Goal: Task Accomplishment & Management: Manage account settings

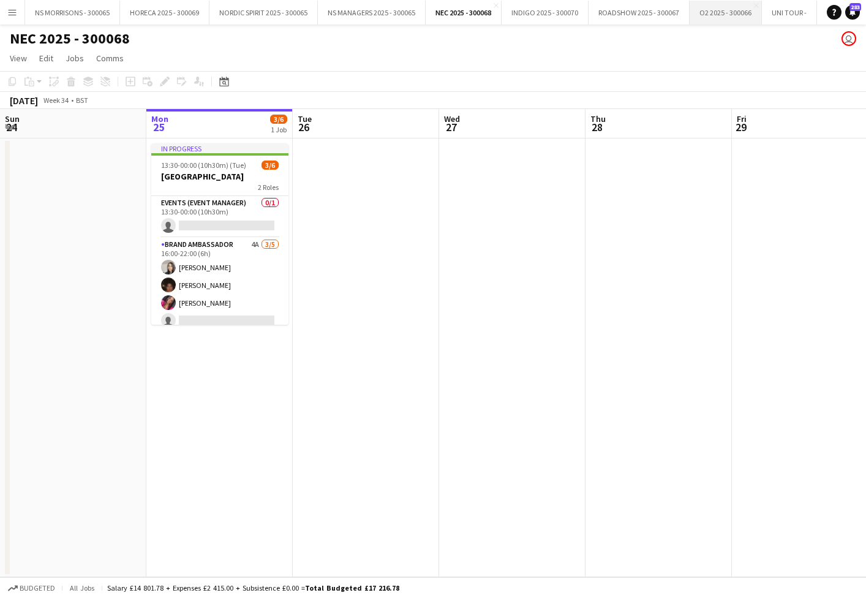
drag, startPoint x: 733, startPoint y: 25, endPoint x: 732, endPoint y: 18, distance: 6.8
click at [732, 25] on div "NEC 2025 - 300068 user" at bounding box center [433, 36] width 866 height 23
click at [732, 15] on button "O2 2025 - 300066 Close" at bounding box center [726, 13] width 72 height 24
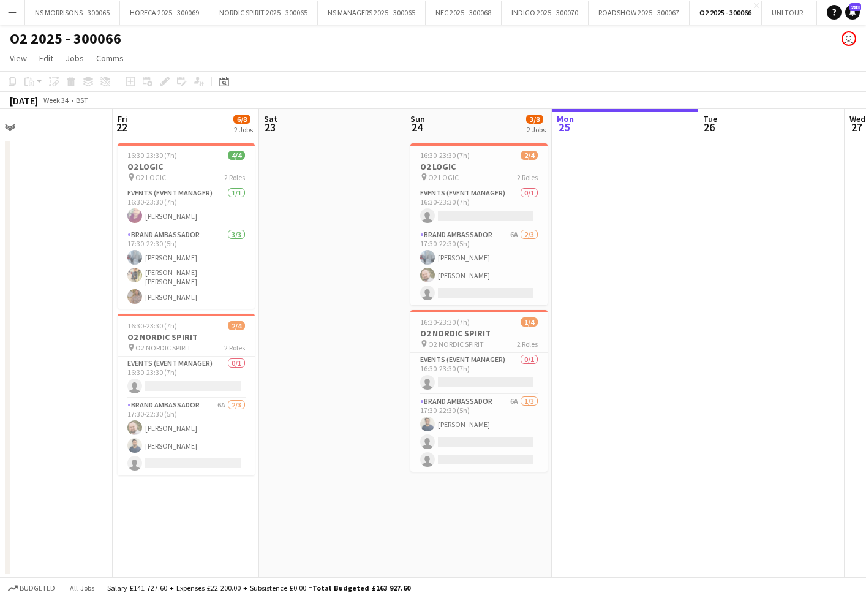
scroll to position [0, 472]
drag, startPoint x: 153, startPoint y: 379, endPoint x: 166, endPoint y: 368, distance: 16.6
click at [153, 378] on app-card-role "Events (Event Manager) 0/1 16:30-23:30 (7h) single-neutral-actions" at bounding box center [186, 378] width 137 height 42
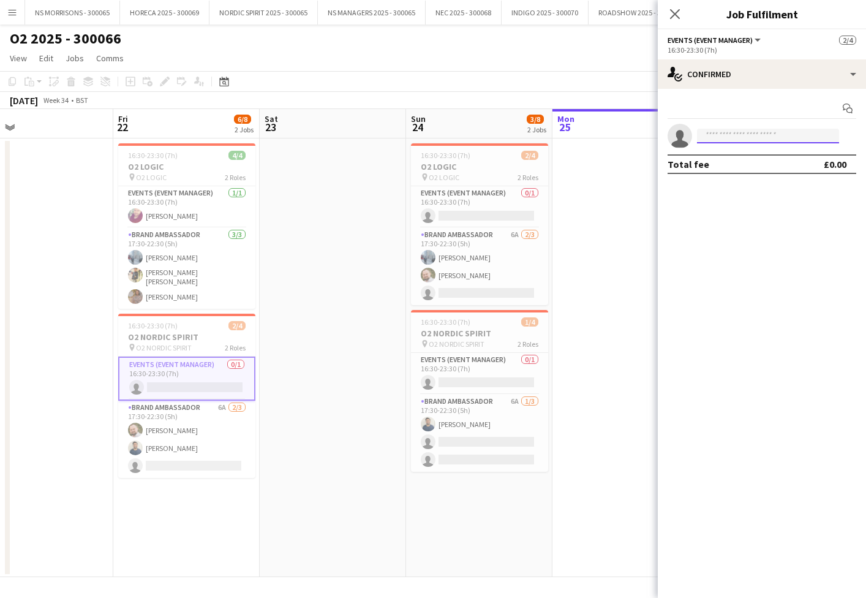
click at [714, 142] on input at bounding box center [768, 136] width 142 height 15
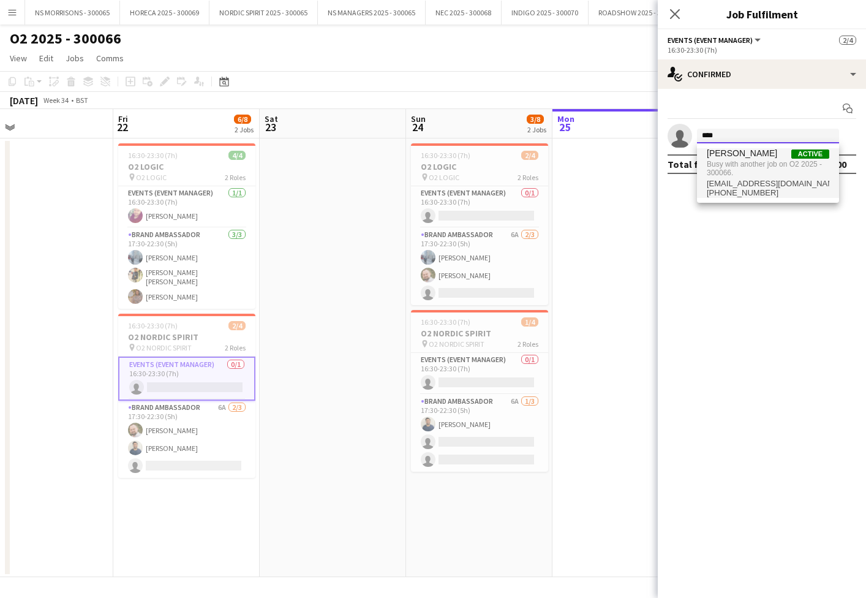
type input "****"
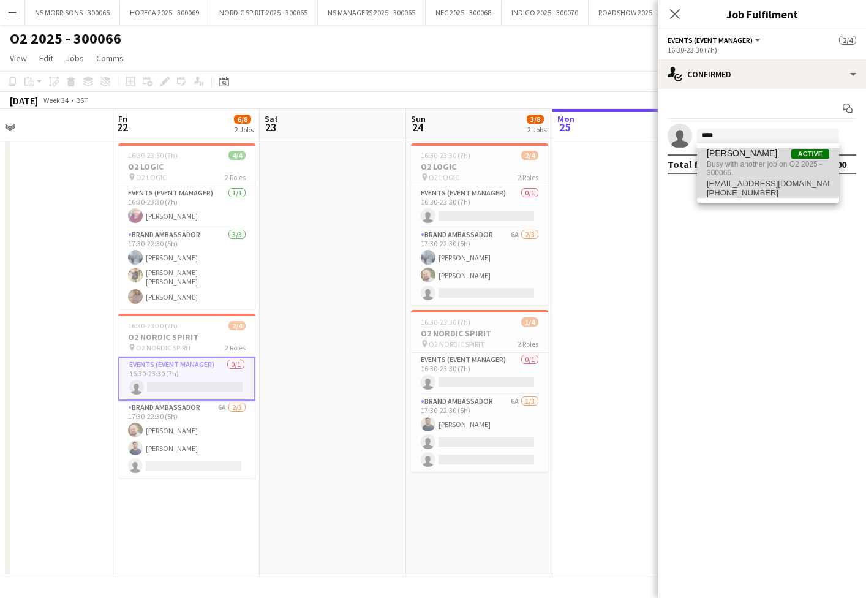
click at [713, 161] on span "Busy with another job on O2 2025 - 300066." at bounding box center [768, 169] width 123 height 20
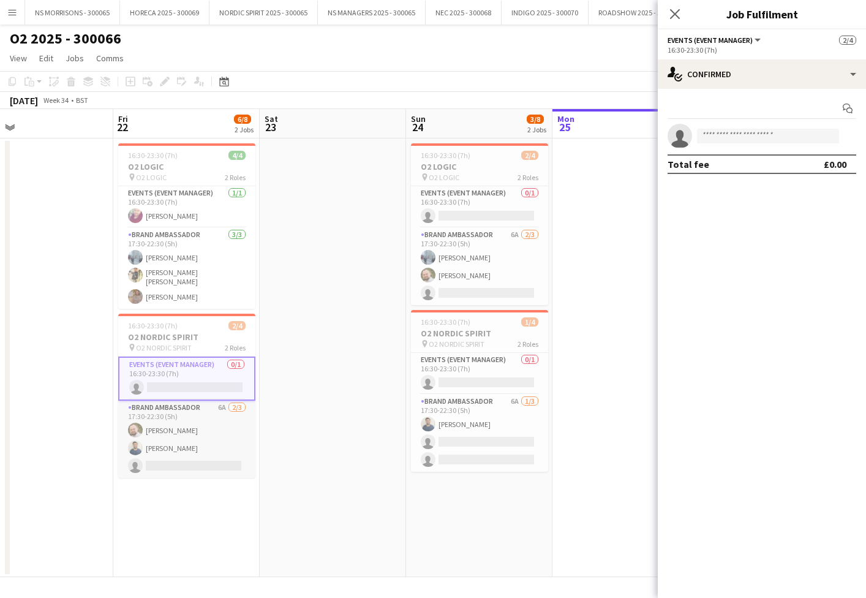
drag, startPoint x: 187, startPoint y: 437, endPoint x: 217, endPoint y: 433, distance: 30.3
click at [187, 437] on app-card-role "Brand Ambassador 6A [DATE] 17:30-22:30 (5h) [PERSON_NAME] [PERSON_NAME] single-…" at bounding box center [186, 439] width 137 height 77
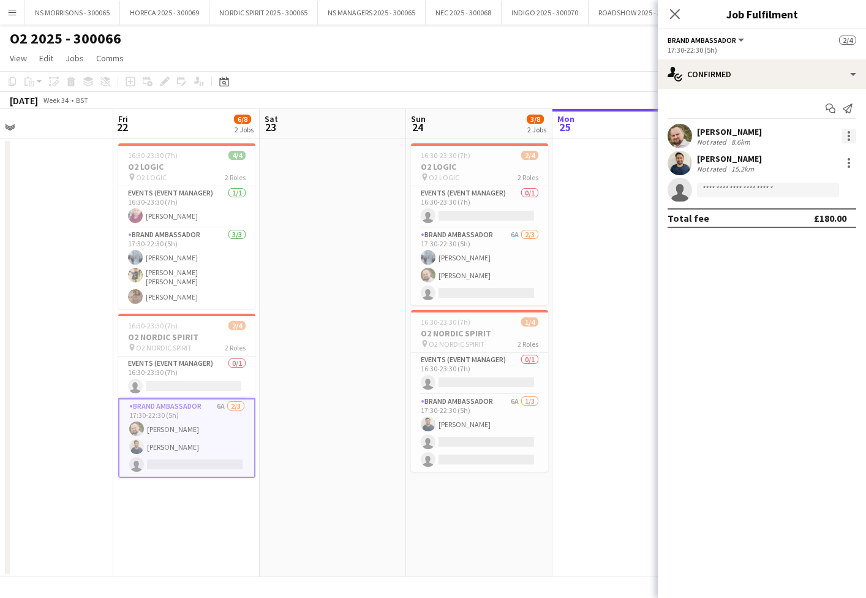
click at [846, 142] on div at bounding box center [849, 136] width 15 height 15
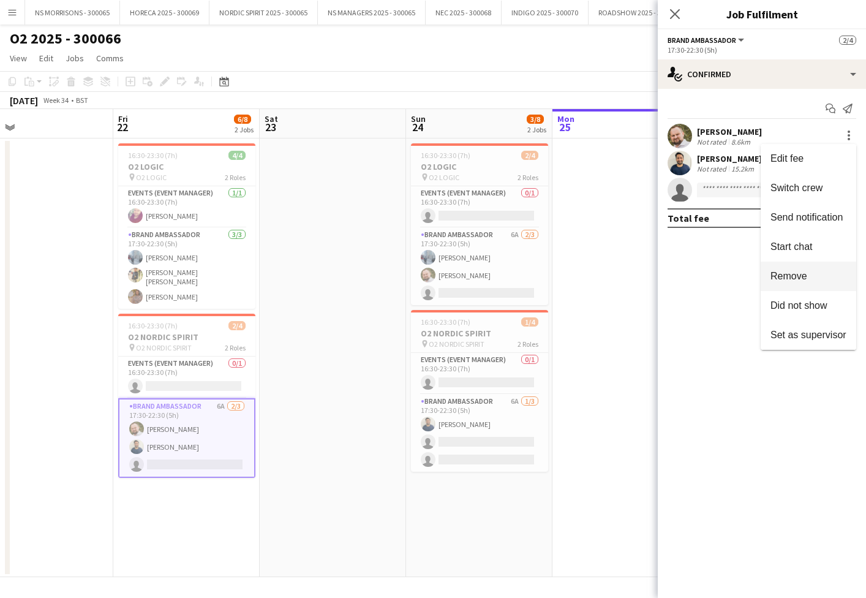
click at [825, 282] on button "Remove" at bounding box center [809, 276] width 96 height 29
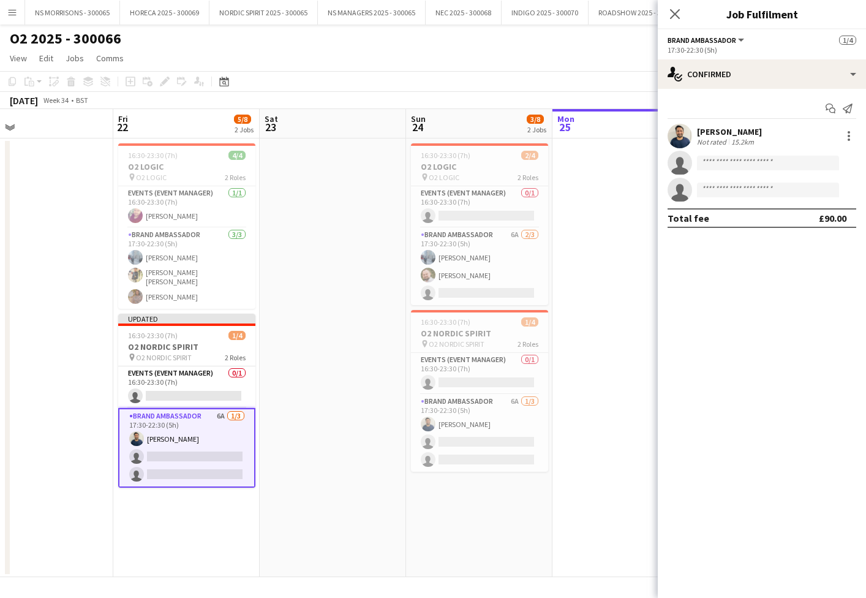
drag, startPoint x: 624, startPoint y: 239, endPoint x: 704, endPoint y: 138, distance: 129.1
click at [624, 239] on app-date-cell at bounding box center [626, 357] width 146 height 439
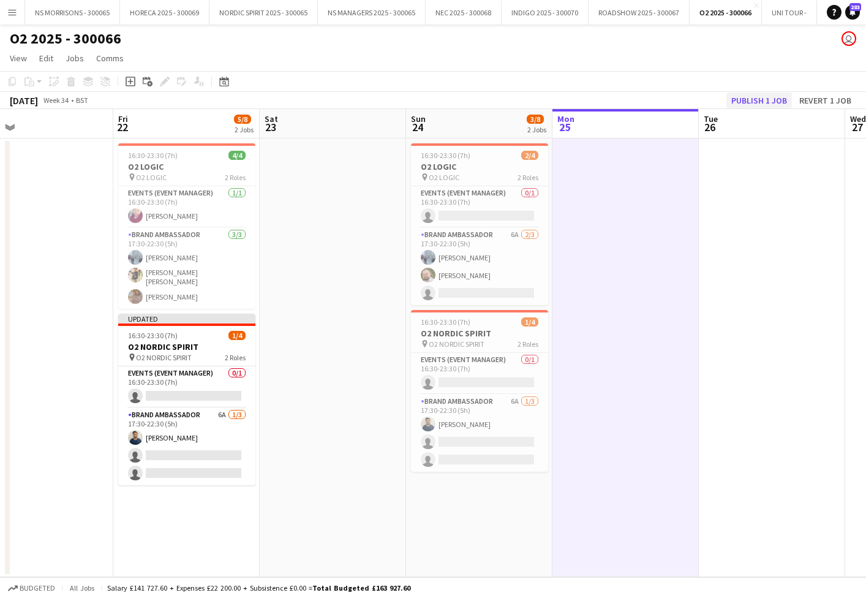
click at [767, 100] on button "Publish 1 job" at bounding box center [760, 101] width 66 height 16
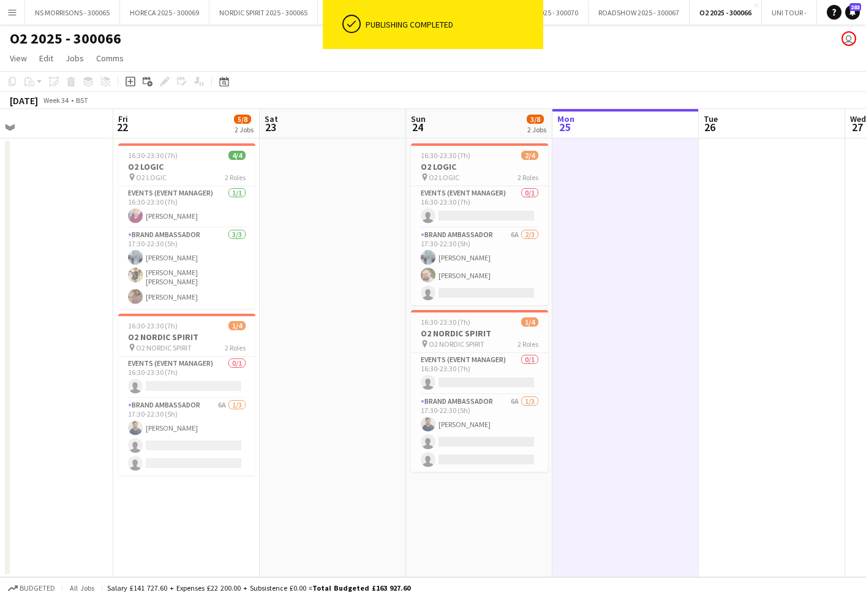
drag, startPoint x: 181, startPoint y: 377, endPoint x: 382, endPoint y: 301, distance: 214.1
click at [181, 377] on app-card-role "Events (Event Manager) 0/1 16:30-23:30 (7h) single-neutral-actions" at bounding box center [186, 378] width 137 height 42
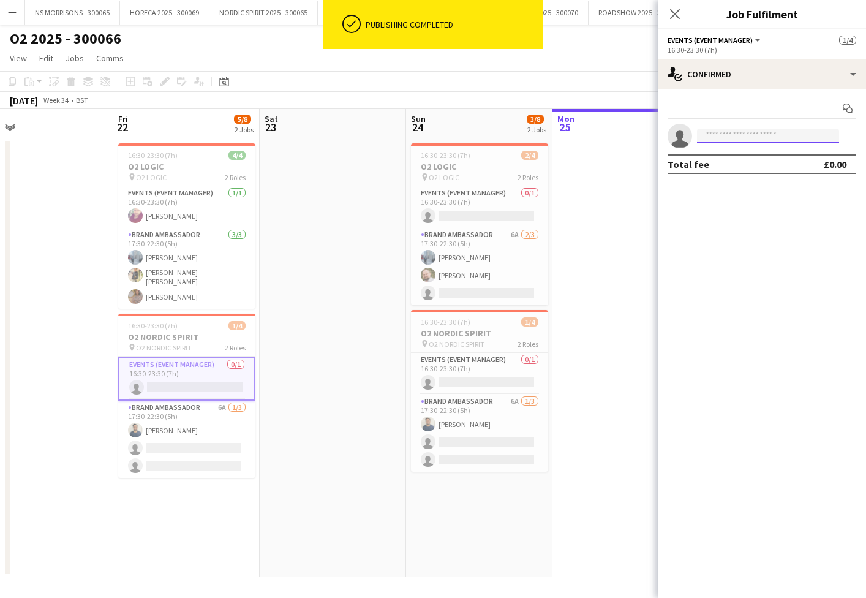
click at [722, 138] on input at bounding box center [768, 136] width 142 height 15
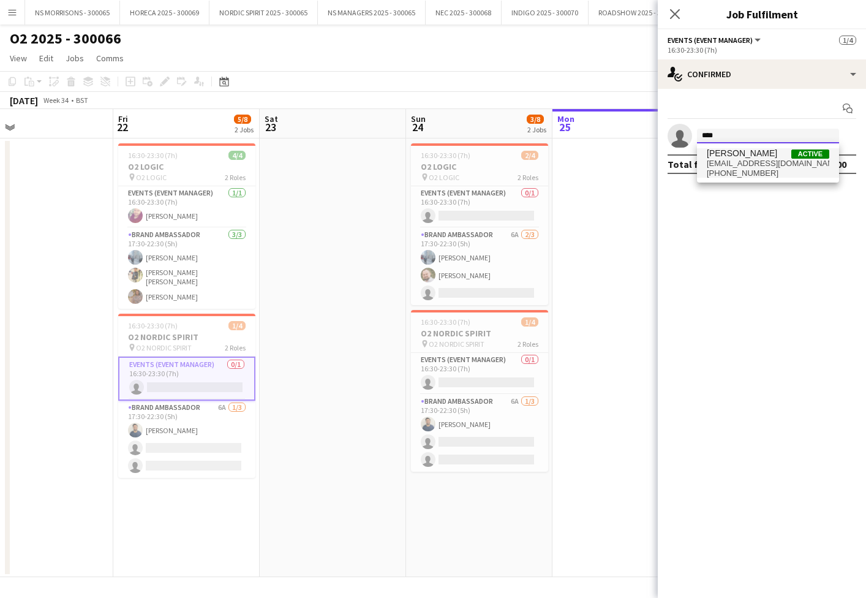
type input "****"
drag, startPoint x: 728, startPoint y: 161, endPoint x: 732, endPoint y: 172, distance: 11.6
click at [728, 161] on span "[EMAIL_ADDRESS][DOMAIN_NAME]" at bounding box center [768, 164] width 123 height 10
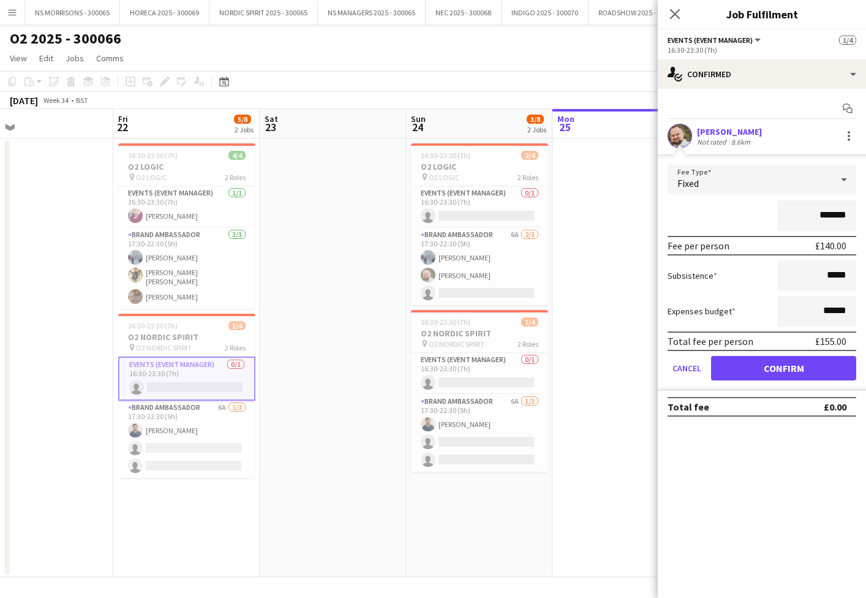
click at [746, 365] on button "Confirm" at bounding box center [783, 368] width 145 height 25
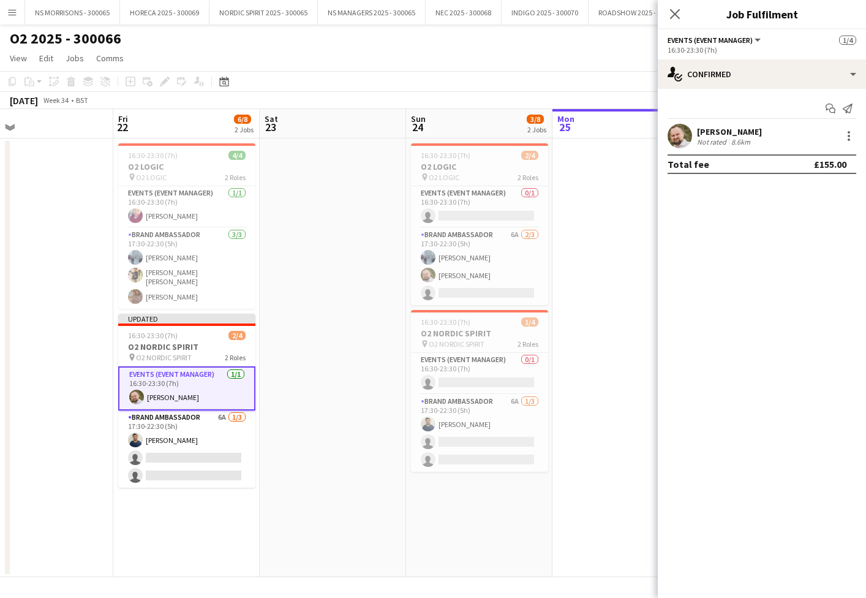
scroll to position [0, 0]
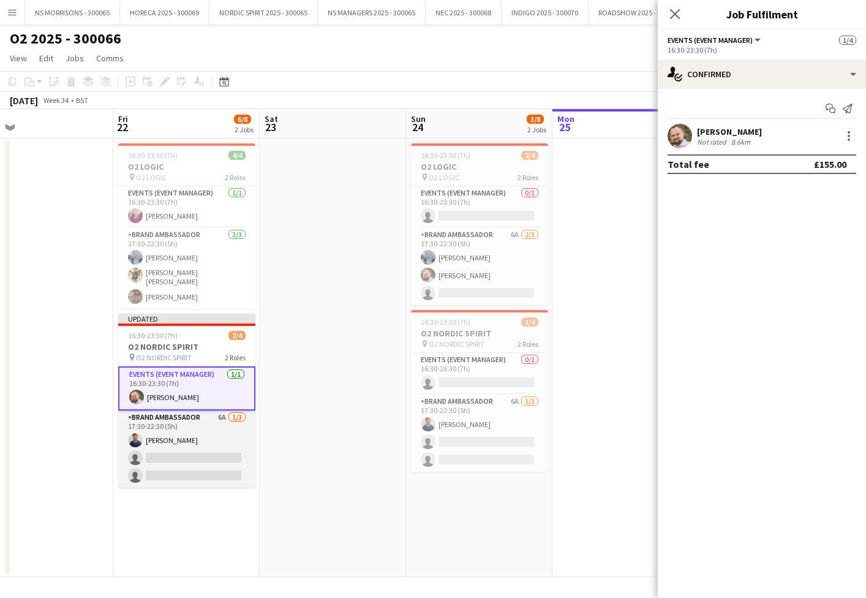
drag, startPoint x: 166, startPoint y: 449, endPoint x: 176, endPoint y: 437, distance: 15.6
click at [165, 449] on app-card-role "Brand Ambassador 6A [DATE] 17:30-22:30 (5h) [PERSON_NAME] single-neutral-action…" at bounding box center [186, 449] width 137 height 77
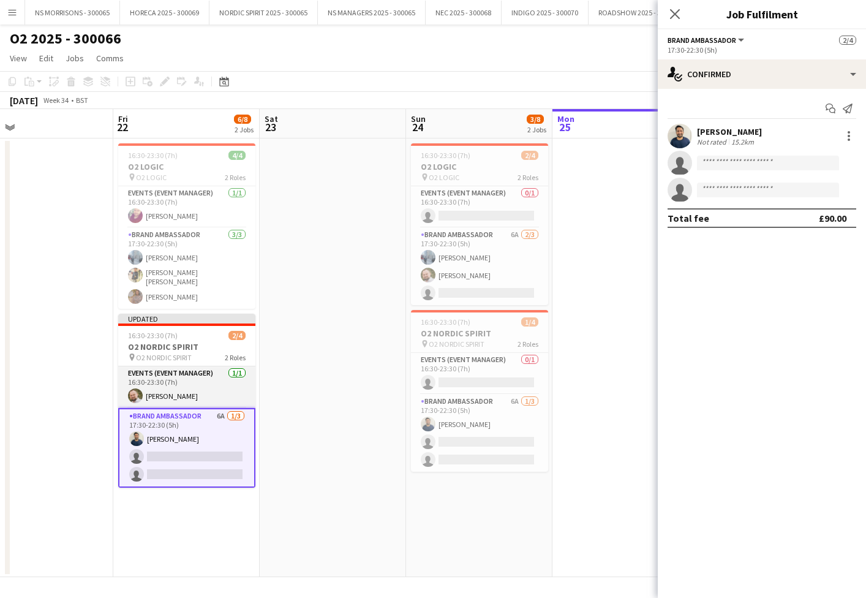
scroll to position [0, 473]
click at [748, 194] on input at bounding box center [768, 190] width 142 height 15
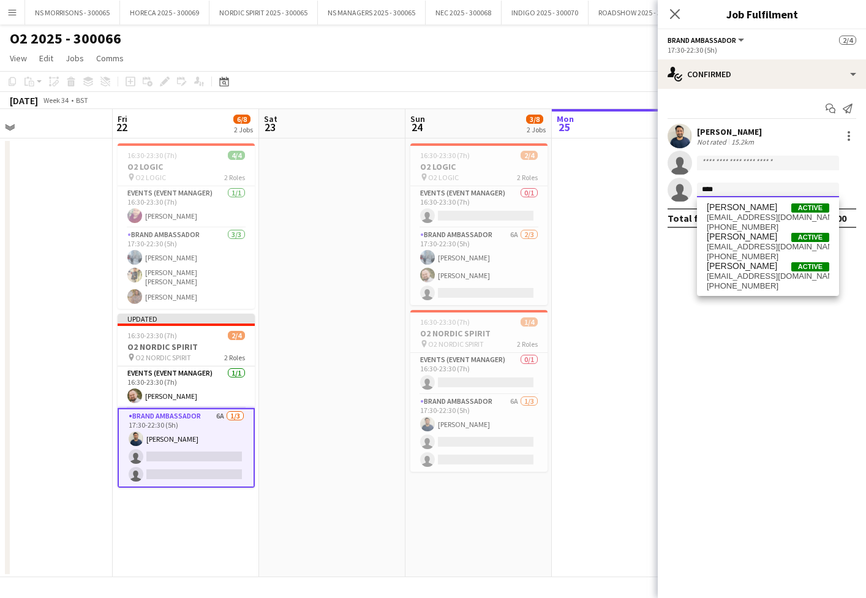
type input "****"
drag, startPoint x: 748, startPoint y: 194, endPoint x: 759, endPoint y: 228, distance: 35.3
click at [758, 229] on span "[PHONE_NUMBER]" at bounding box center [768, 227] width 123 height 10
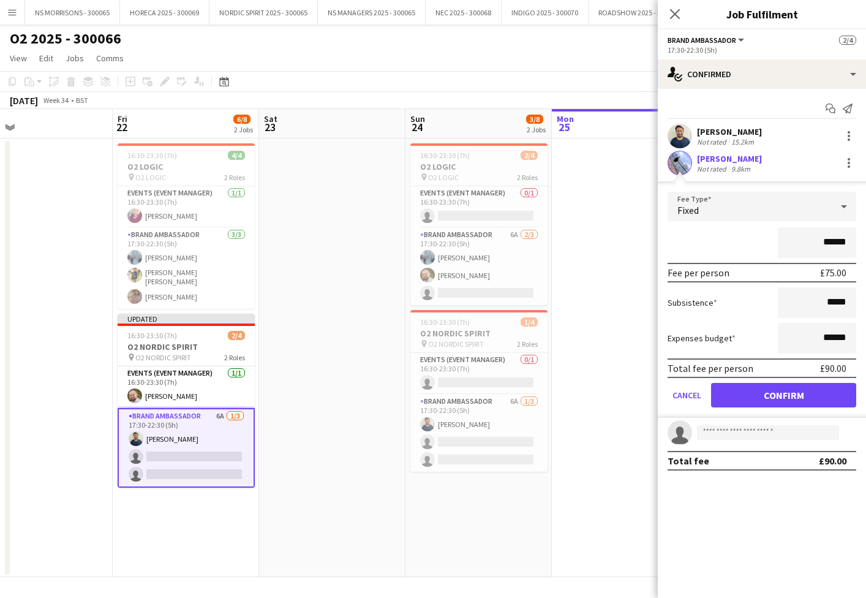
click at [765, 404] on button "Confirm" at bounding box center [783, 395] width 145 height 25
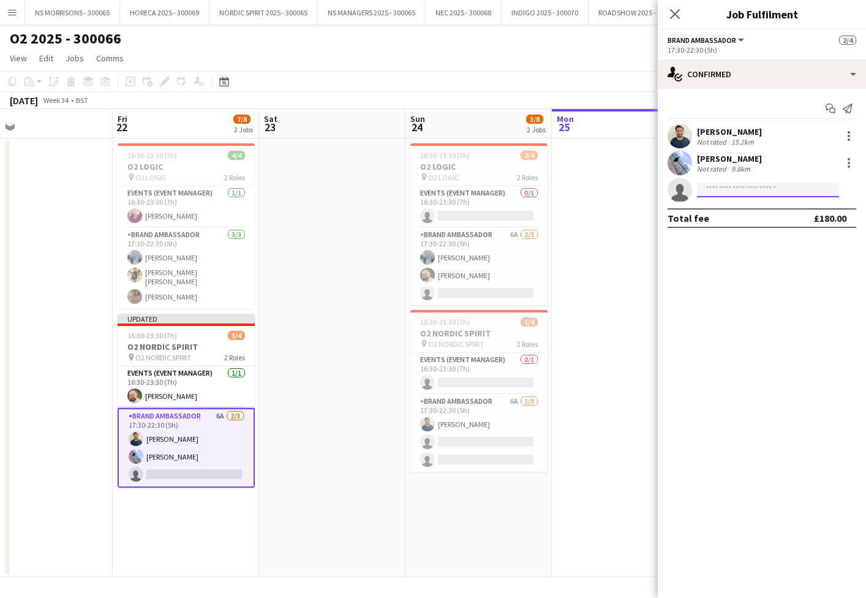
click at [721, 191] on input at bounding box center [768, 190] width 142 height 15
type input "****"
click at [725, 220] on span "[EMAIL_ADDRESS][DOMAIN_NAME]" at bounding box center [768, 218] width 123 height 10
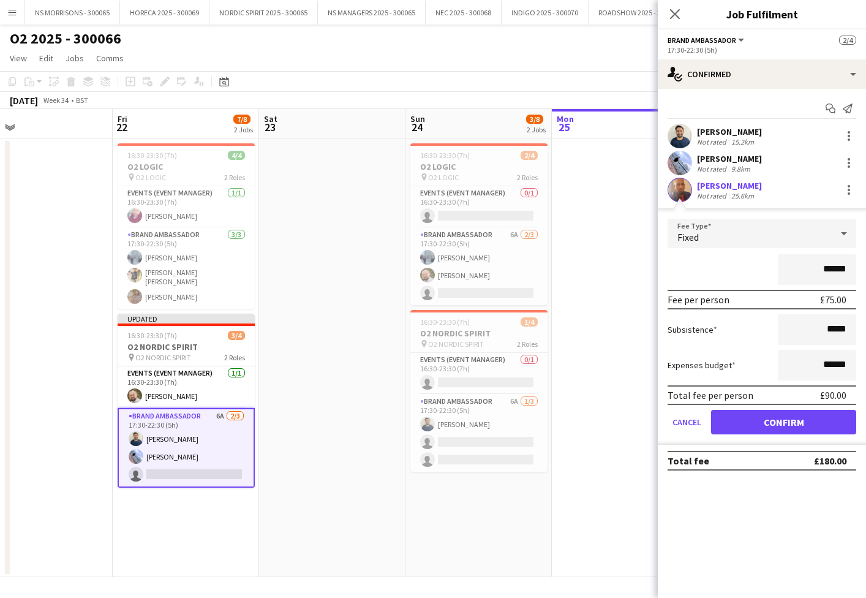
click at [767, 429] on button "Confirm" at bounding box center [783, 422] width 145 height 25
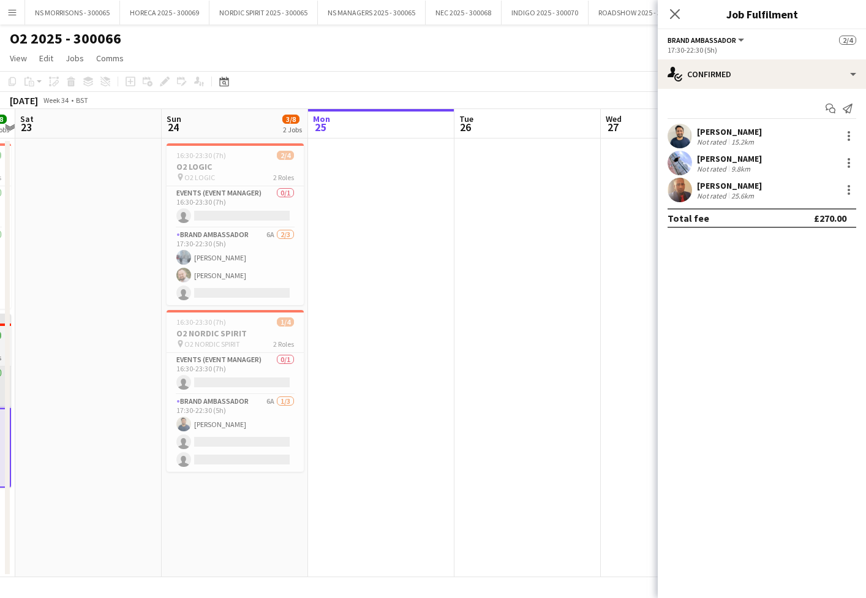
scroll to position [0, 265]
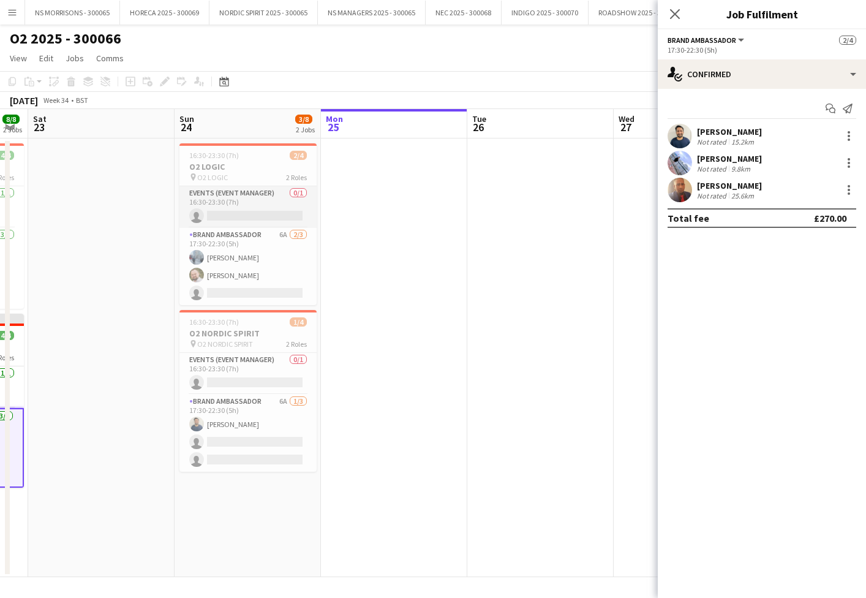
click at [231, 214] on app-card-role "Events (Event Manager) 0/1 16:30-23:30 (7h) single-neutral-actions" at bounding box center [248, 207] width 137 height 42
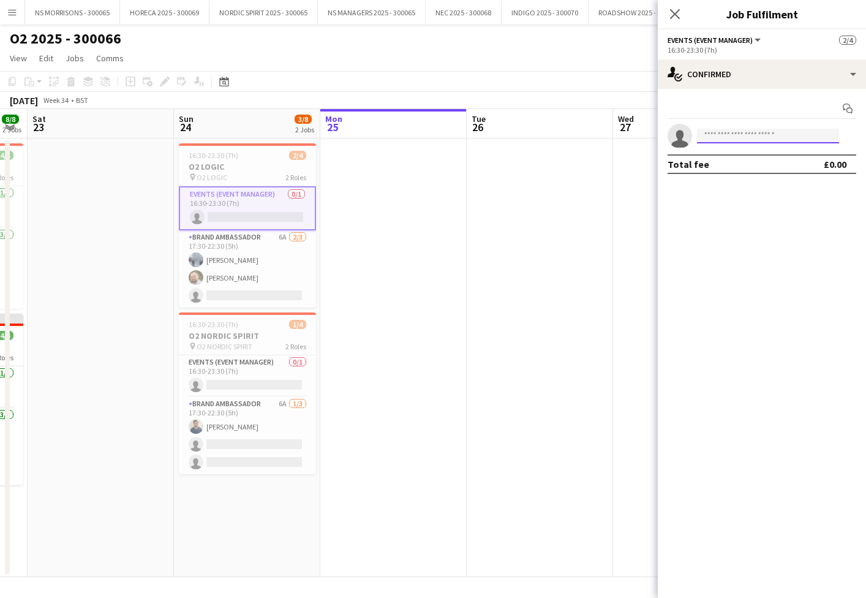
click at [802, 142] on input at bounding box center [768, 136] width 142 height 15
type input "****"
click at [252, 270] on app-card-role "Brand Ambassador 6A [DATE] 17:30-22:30 (5h) Pyarla [PERSON_NAME] [PERSON_NAME] …" at bounding box center [247, 268] width 137 height 77
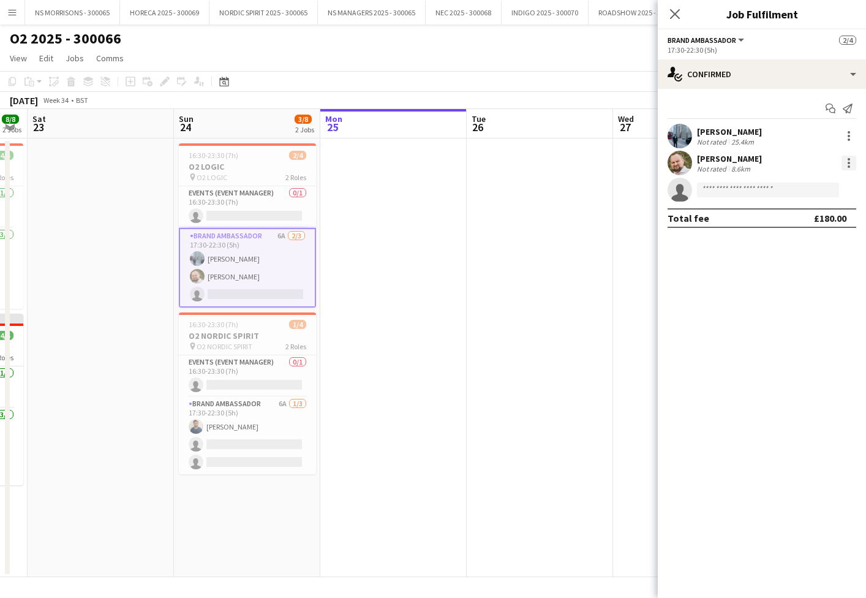
click at [854, 169] on div at bounding box center [849, 163] width 15 height 15
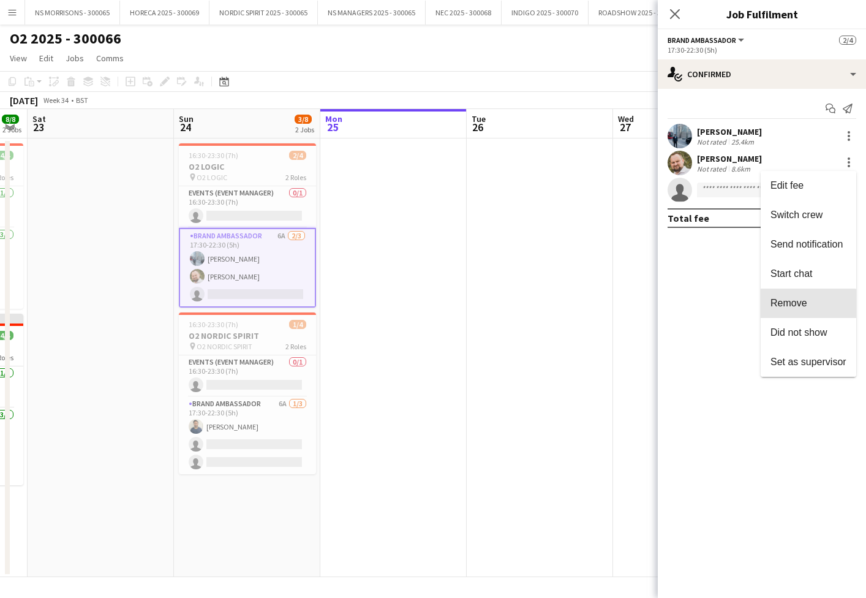
drag, startPoint x: 804, startPoint y: 314, endPoint x: 699, endPoint y: 284, distance: 109.8
click at [804, 314] on button "Remove" at bounding box center [809, 303] width 96 height 29
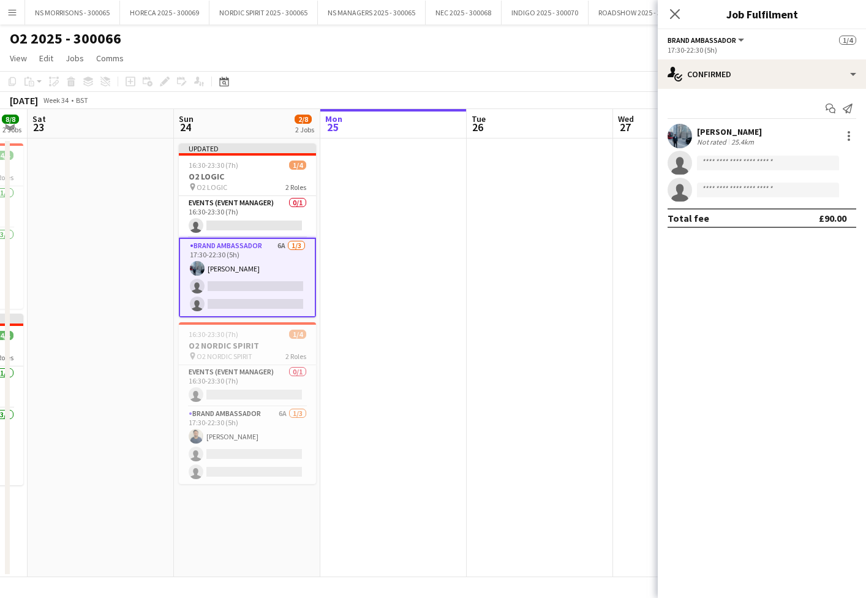
click at [607, 255] on app-date-cell at bounding box center [540, 357] width 146 height 439
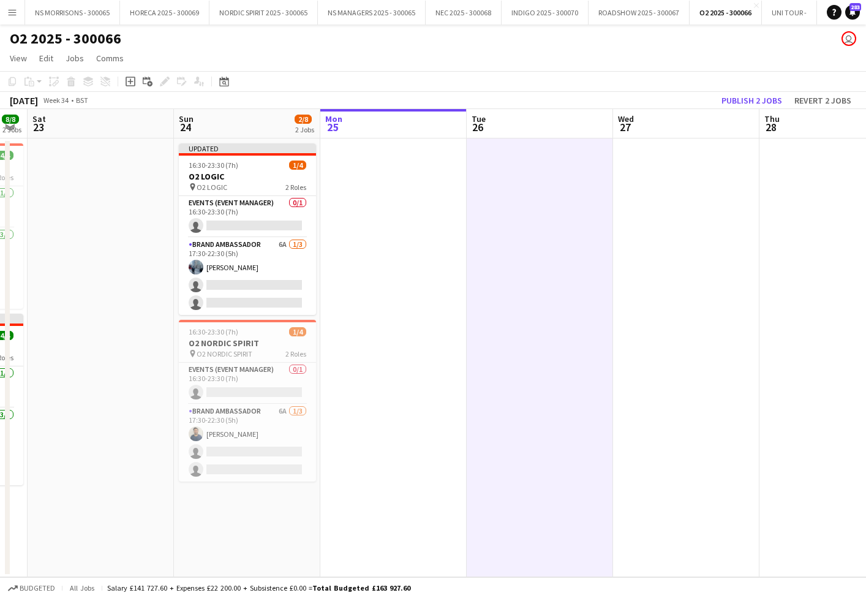
drag, startPoint x: 741, startPoint y: 101, endPoint x: 695, endPoint y: 114, distance: 47.7
click at [741, 102] on button "Publish 2 jobs" at bounding box center [752, 101] width 70 height 16
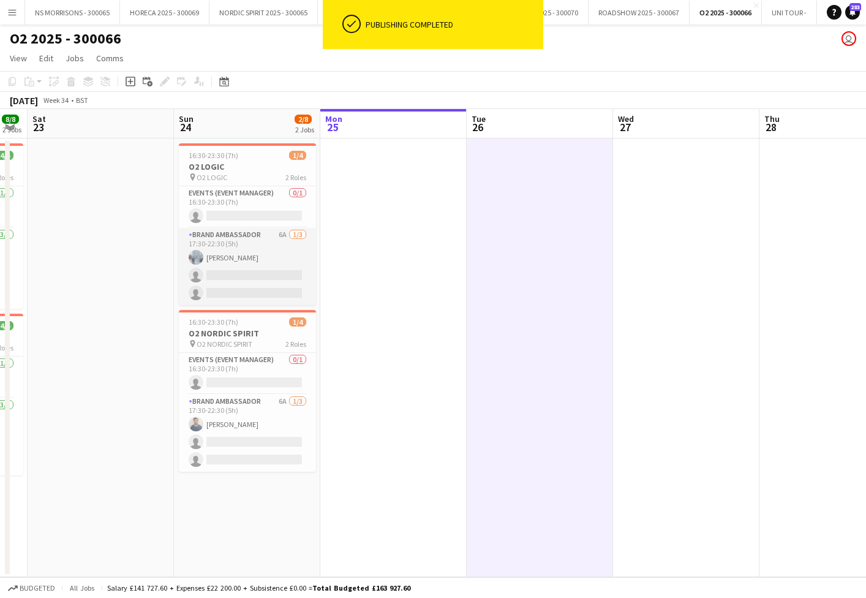
click at [225, 267] on app-card-role "Brand Ambassador 6A [DATE] 17:30-22:30 (5h) [PERSON_NAME] single-neutral-action…" at bounding box center [247, 266] width 137 height 77
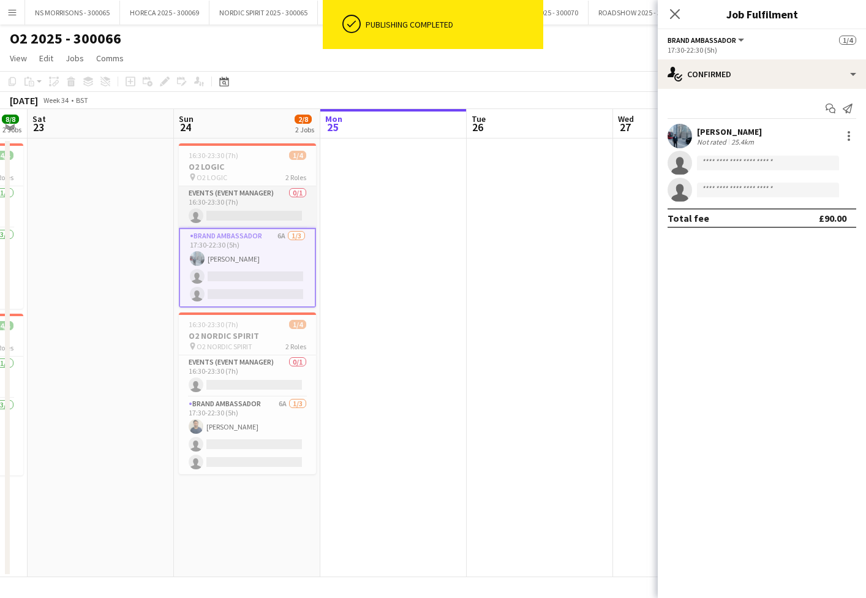
click at [251, 210] on app-card-role "Events (Event Manager) 0/1 16:30-23:30 (7h) single-neutral-actions" at bounding box center [247, 207] width 137 height 42
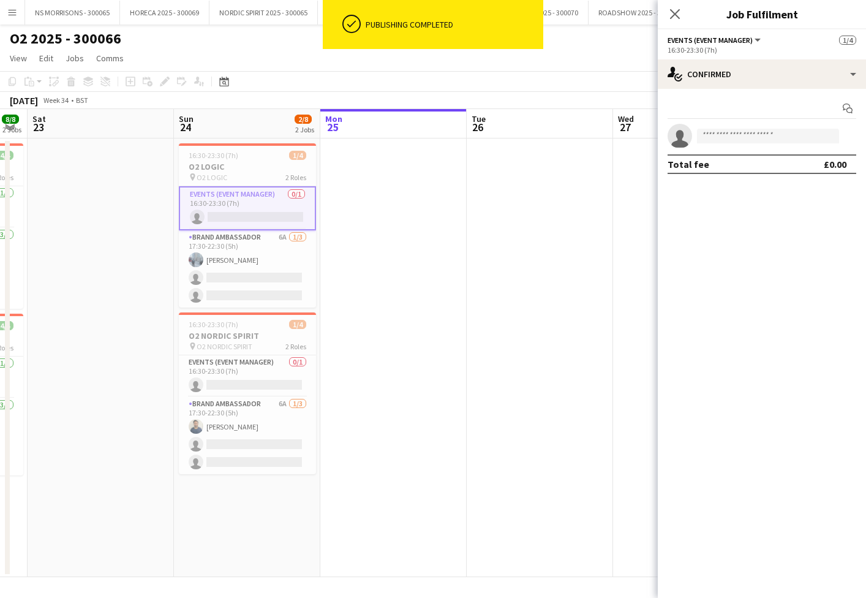
scroll to position [0, 265]
click at [785, 136] on input at bounding box center [768, 136] width 142 height 15
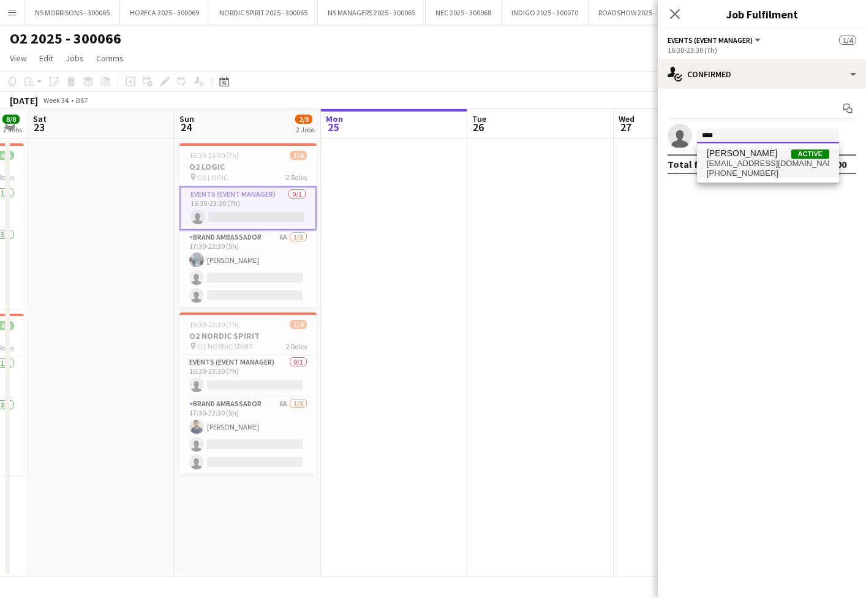
type input "****"
click at [786, 158] on span "[PERSON_NAME] Active" at bounding box center [768, 153] width 123 height 10
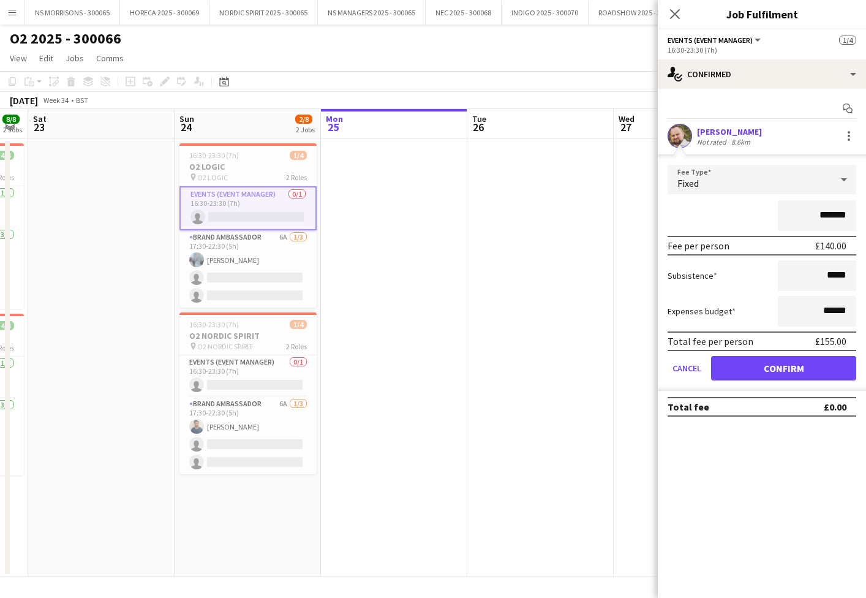
click at [826, 216] on input "*******" at bounding box center [817, 215] width 78 height 31
type input "*******"
drag, startPoint x: 762, startPoint y: 366, endPoint x: 756, endPoint y: 364, distance: 6.6
click at [762, 366] on button "Confirm" at bounding box center [783, 368] width 145 height 25
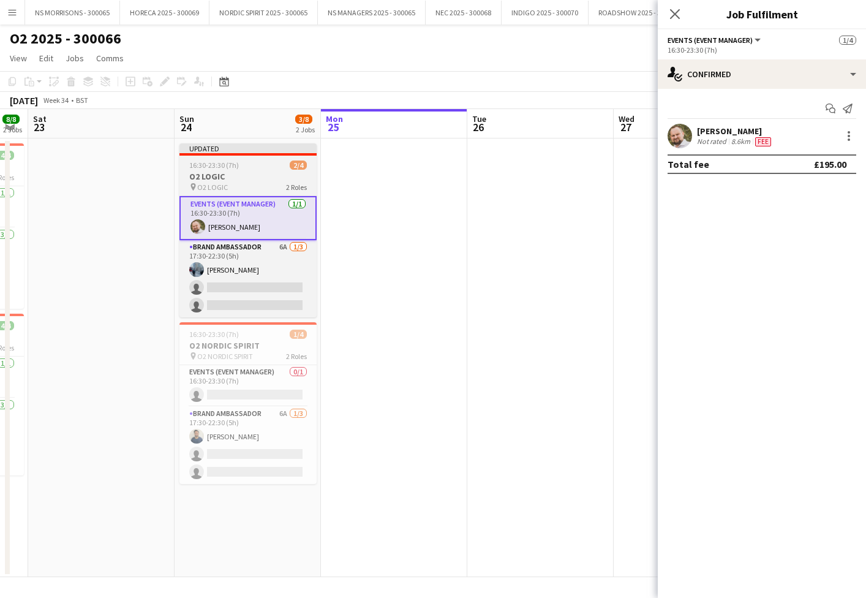
click at [265, 183] on div "pin O2 LOGIC 2 Roles" at bounding box center [248, 187] width 137 height 10
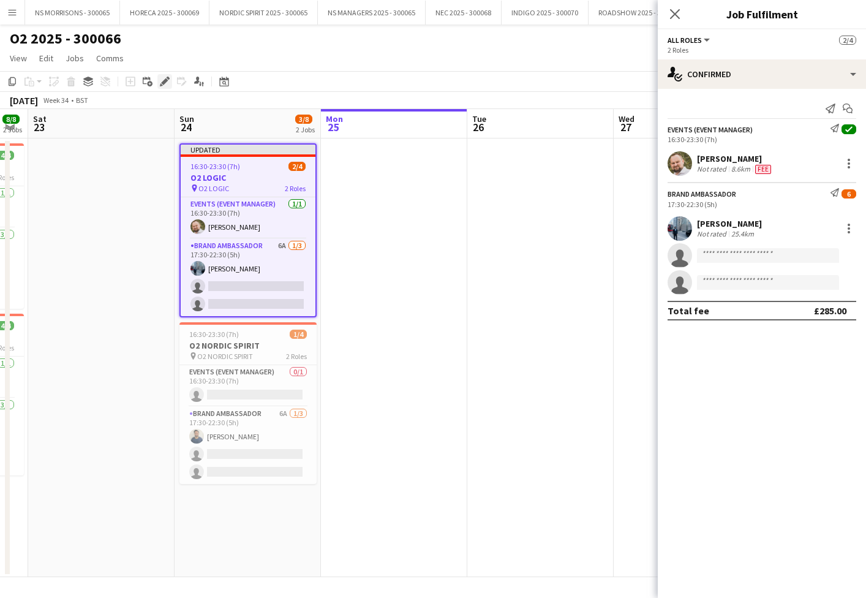
click at [161, 85] on icon "Edit" at bounding box center [165, 82] width 10 height 10
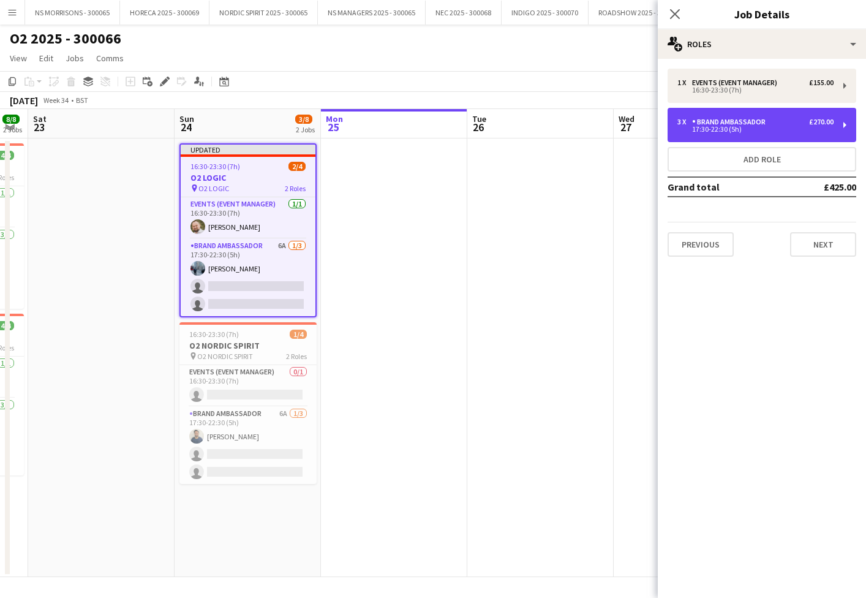
drag, startPoint x: 705, startPoint y: 126, endPoint x: 673, endPoint y: 184, distance: 66.4
click at [705, 126] on div "Brand Ambassador" at bounding box center [731, 122] width 78 height 9
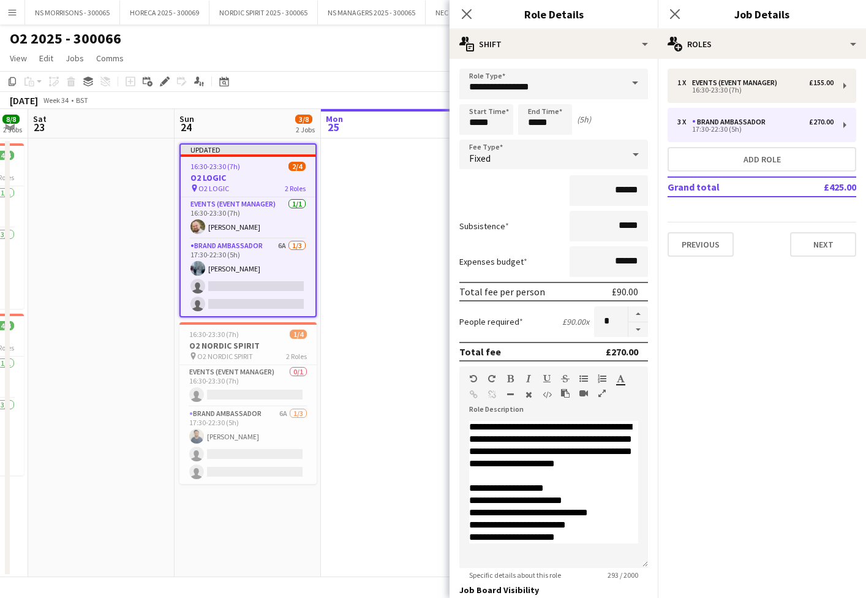
drag, startPoint x: 642, startPoint y: 312, endPoint x: 495, endPoint y: 314, distance: 146.5
click at [641, 313] on button "button" at bounding box center [639, 314] width 20 height 16
type input "*"
click at [338, 299] on app-date-cell at bounding box center [394, 357] width 146 height 439
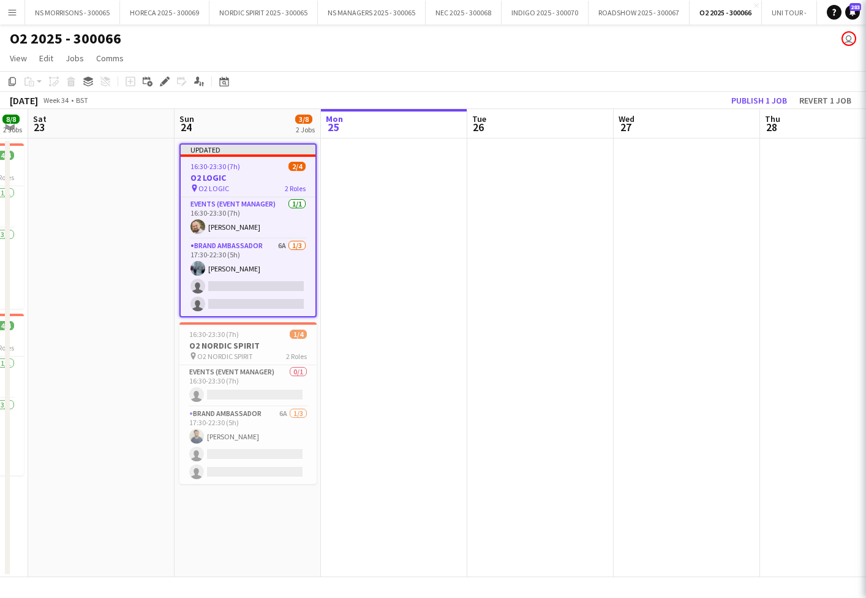
scroll to position [0, 264]
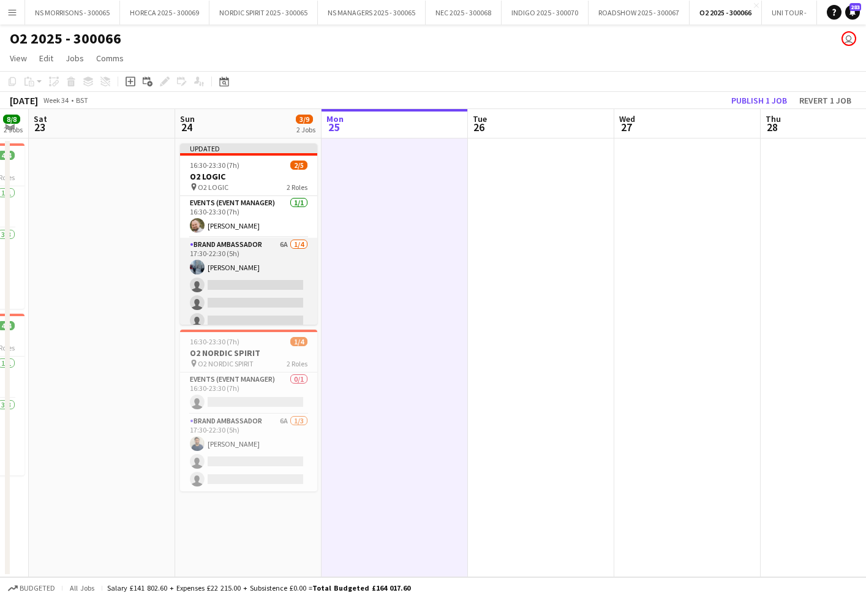
click at [264, 285] on app-card-role "Brand Ambassador 6A [DATE] 17:30-22:30 (5h) [PERSON_NAME] single-neutral-action…" at bounding box center [248, 285] width 137 height 95
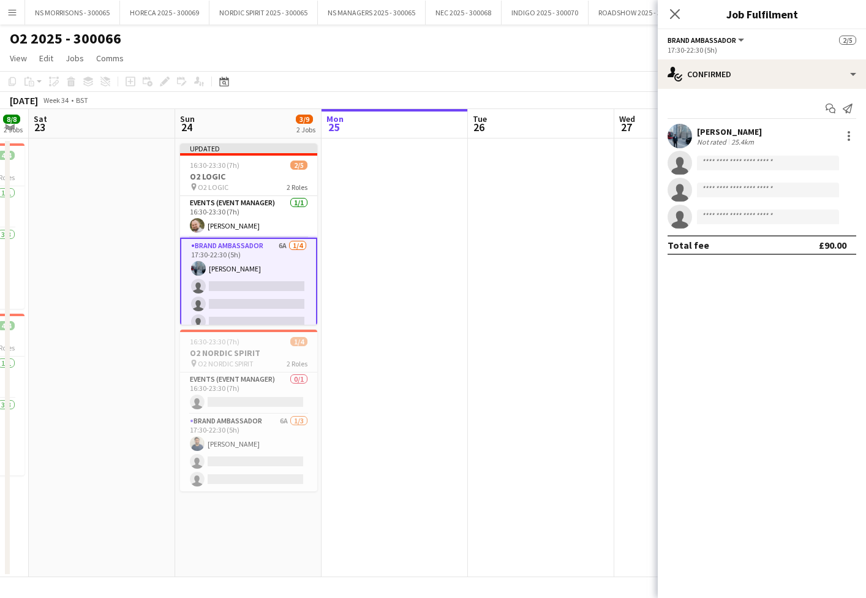
click at [264, 270] on app-card-role "Brand Ambassador 6A [DATE] 17:30-22:30 (5h) [PERSON_NAME] single-neutral-action…" at bounding box center [248, 286] width 137 height 97
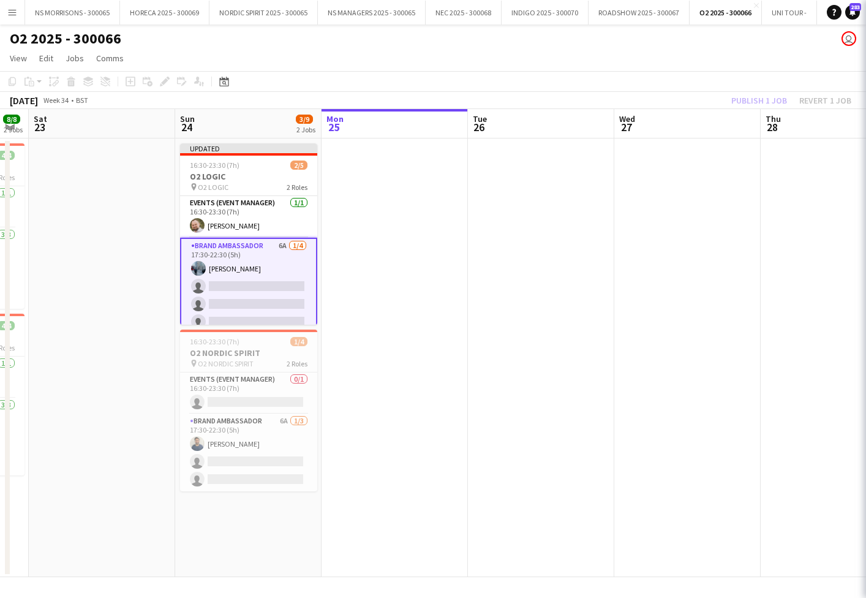
scroll to position [0, 265]
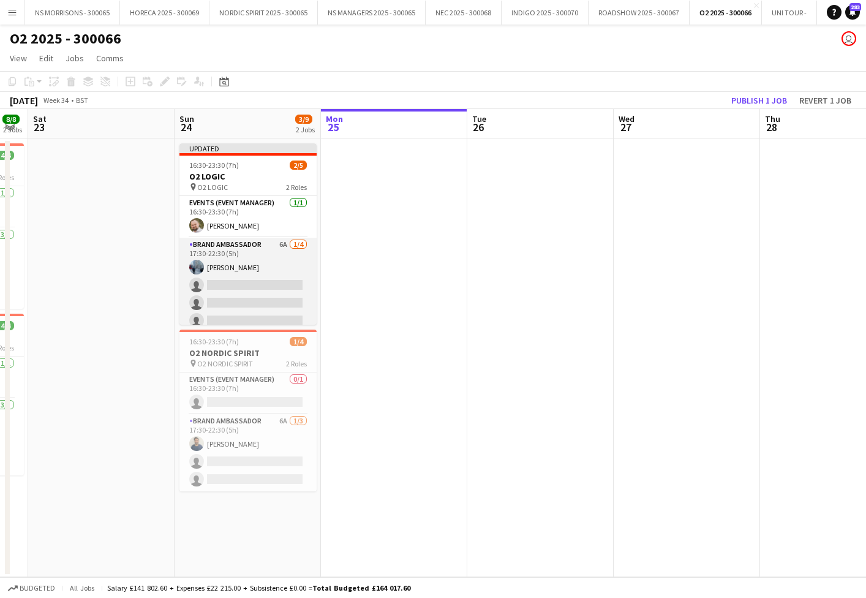
click at [264, 270] on app-card-role "Brand Ambassador 6A [DATE] 17:30-22:30 (5h) [PERSON_NAME] single-neutral-action…" at bounding box center [248, 285] width 137 height 95
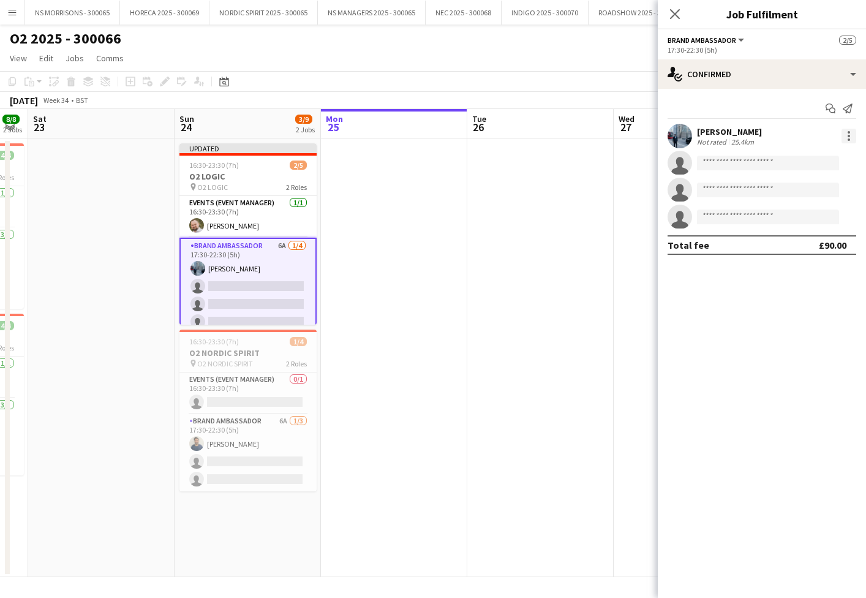
click at [847, 140] on div at bounding box center [849, 136] width 15 height 15
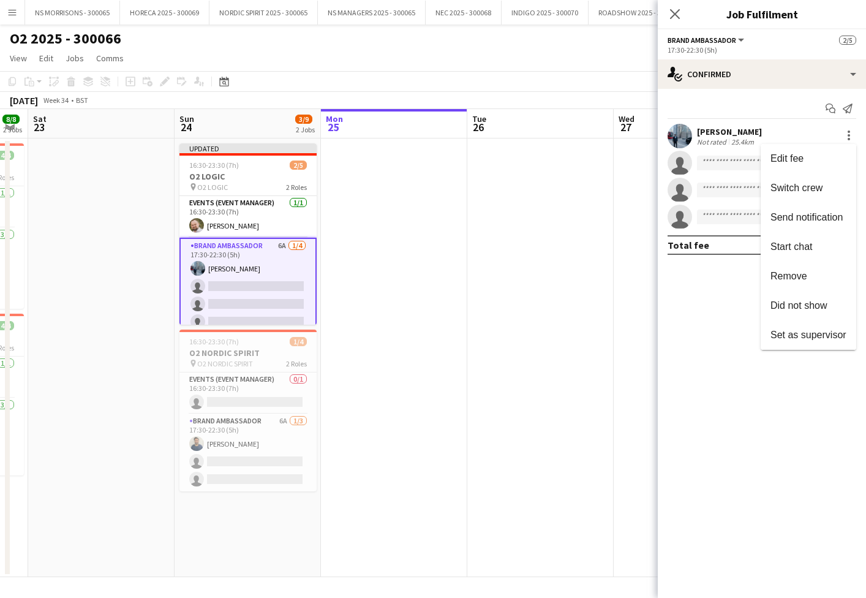
drag, startPoint x: 795, startPoint y: 278, endPoint x: 610, endPoint y: 292, distance: 184.9
click at [795, 278] on span "Remove" at bounding box center [789, 276] width 37 height 10
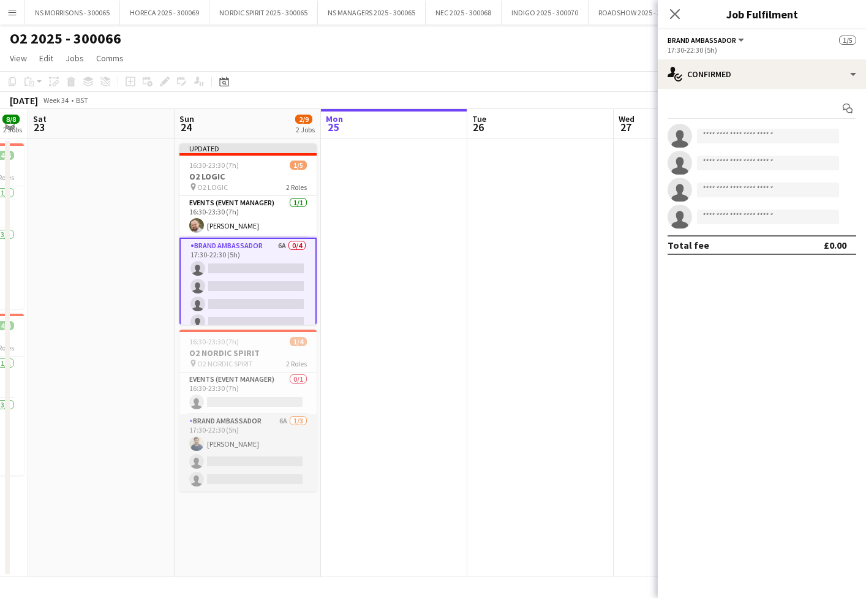
click at [244, 467] on app-card-role "Brand Ambassador 6A [DATE] 17:30-22:30 (5h) [PERSON_NAME] single-neutral-action…" at bounding box center [248, 452] width 137 height 77
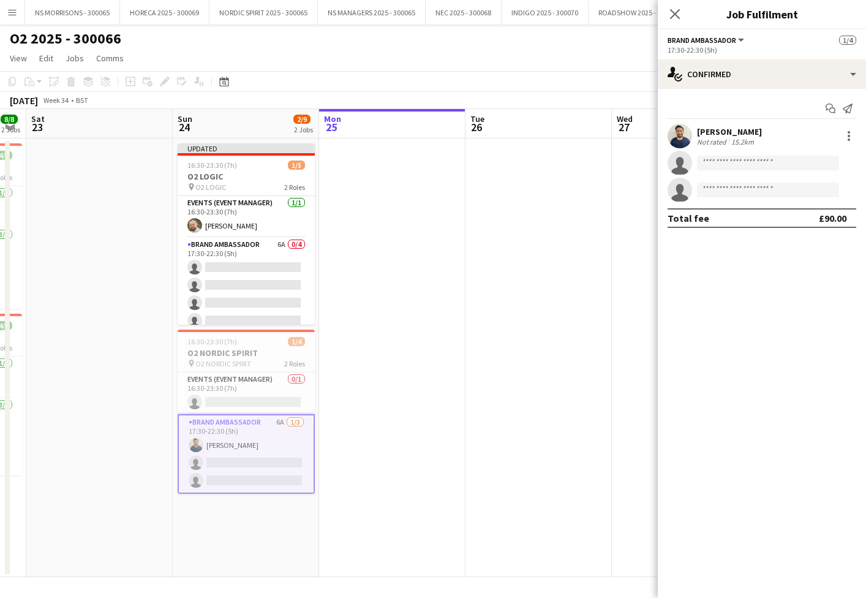
scroll to position [0, 0]
click at [849, 136] on div at bounding box center [849, 136] width 2 height 2
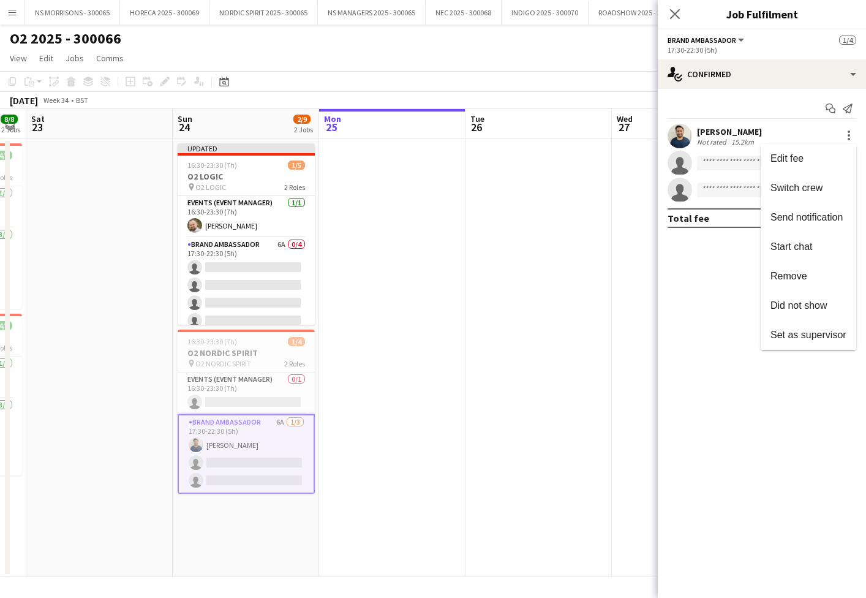
click at [827, 279] on span "Remove" at bounding box center [809, 276] width 76 height 11
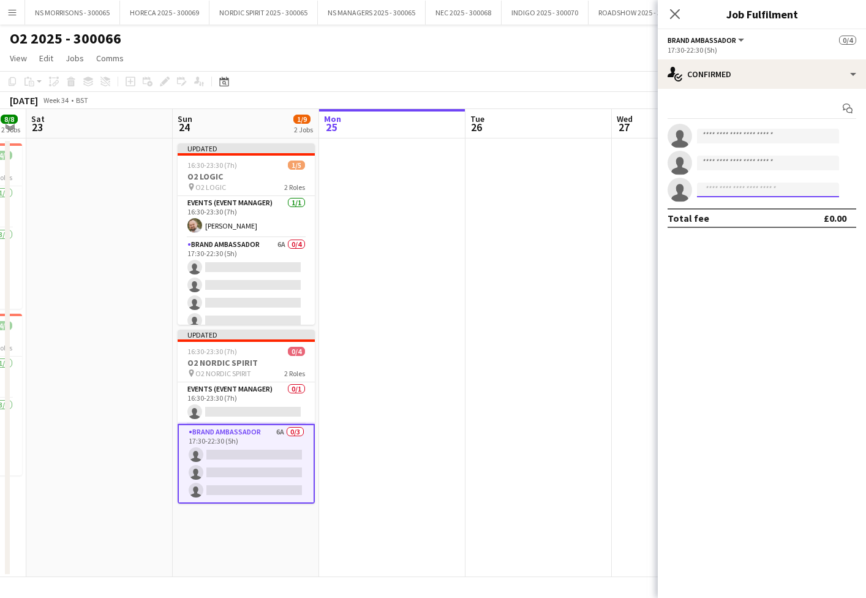
click at [722, 188] on input at bounding box center [768, 190] width 142 height 15
type input "****"
click at [724, 213] on span "[EMAIL_ADDRESS][DOMAIN_NAME]" at bounding box center [768, 218] width 123 height 10
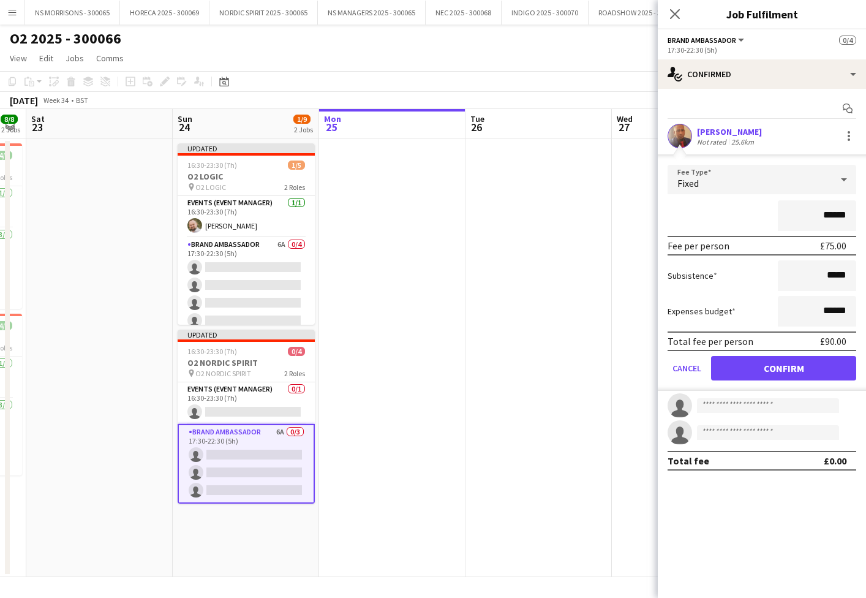
drag, startPoint x: 771, startPoint y: 373, endPoint x: 768, endPoint y: 362, distance: 11.4
click at [770, 373] on button "Confirm" at bounding box center [783, 368] width 145 height 25
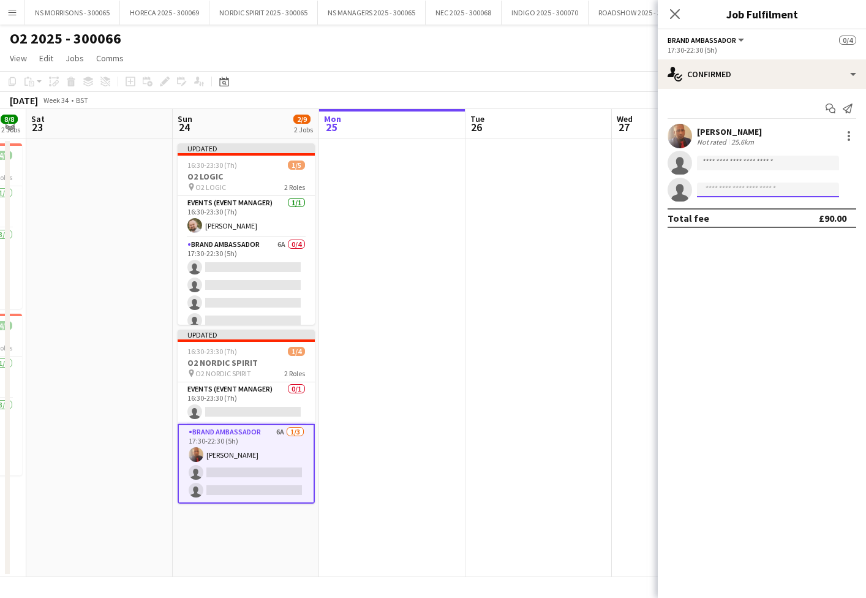
click at [732, 192] on input at bounding box center [768, 190] width 142 height 15
type input "****"
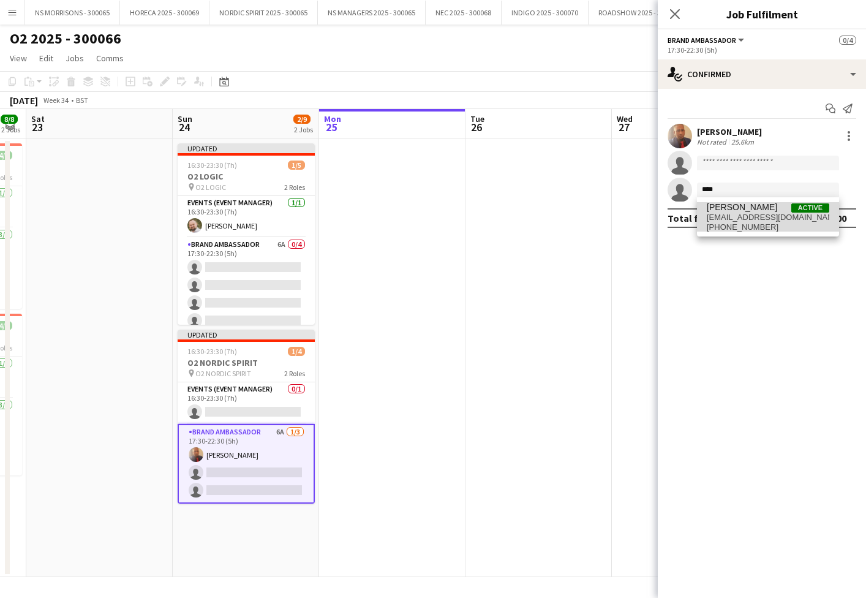
click at [735, 213] on span "[EMAIL_ADDRESS][DOMAIN_NAME]" at bounding box center [768, 218] width 123 height 10
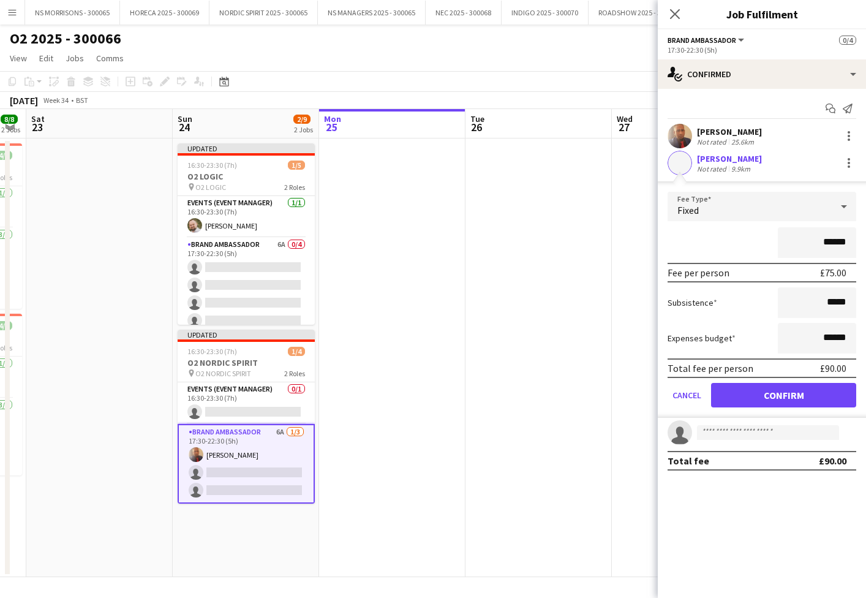
click at [742, 390] on button "Confirm" at bounding box center [783, 395] width 145 height 25
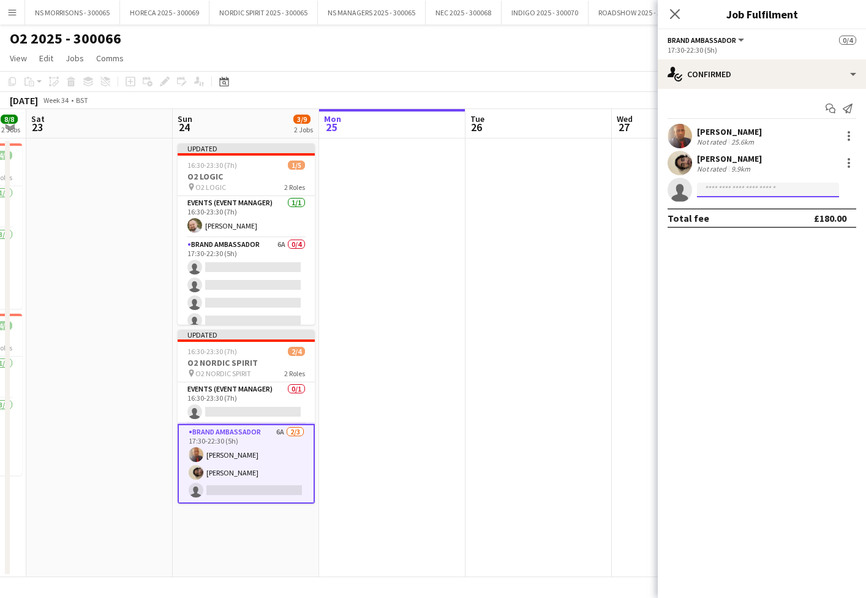
click at [722, 184] on input at bounding box center [768, 190] width 142 height 15
type input "*"
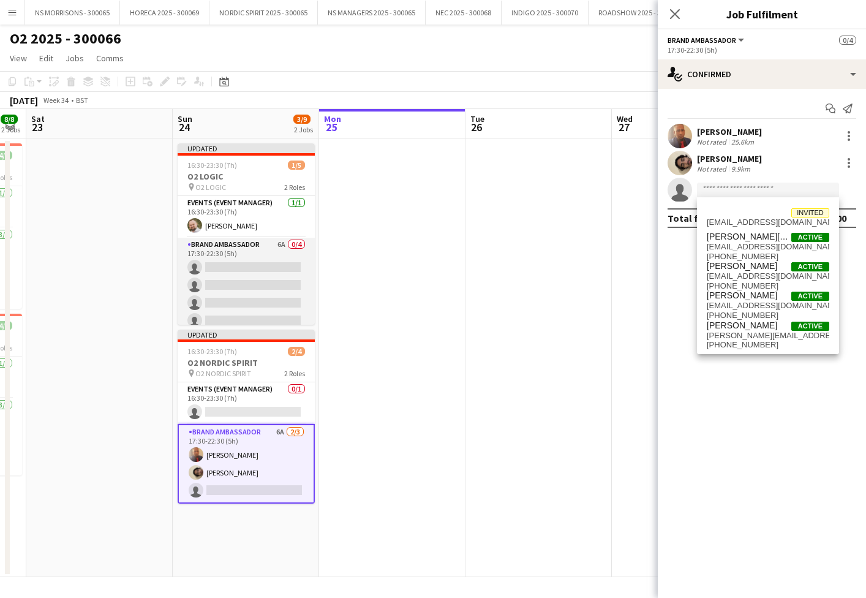
click at [260, 276] on app-card-role "Brand Ambassador 6A 0/4 17:30-22:30 (5h) single-neutral-actions single-neutral-…" at bounding box center [246, 285] width 137 height 95
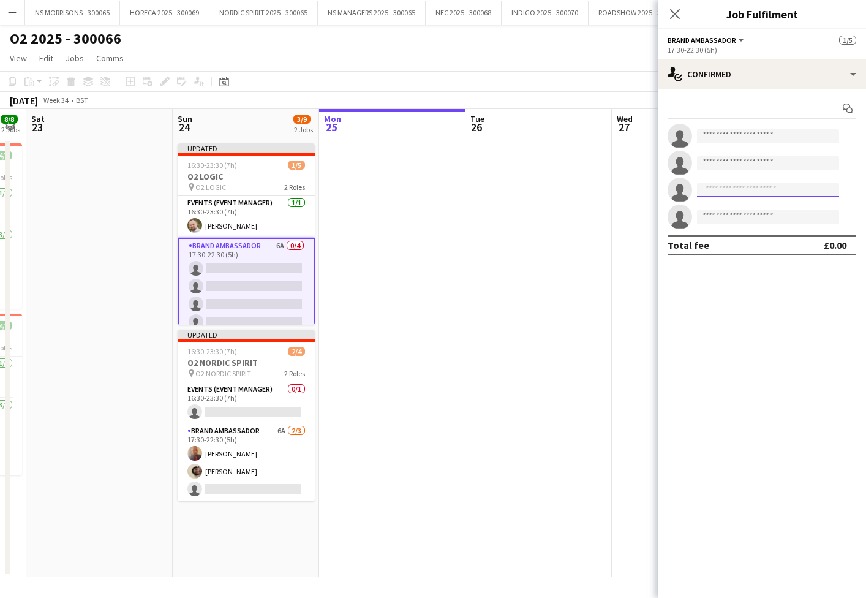
click at [757, 188] on input at bounding box center [768, 190] width 142 height 15
type input "***"
drag, startPoint x: 757, startPoint y: 188, endPoint x: 770, endPoint y: 225, distance: 39.7
click at [771, 224] on span "[PHONE_NUMBER]" at bounding box center [768, 227] width 123 height 10
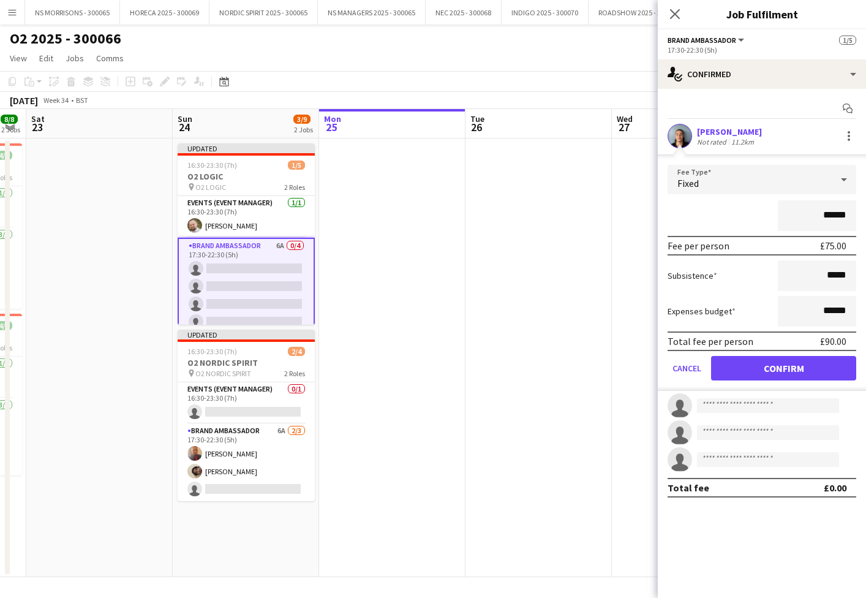
drag, startPoint x: 774, startPoint y: 369, endPoint x: 763, endPoint y: 333, distance: 37.2
click at [773, 369] on button "Confirm" at bounding box center [783, 368] width 145 height 25
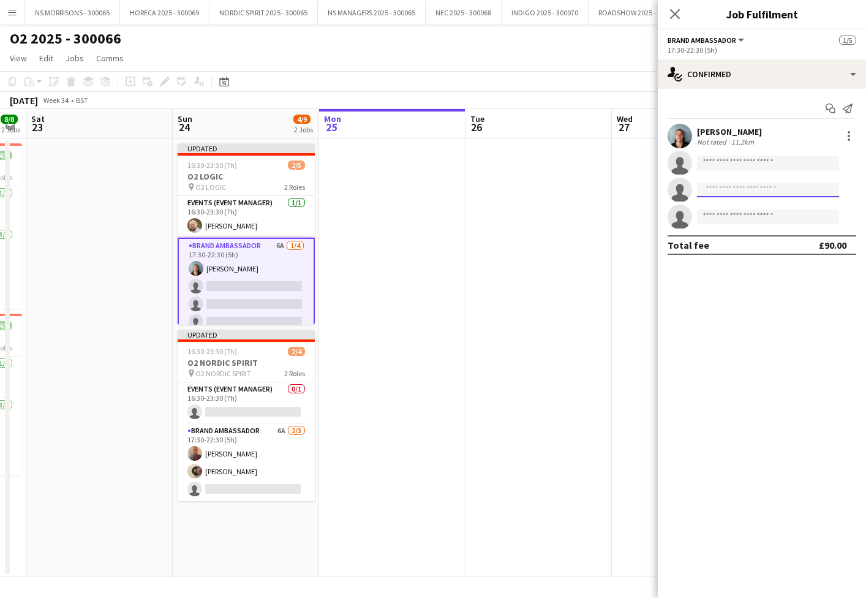
click at [722, 195] on input at bounding box center [768, 190] width 142 height 15
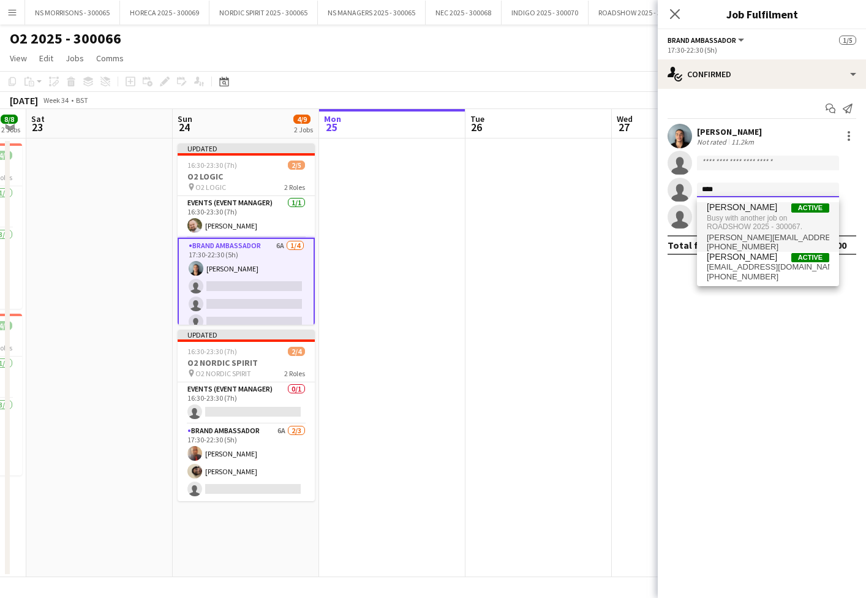
type input "****"
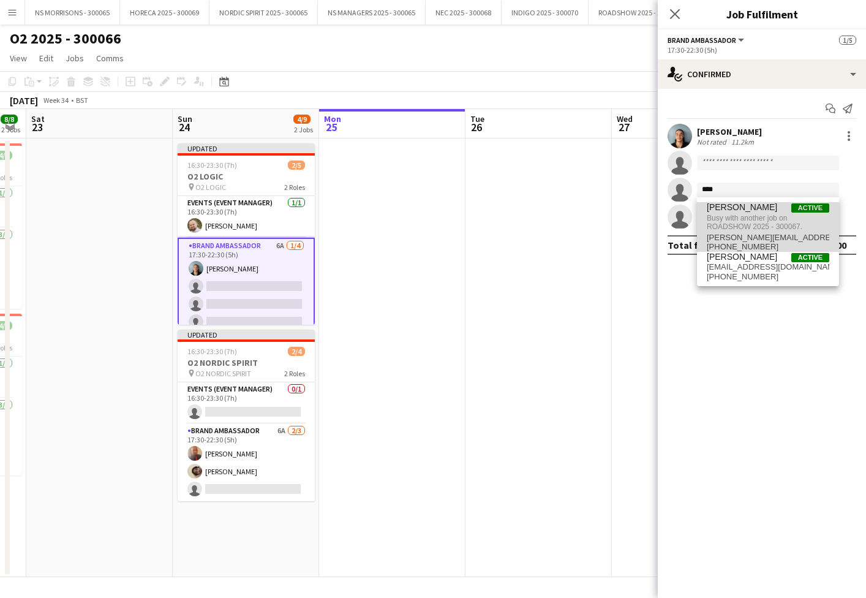
click at [725, 210] on span "[PERSON_NAME]" at bounding box center [742, 207] width 70 height 10
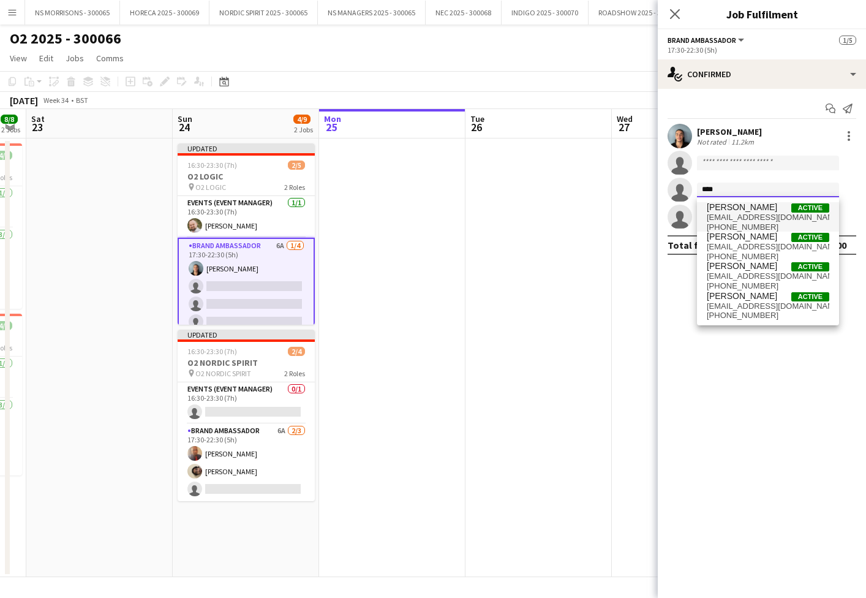
type input "****"
drag, startPoint x: 730, startPoint y: 214, endPoint x: 732, endPoint y: 225, distance: 11.2
click at [730, 214] on span "[EMAIL_ADDRESS][DOMAIN_NAME]" at bounding box center [768, 218] width 123 height 10
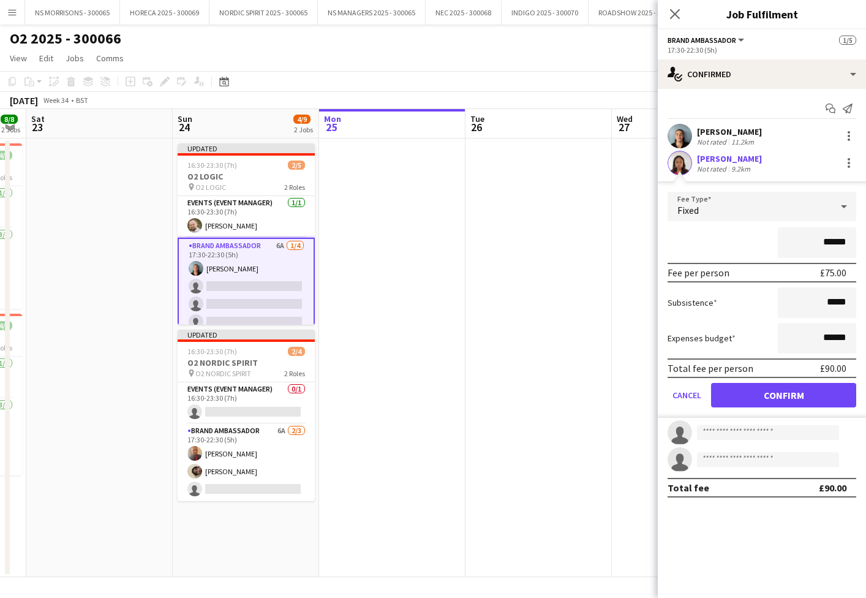
click at [754, 395] on button "Confirm" at bounding box center [783, 395] width 145 height 25
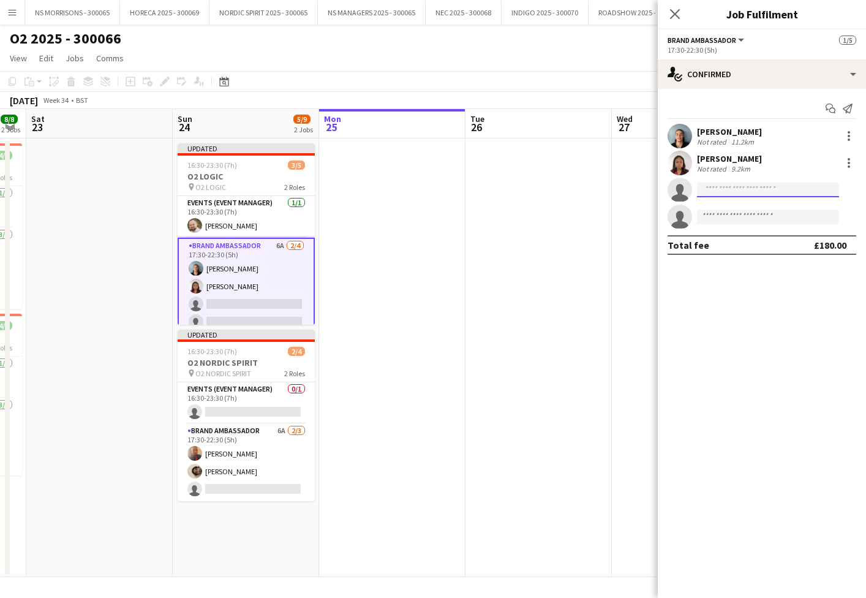
click at [736, 187] on input at bounding box center [768, 190] width 142 height 15
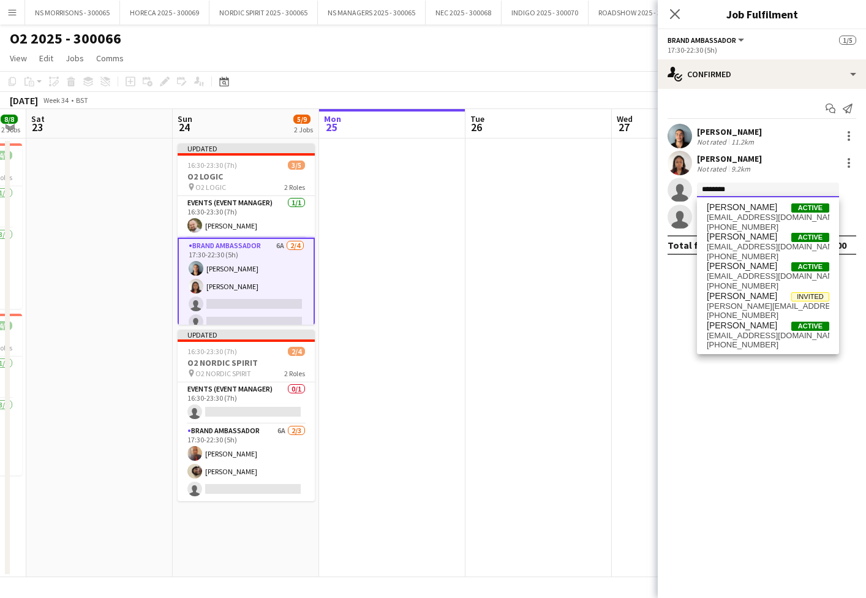
type input "********"
drag, startPoint x: 44, startPoint y: 495, endPoint x: 721, endPoint y: 336, distance: 695.6
click at [721, 336] on span "[EMAIL_ADDRESS][DOMAIN_NAME]" at bounding box center [768, 336] width 123 height 10
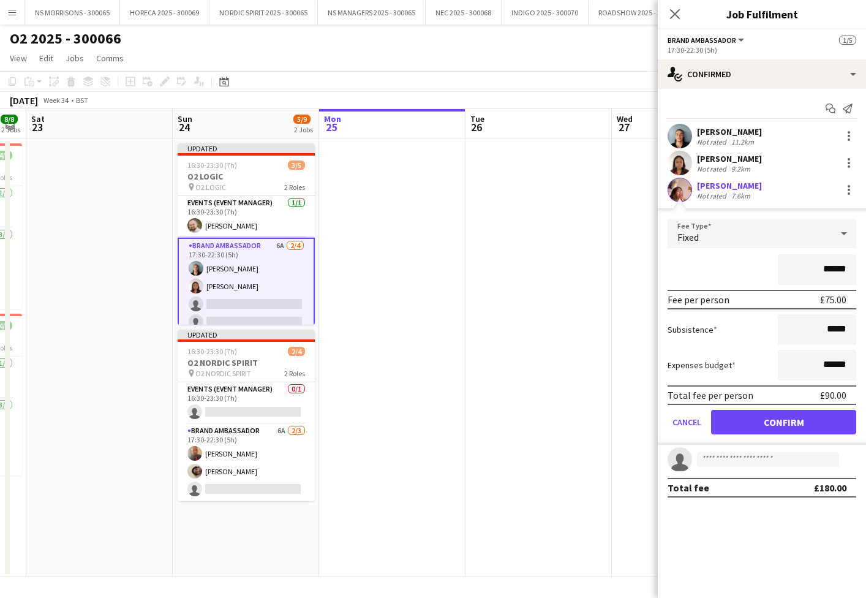
click at [740, 424] on button "Confirm" at bounding box center [783, 422] width 145 height 25
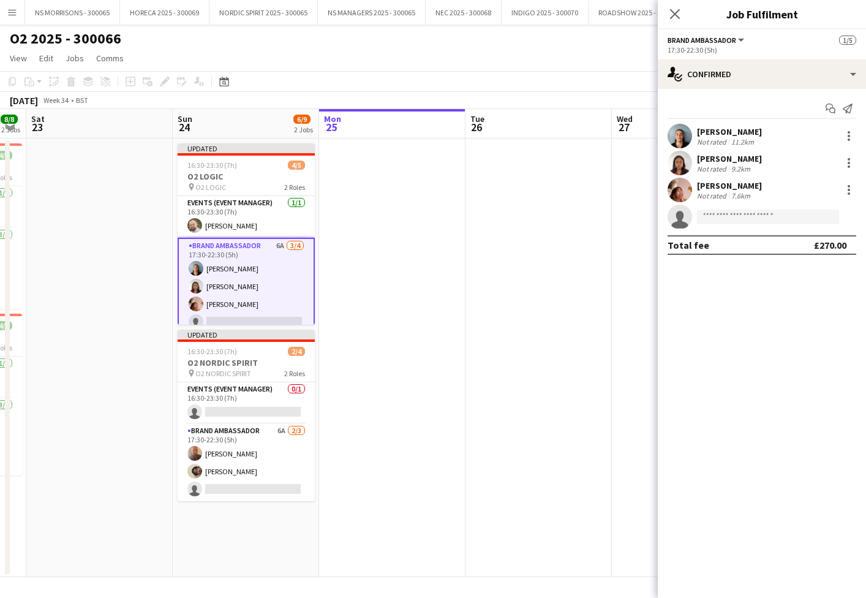
click at [441, 317] on app-date-cell at bounding box center [392, 357] width 146 height 439
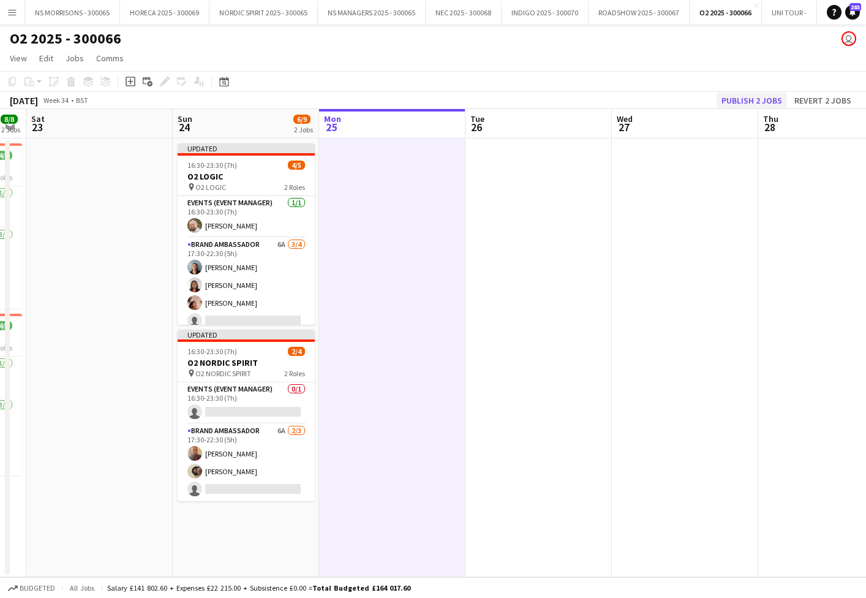
click at [759, 102] on button "Publish 2 jobs" at bounding box center [752, 101] width 70 height 16
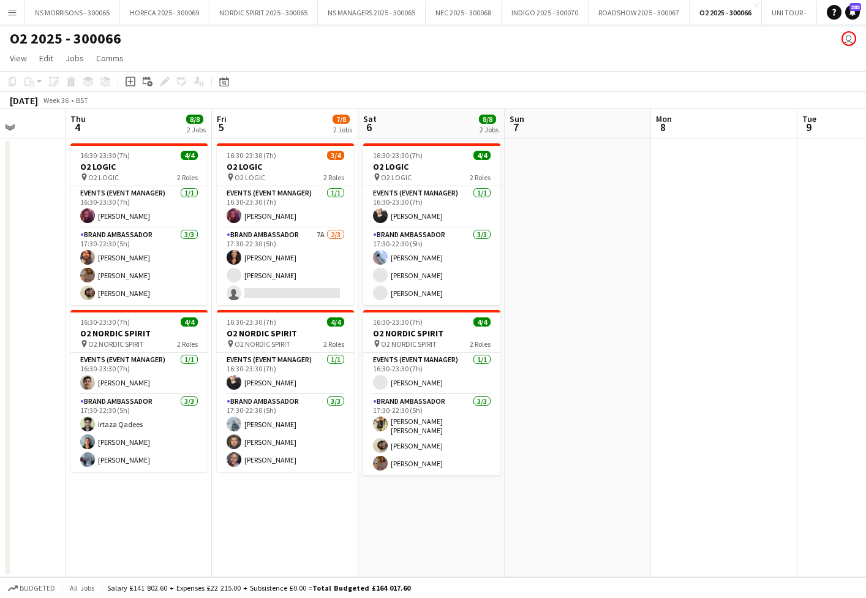
scroll to position [0, 400]
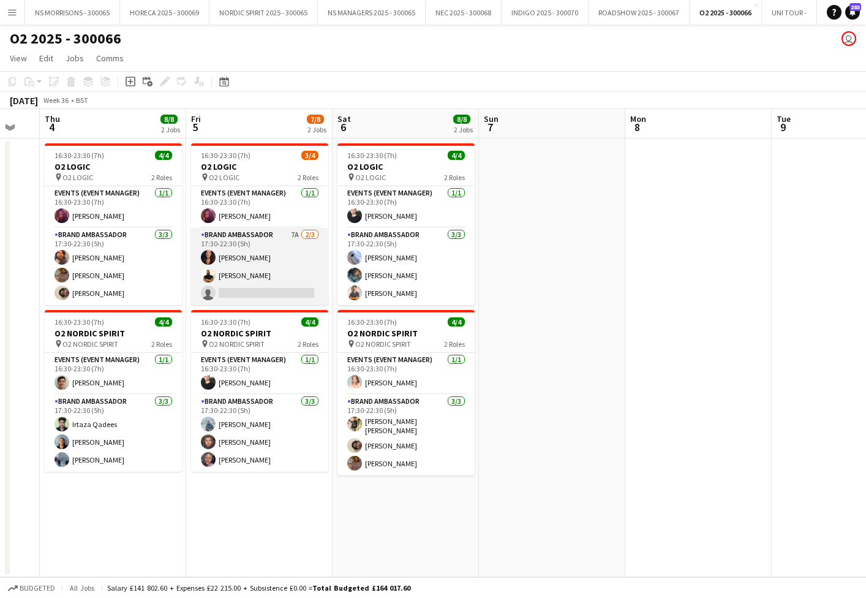
click at [236, 290] on app-card-role "Brand Ambassador 7A [DATE] 17:30-22:30 (5h) [PERSON_NAME] [PERSON_NAME] single-…" at bounding box center [259, 266] width 137 height 77
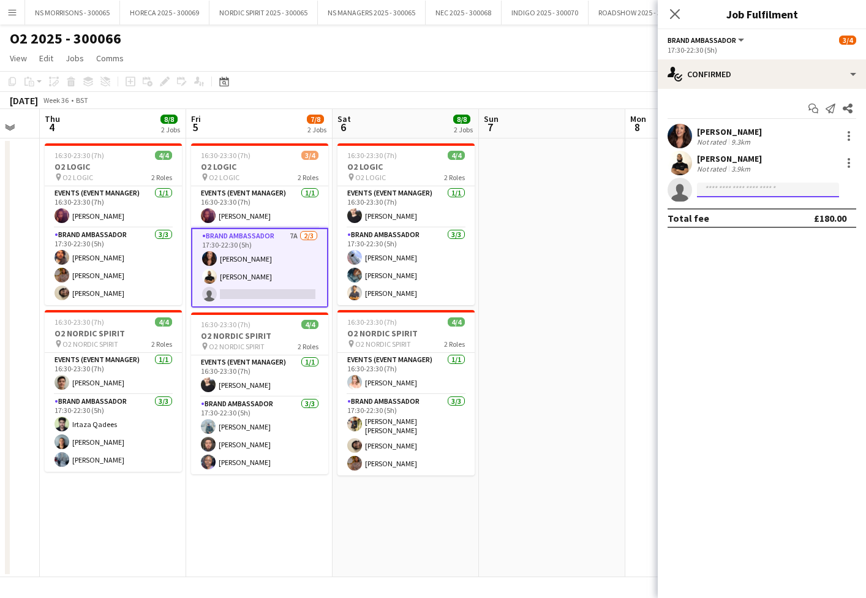
click at [725, 187] on input at bounding box center [768, 190] width 142 height 15
type input "***"
drag, startPoint x: 730, startPoint y: 209, endPoint x: 732, endPoint y: 225, distance: 16.6
click at [731, 223] on span "[PHONE_NUMBER]" at bounding box center [768, 227] width 123 height 10
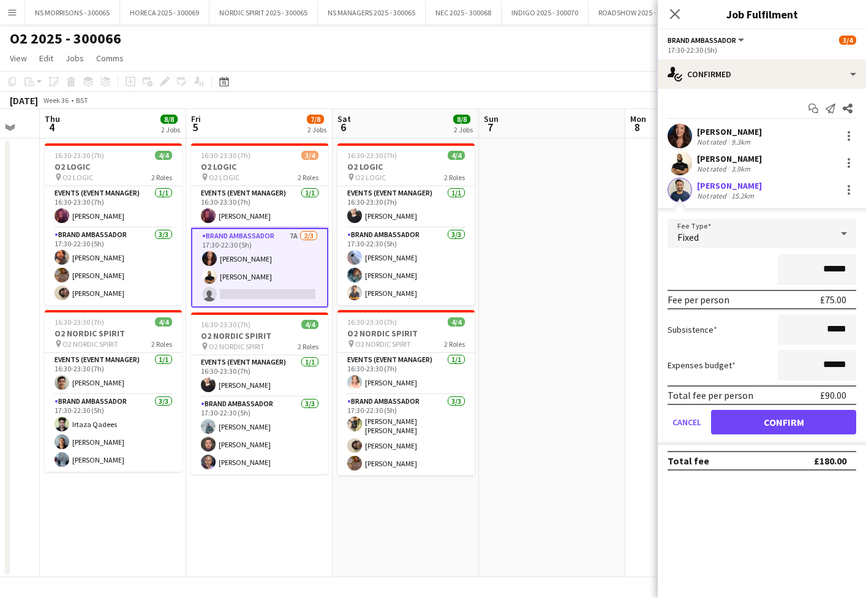
click at [736, 415] on button "Confirm" at bounding box center [783, 422] width 145 height 25
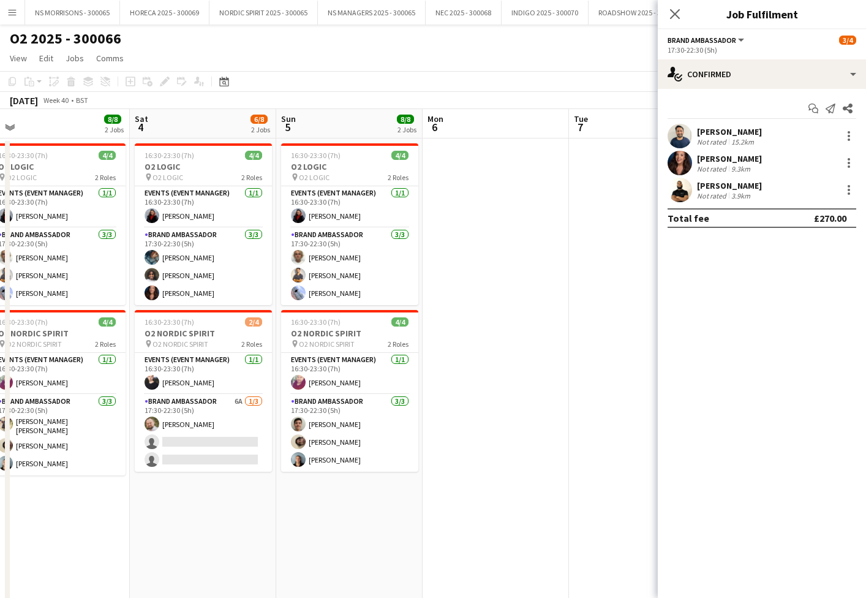
scroll to position [0, 321]
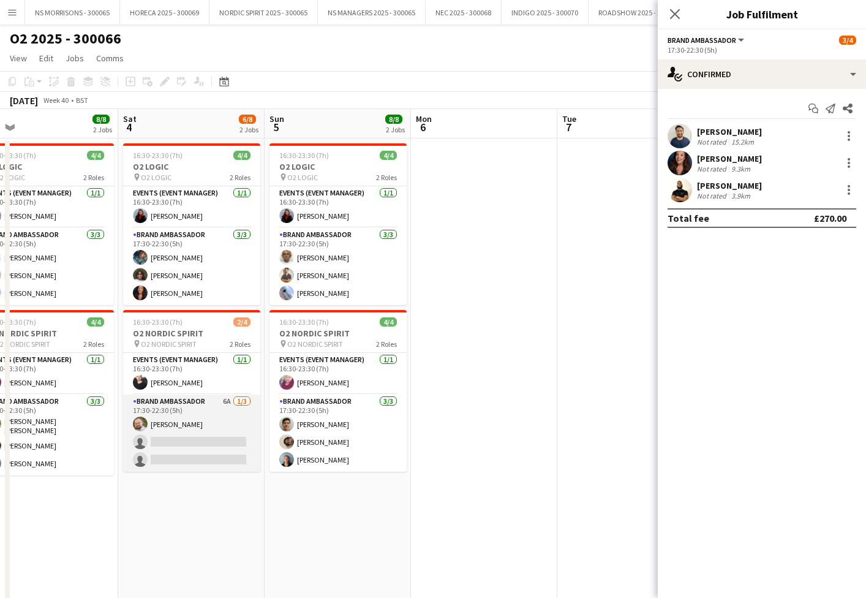
click at [191, 442] on app-card-role "Brand Ambassador 6A [DATE] 17:30-22:30 (5h) [PERSON_NAME] single-neutral-action…" at bounding box center [191, 433] width 137 height 77
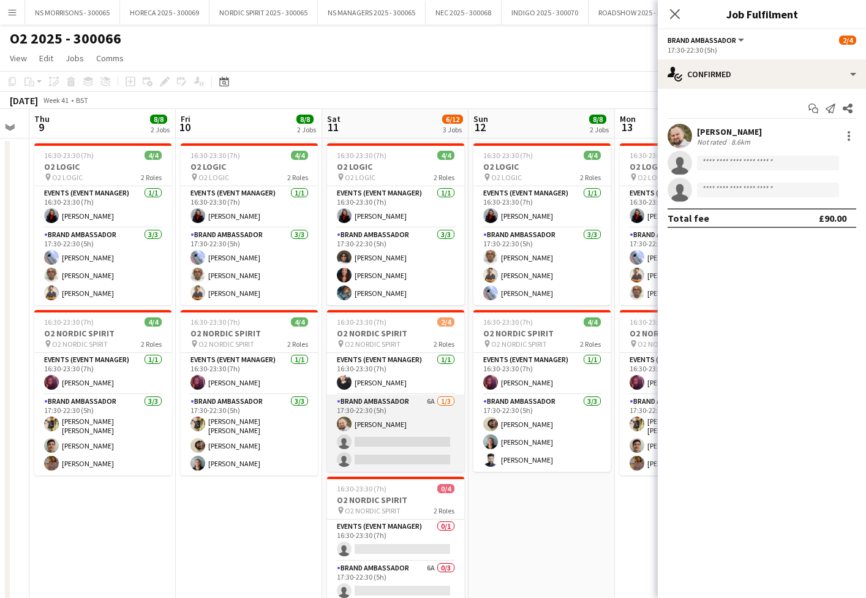
click at [404, 432] on app-card-role "Brand Ambassador 6A [DATE] 17:30-22:30 (5h) [PERSON_NAME] single-neutral-action…" at bounding box center [395, 433] width 137 height 77
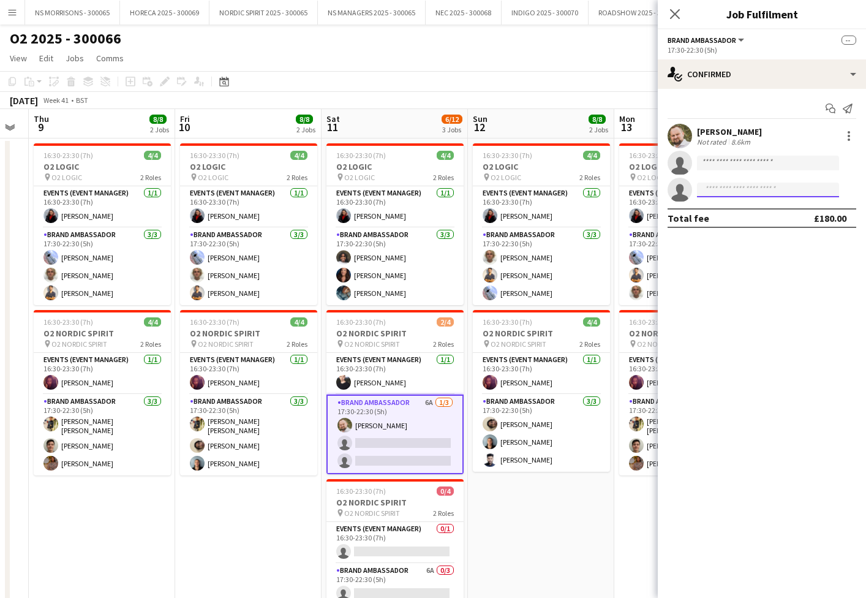
click at [748, 187] on input at bounding box center [768, 190] width 142 height 15
type input "*****"
drag, startPoint x: 757, startPoint y: 212, endPoint x: 756, endPoint y: 231, distance: 19.1
click at [757, 212] on span "[PERSON_NAME] Active" at bounding box center [768, 207] width 123 height 10
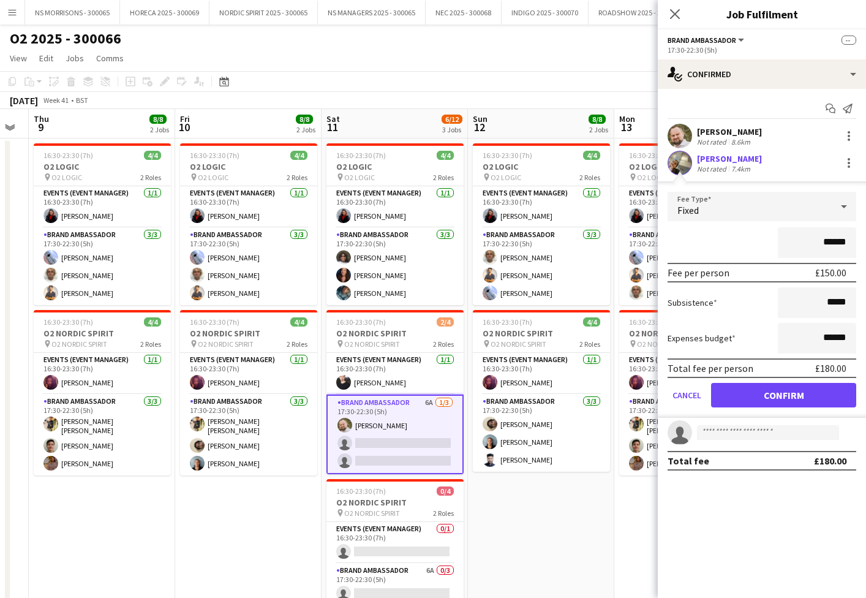
click at [737, 400] on button "Confirm" at bounding box center [783, 395] width 145 height 25
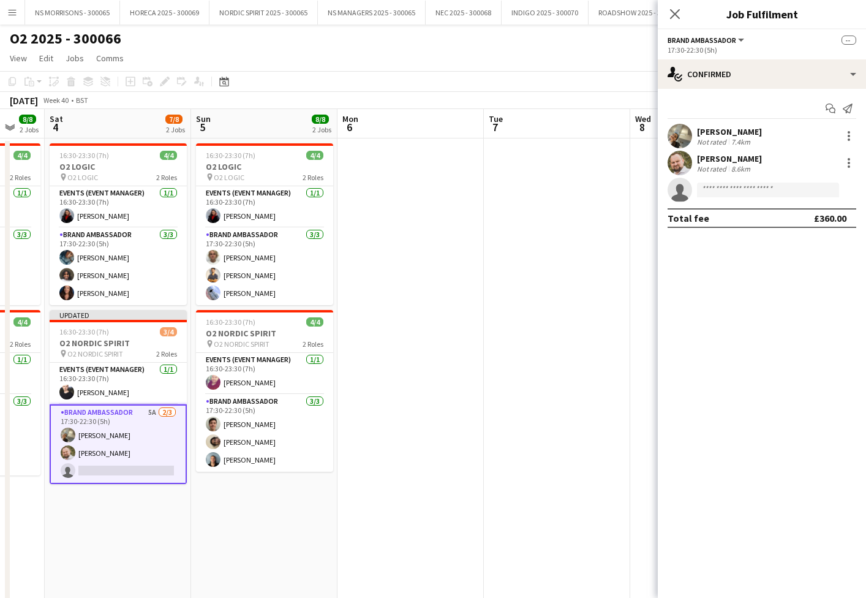
scroll to position [0, 246]
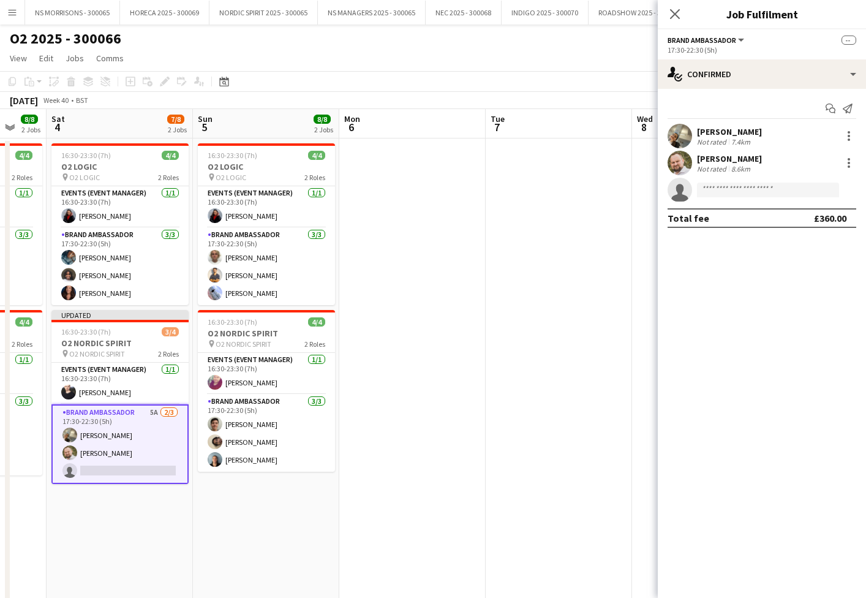
click at [578, 333] on app-date-cell at bounding box center [559, 402] width 146 height 528
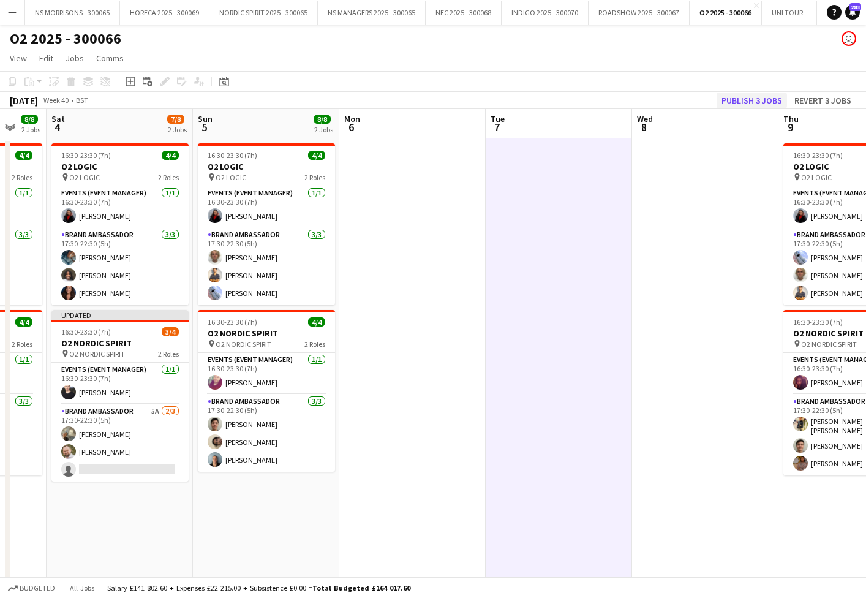
click at [732, 100] on button "Publish 3 jobs" at bounding box center [752, 101] width 70 height 16
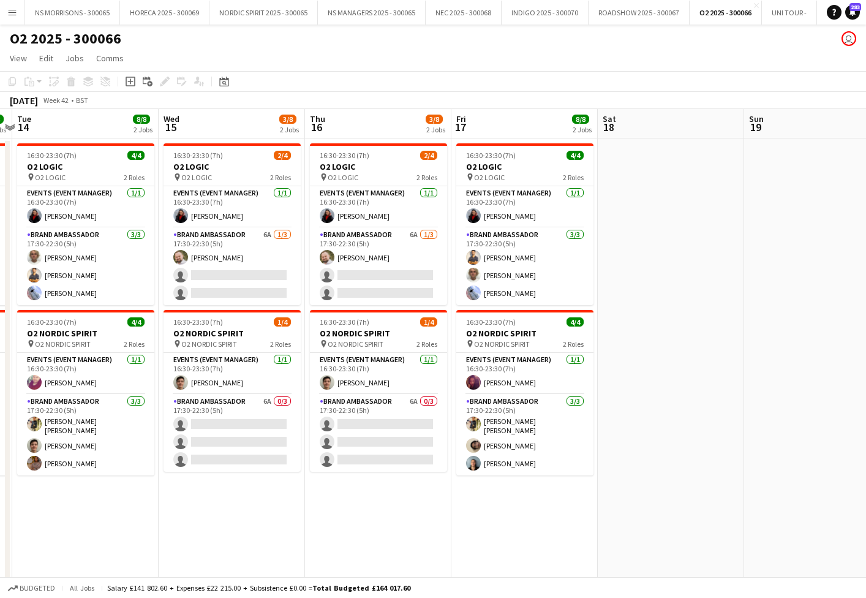
scroll to position [0, 428]
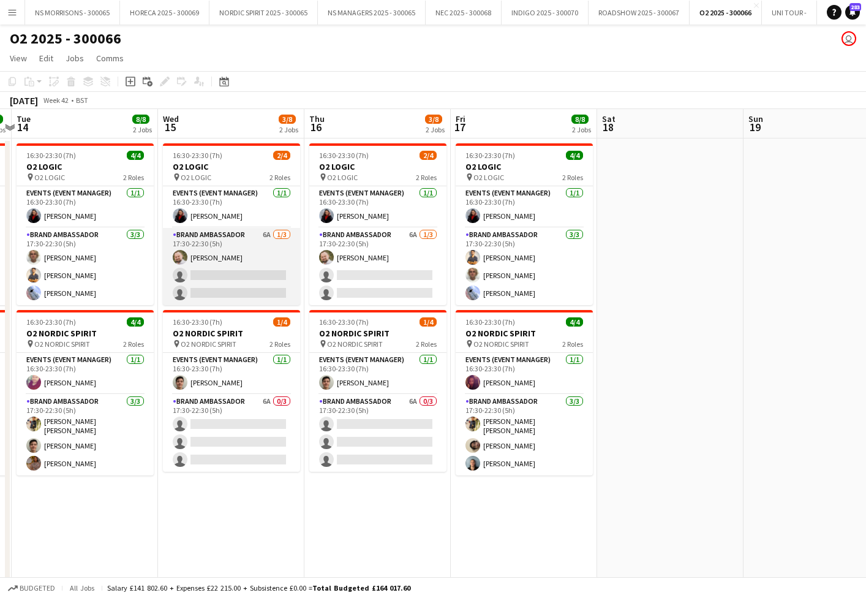
drag, startPoint x: 242, startPoint y: 283, endPoint x: 263, endPoint y: 281, distance: 21.0
click at [242, 283] on app-card-role "Brand Ambassador 6A [DATE] 17:30-22:30 (5h) [PERSON_NAME] single-neutral-action…" at bounding box center [231, 266] width 137 height 77
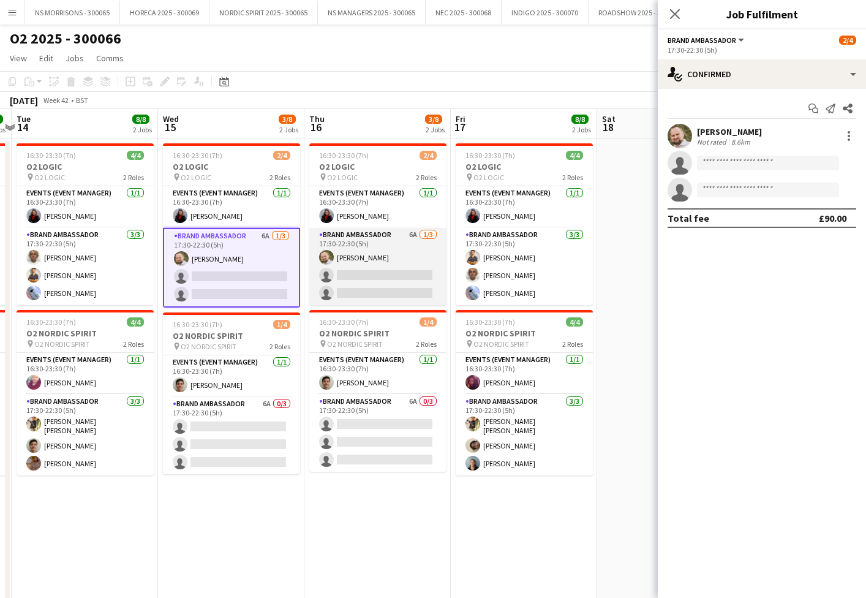
drag, startPoint x: 364, startPoint y: 273, endPoint x: 434, endPoint y: 264, distance: 70.4
click at [364, 273] on app-card-role "Brand Ambassador 6A [DATE] 17:30-22:30 (5h) [PERSON_NAME] single-neutral-action…" at bounding box center [377, 266] width 137 height 77
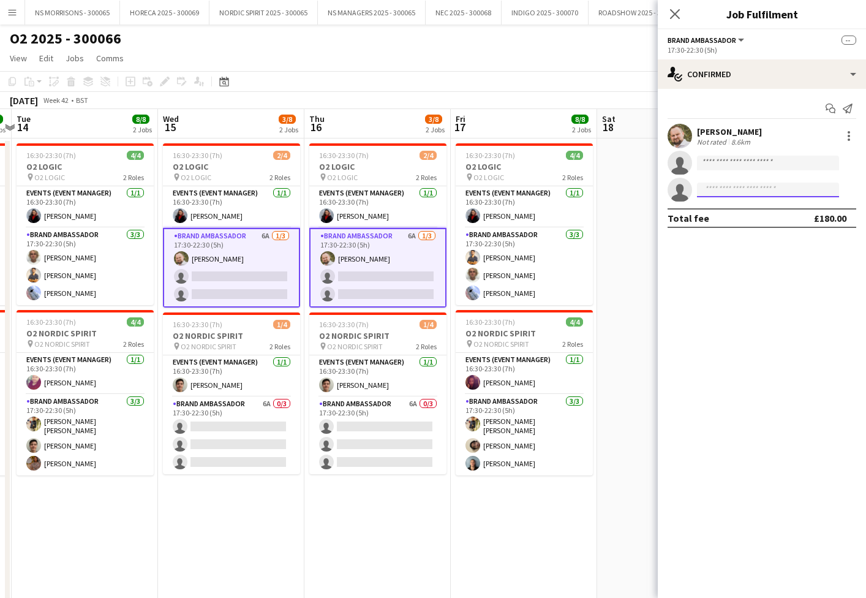
click at [712, 187] on input at bounding box center [768, 190] width 142 height 15
type input "****"
drag, startPoint x: 741, startPoint y: 215, endPoint x: 740, endPoint y: 222, distance: 7.5
click at [740, 215] on span "[EMAIL_ADDRESS][DOMAIN_NAME]" at bounding box center [768, 218] width 123 height 10
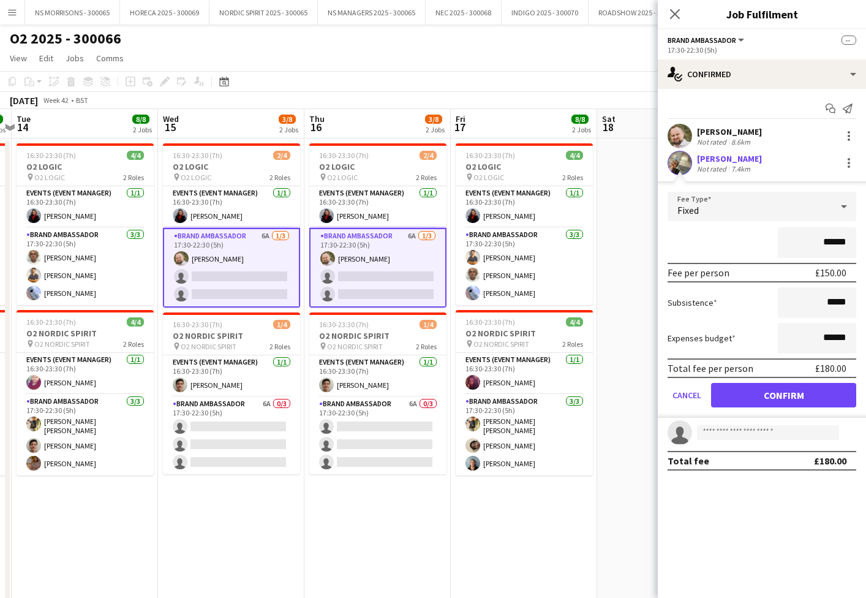
click at [738, 393] on button "Confirm" at bounding box center [783, 395] width 145 height 25
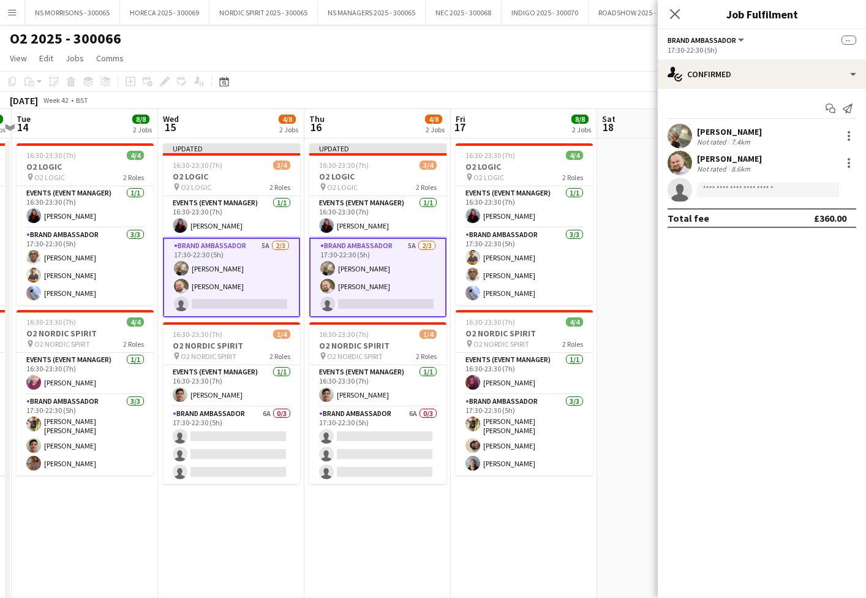
drag, startPoint x: 624, startPoint y: 170, endPoint x: 630, endPoint y: 167, distance: 6.3
click at [624, 170] on app-date-cell at bounding box center [670, 402] width 146 height 528
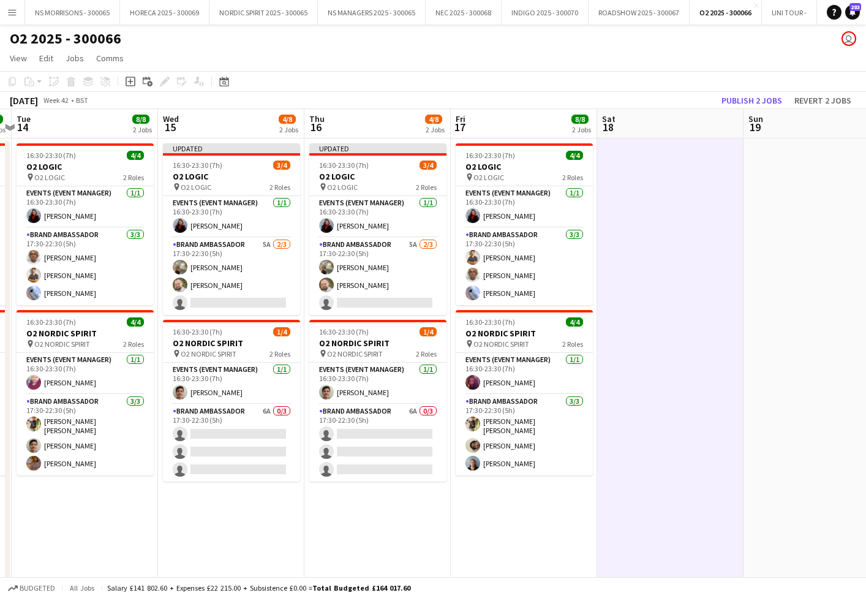
drag, startPoint x: 754, startPoint y: 102, endPoint x: 730, endPoint y: 110, distance: 25.8
click at [754, 103] on button "Publish 2 jobs" at bounding box center [752, 101] width 70 height 16
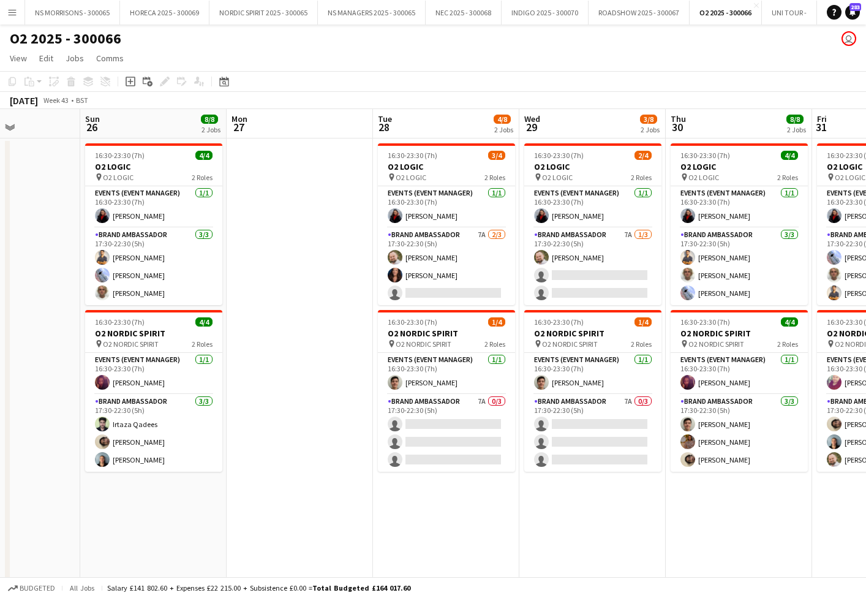
scroll to position [0, 326]
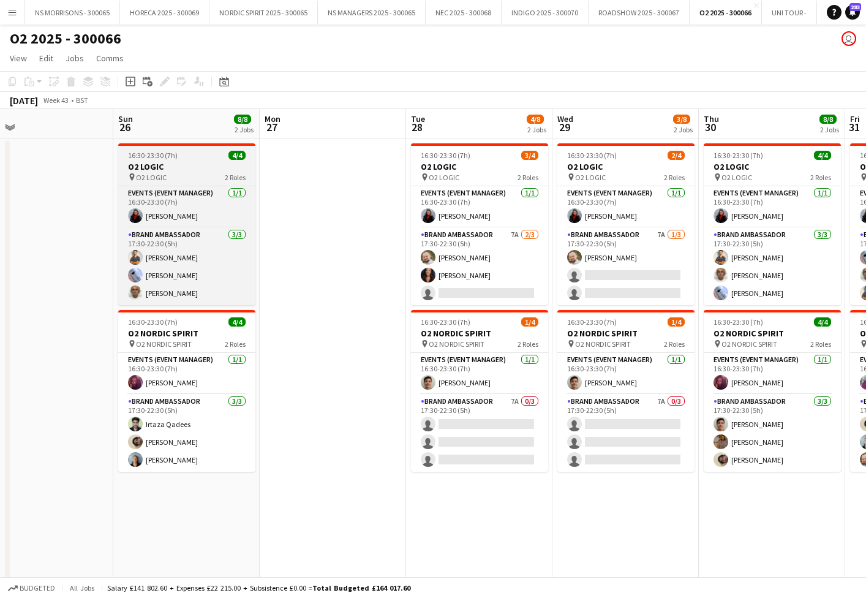
click at [158, 150] on app-job-card "16:30-23:30 (7h) 4/4 O2 LOGIC pin O2 LOGIC 2 Roles Events (Event Manager) [DATE…" at bounding box center [186, 224] width 137 height 162
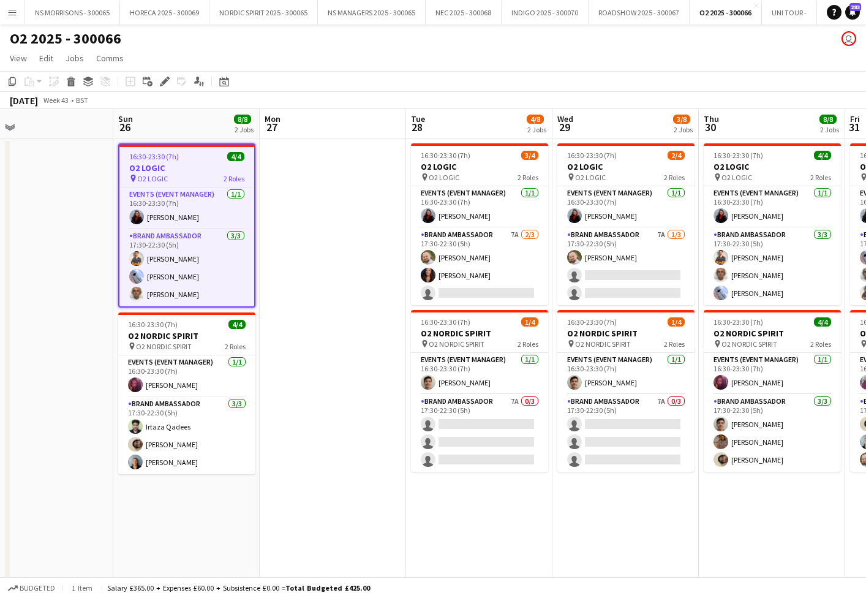
drag, startPoint x: 14, startPoint y: 82, endPoint x: 70, endPoint y: 97, distance: 57.8
click at [16, 83] on icon "Copy" at bounding box center [12, 82] width 10 height 10
click at [346, 180] on app-date-cell at bounding box center [333, 402] width 146 height 528
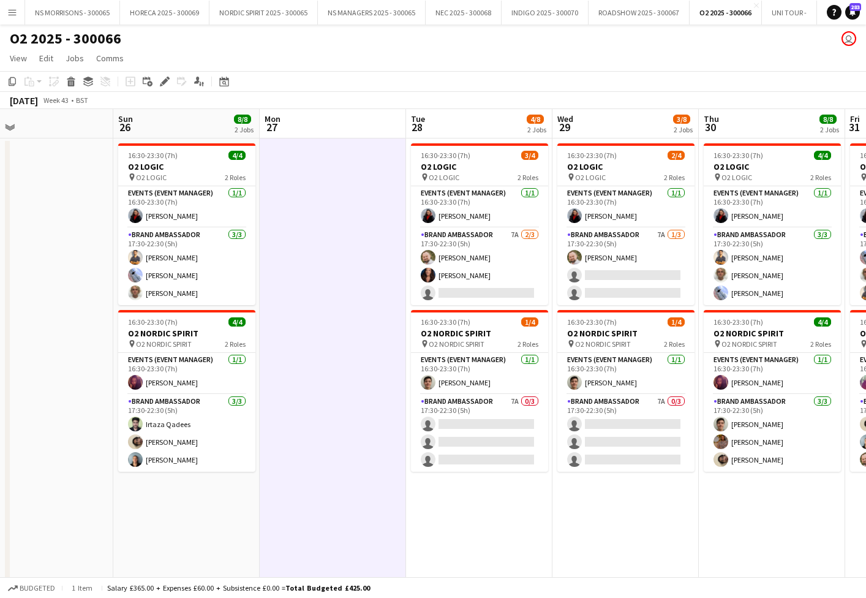
scroll to position [0, 327]
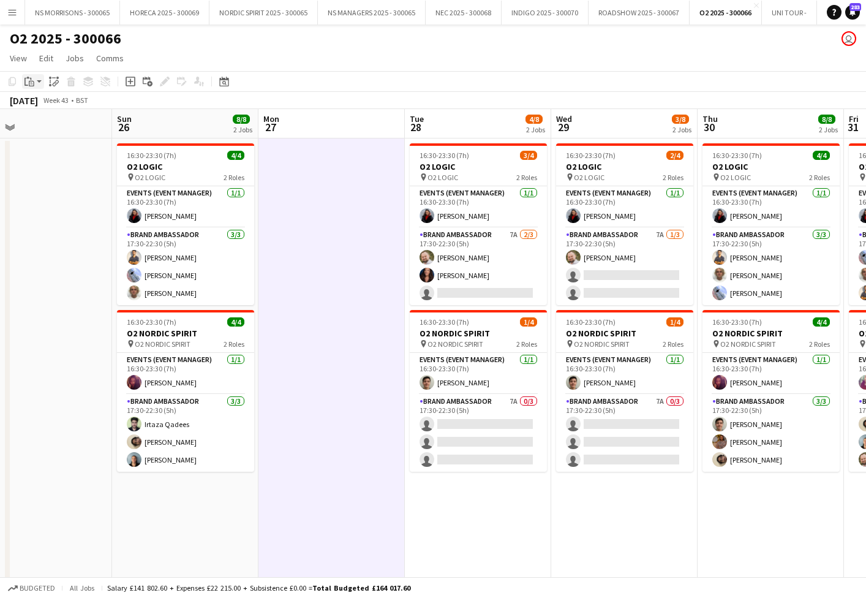
drag, startPoint x: 28, startPoint y: 79, endPoint x: 31, endPoint y: 85, distance: 6.9
click at [28, 79] on icon "Paste" at bounding box center [30, 82] width 10 height 10
click at [40, 108] on link "Paste Command V" at bounding box center [80, 104] width 97 height 11
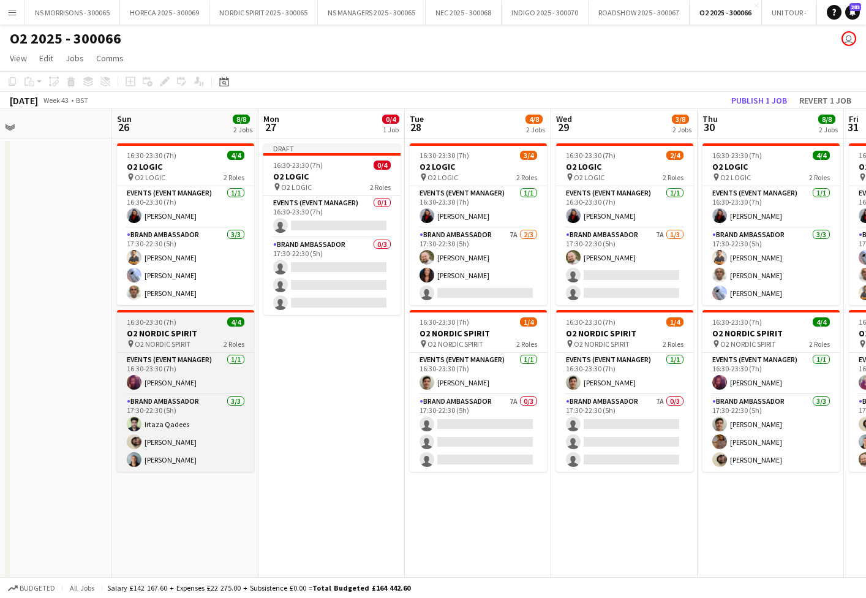
click at [169, 348] on span "O2 NORDIC SPIRIT" at bounding box center [163, 343] width 56 height 9
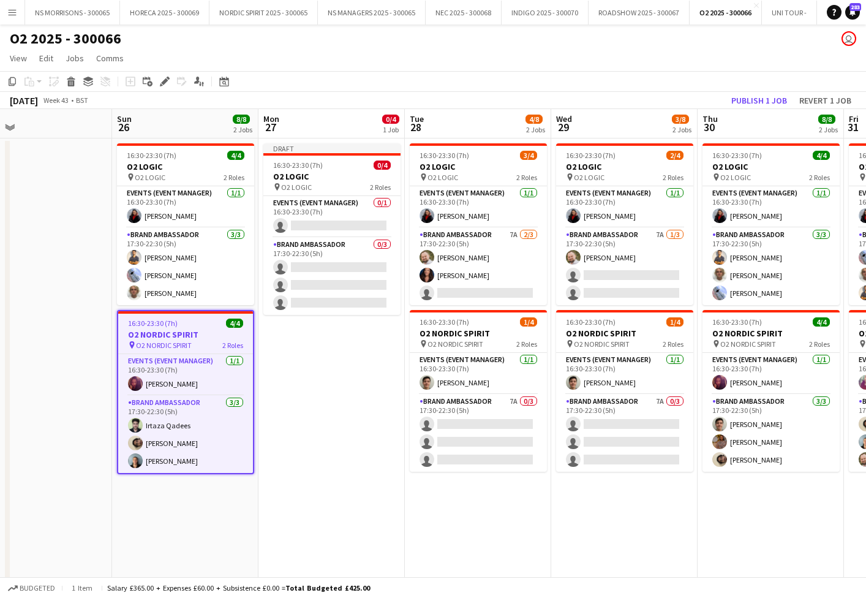
drag, startPoint x: 13, startPoint y: 83, endPoint x: 80, endPoint y: 134, distance: 83.9
click at [13, 84] on icon "Copy" at bounding box center [12, 82] width 10 height 10
click at [315, 342] on app-date-cell "Draft 16:30-23:30 (7h) 0/4 O2 LOGIC pin O2 LOGIC 2 Roles Events (Event Manager)…" at bounding box center [332, 402] width 146 height 528
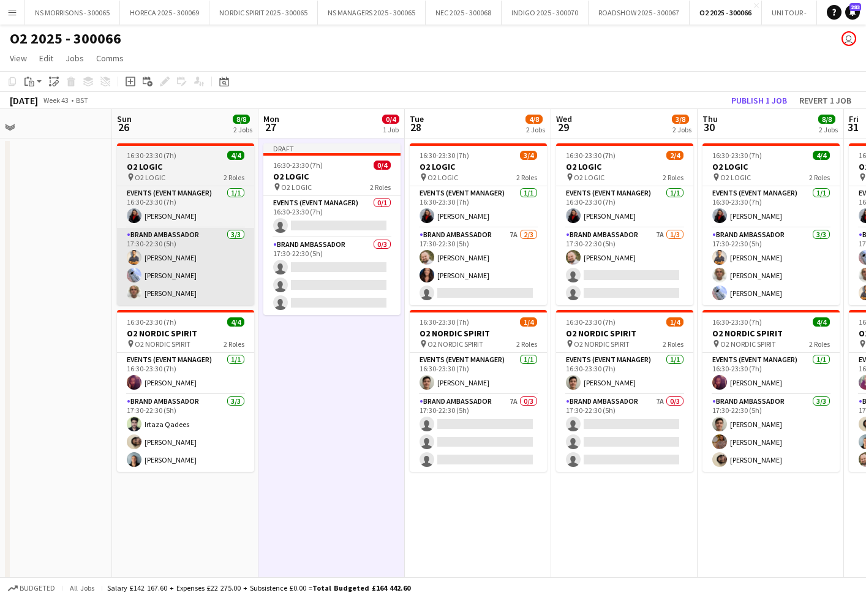
scroll to position [0, 328]
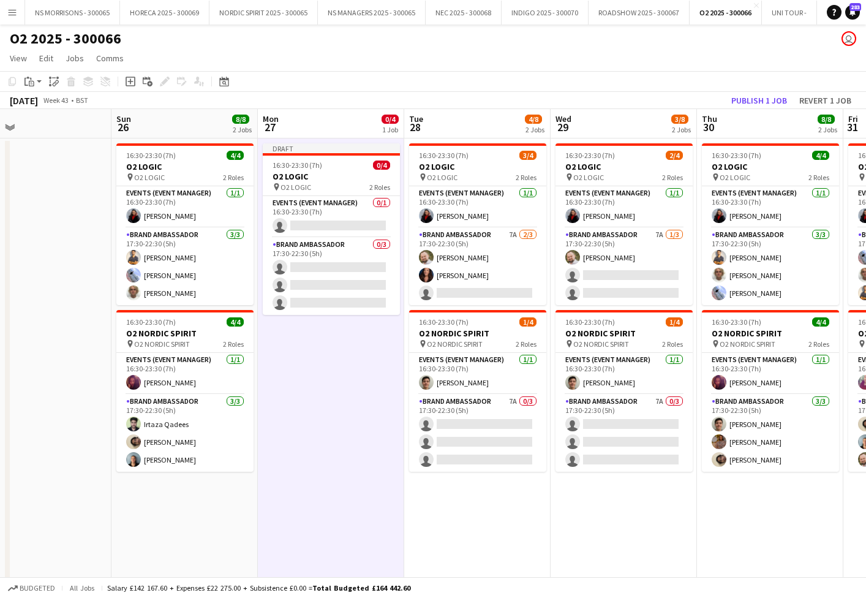
click at [26, 83] on icon "Paste" at bounding box center [30, 82] width 10 height 10
click at [46, 108] on link "Paste Command V" at bounding box center [80, 104] width 97 height 11
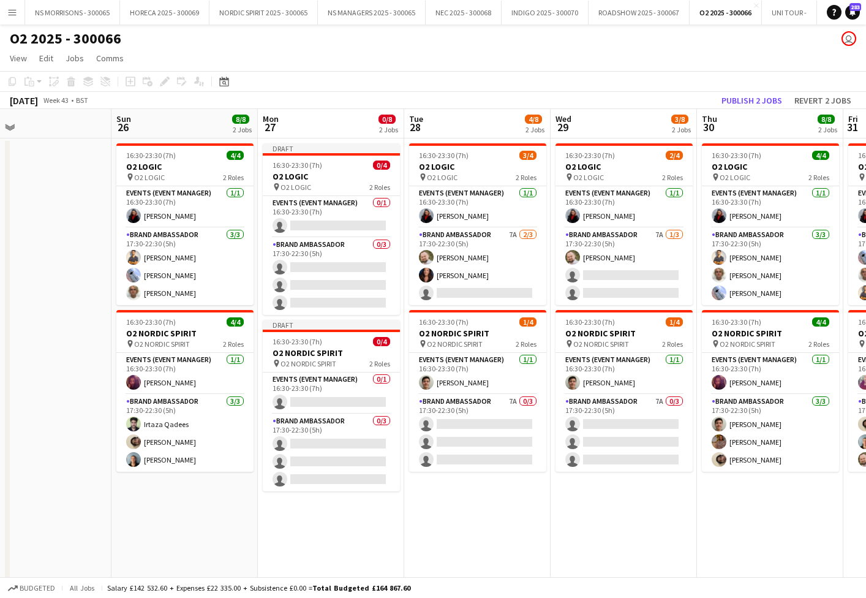
click at [75, 336] on app-date-cell at bounding box center [38, 402] width 146 height 528
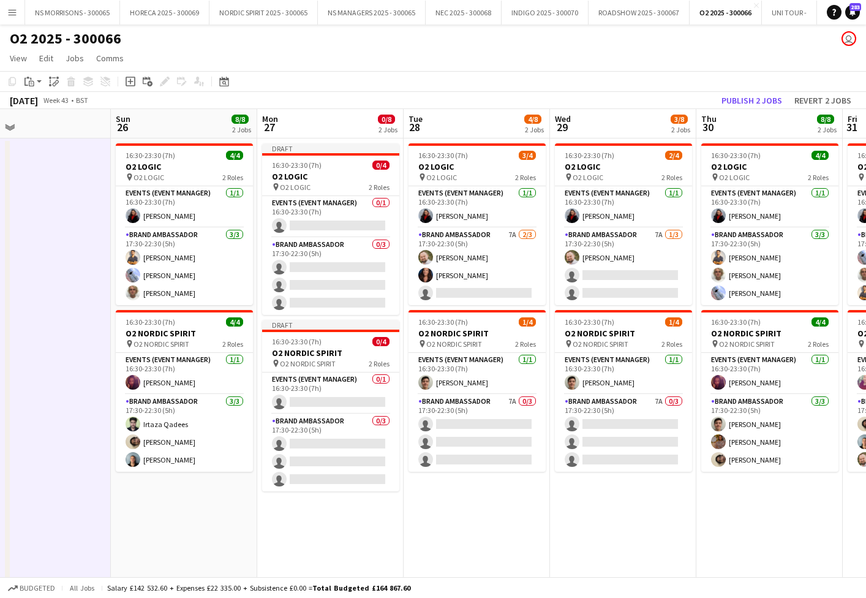
click at [738, 99] on button "Publish 2 jobs" at bounding box center [752, 101] width 70 height 16
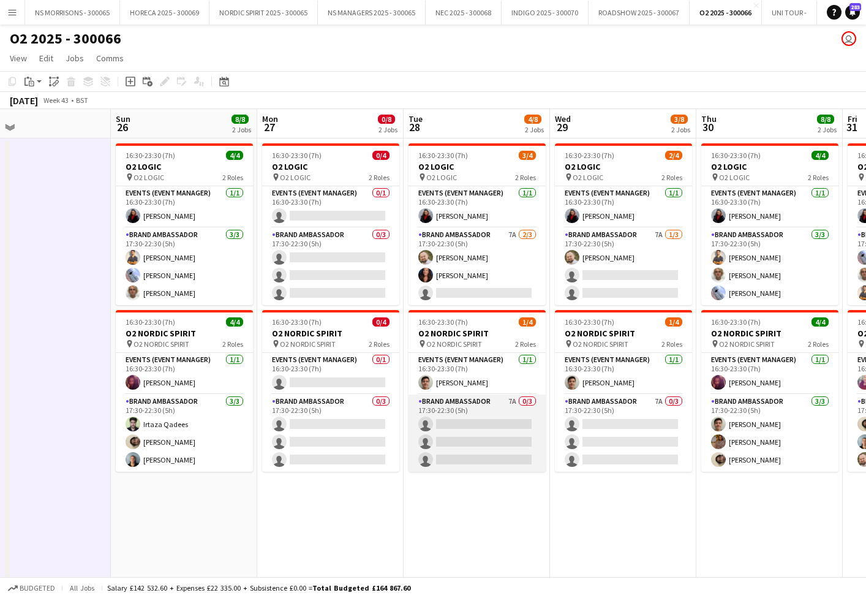
click at [458, 439] on app-card-role "Brand Ambassador 7A 0/3 17:30-22:30 (5h) single-neutral-actions single-neutral-…" at bounding box center [477, 433] width 137 height 77
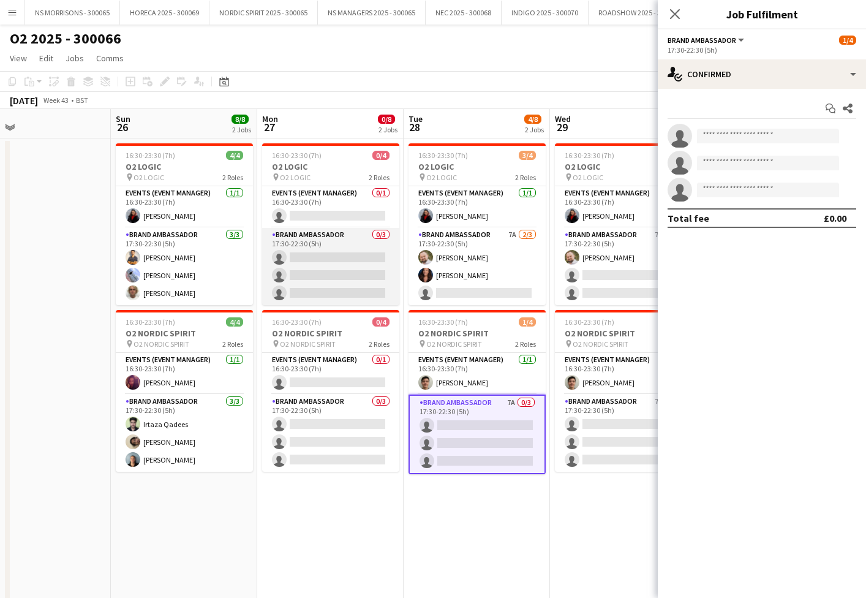
click at [335, 278] on app-card-role "Brand Ambassador 0/3 17:30-22:30 (5h) single-neutral-actions single-neutral-act…" at bounding box center [330, 266] width 137 height 77
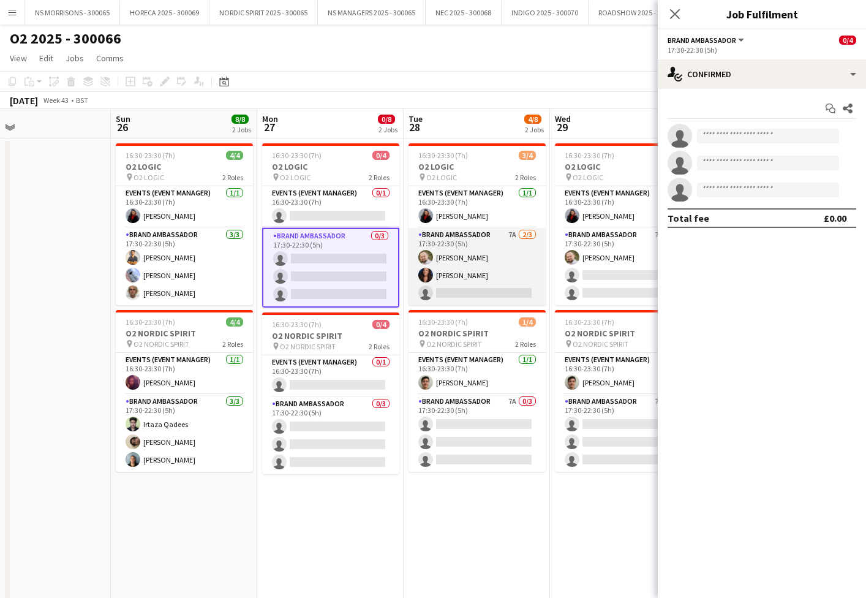
drag, startPoint x: 486, startPoint y: 270, endPoint x: 528, endPoint y: 268, distance: 41.7
click at [486, 270] on app-card-role "Brand Ambassador 7A [DATE] 17:30-22:30 (5h) [PERSON_NAME] [PERSON_NAME] single-…" at bounding box center [477, 266] width 137 height 77
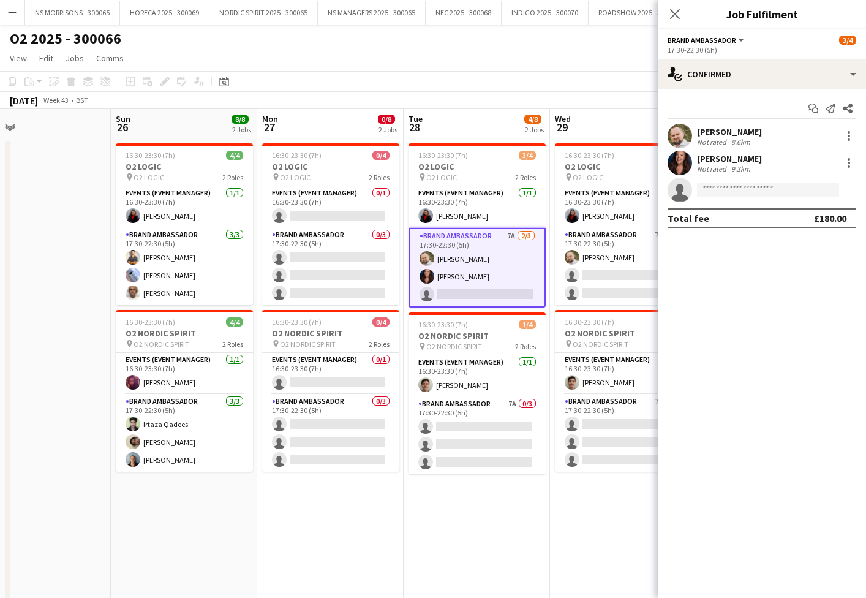
drag, startPoint x: 624, startPoint y: 268, endPoint x: 670, endPoint y: 237, distance: 55.9
click at [624, 268] on app-card-role "Brand Ambassador 7A [DATE] 17:30-22:30 (5h) [PERSON_NAME] single-neutral-action…" at bounding box center [623, 266] width 137 height 77
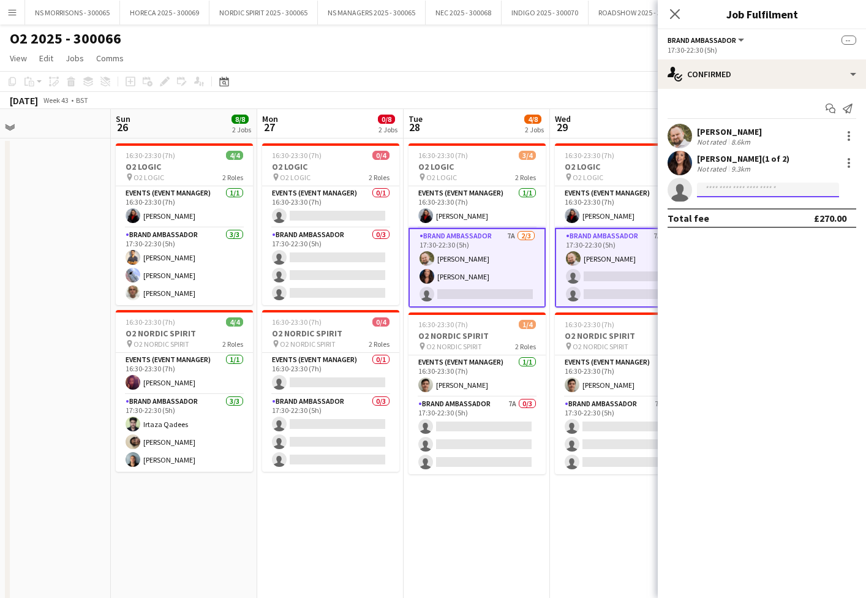
click at [735, 192] on input at bounding box center [768, 190] width 142 height 15
type input "*****"
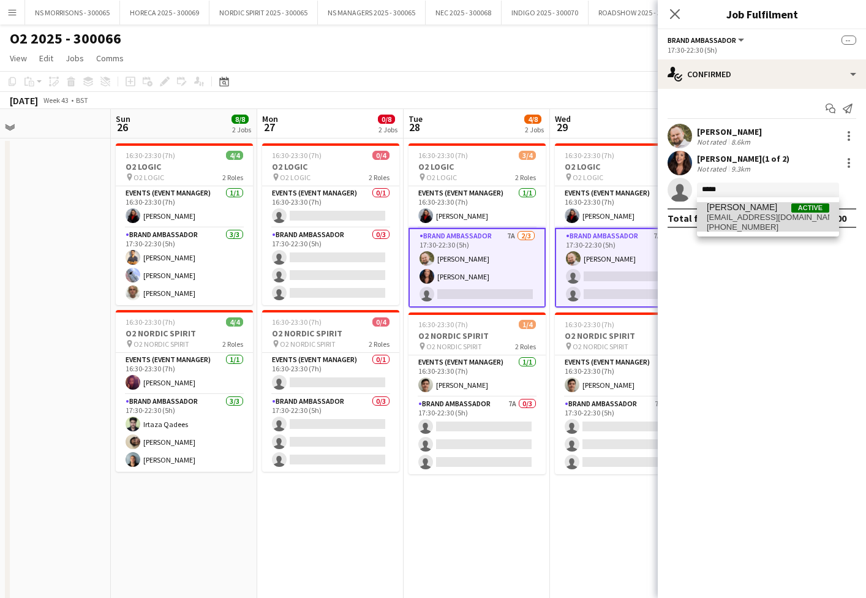
click at [736, 210] on span "[PERSON_NAME]" at bounding box center [742, 207] width 70 height 10
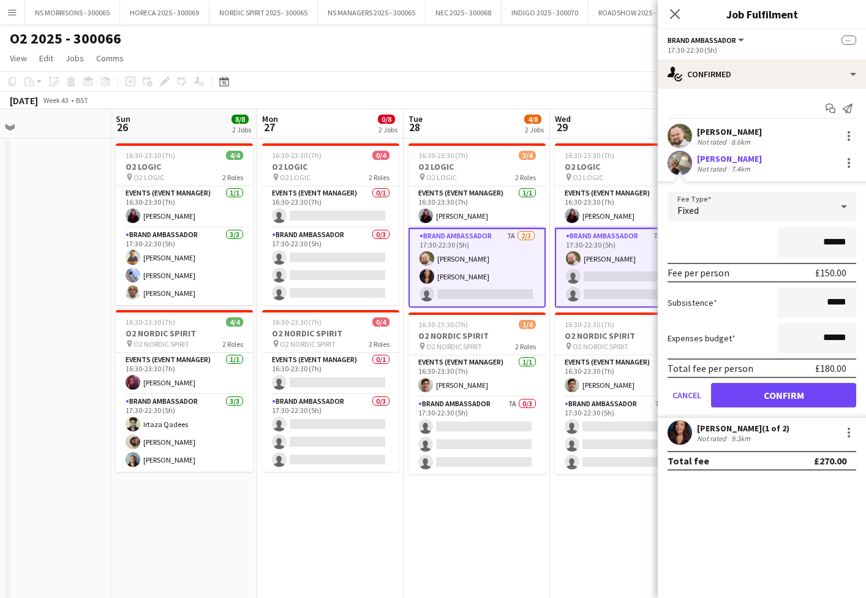
click at [740, 391] on button "Confirm" at bounding box center [783, 395] width 145 height 25
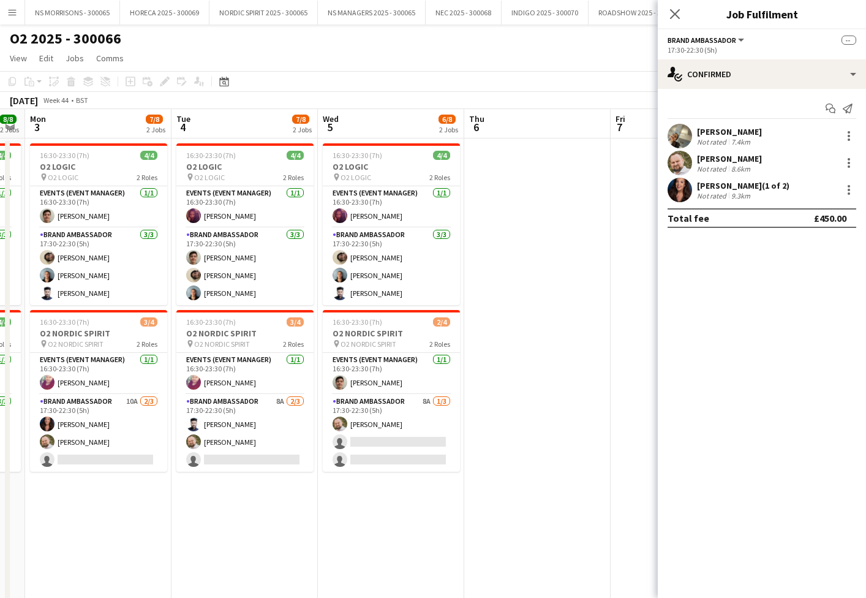
scroll to position [0, 381]
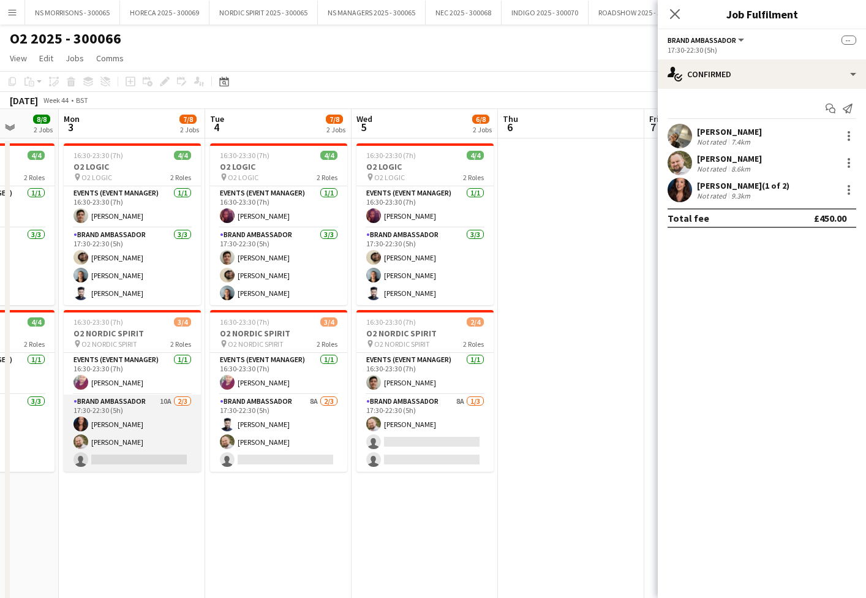
click at [142, 440] on app-card-role "Brand Ambassador 10A [DATE] 17:30-22:30 (5h) [PERSON_NAME] [PERSON_NAME] single…" at bounding box center [132, 433] width 137 height 77
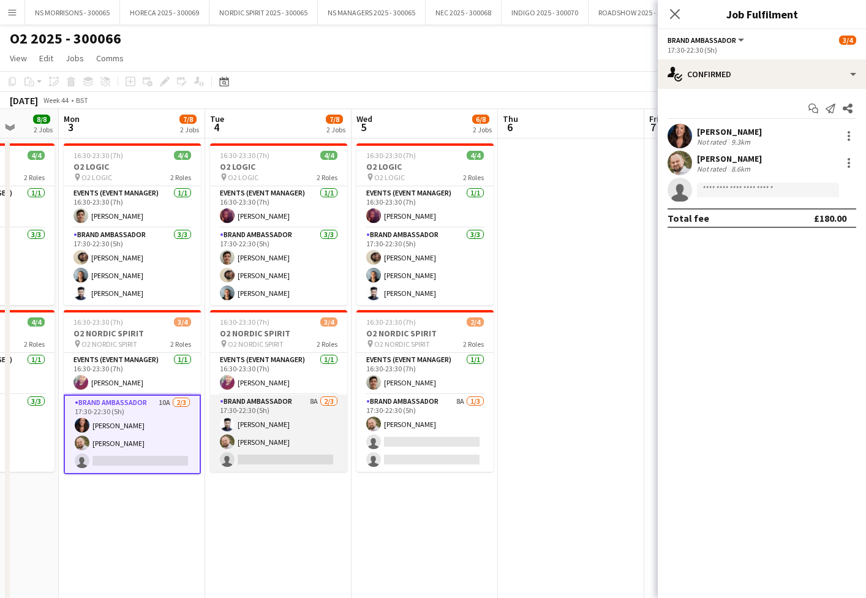
click at [232, 444] on app-user-avatar at bounding box center [227, 441] width 15 height 15
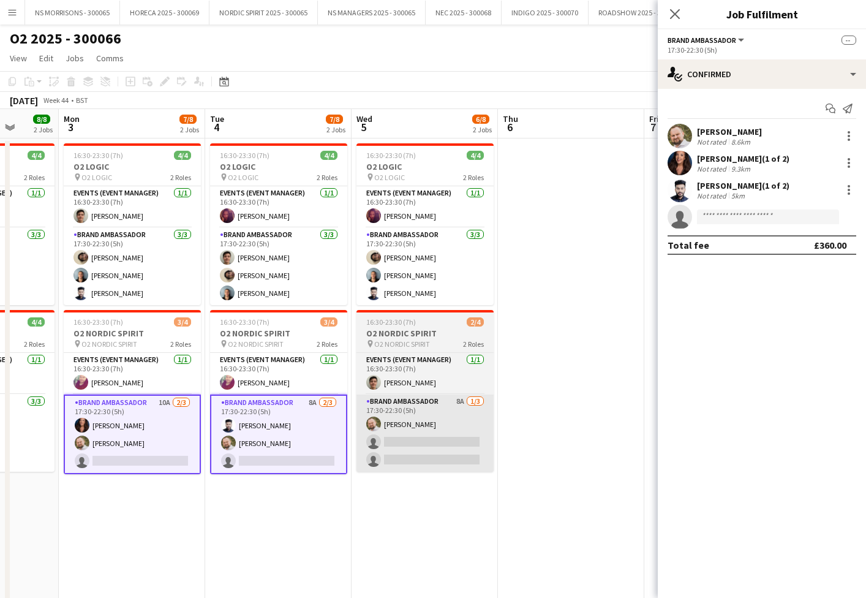
drag, startPoint x: 494, startPoint y: 452, endPoint x: 413, endPoint y: 449, distance: 81.6
click at [494, 452] on app-date-cell "16:30-23:30 (7h) 4/4 O2 LOGIC pin O2 LOGIC 2 Roles Events (Event Manager) [DATE…" at bounding box center [425, 402] width 146 height 528
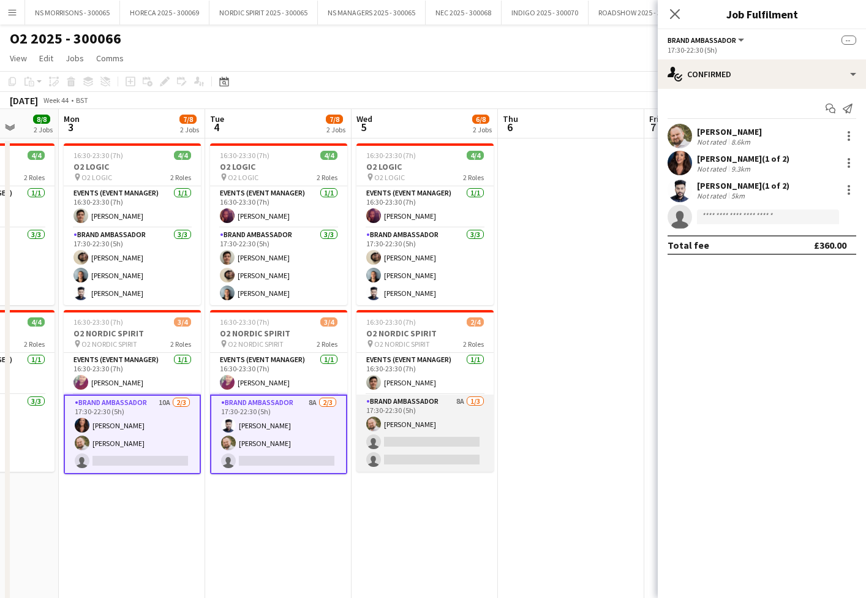
drag, startPoint x: 386, startPoint y: 445, endPoint x: 412, endPoint y: 442, distance: 25.9
click at [386, 445] on app-card-role "Brand Ambassador 8A [DATE] 17:30-22:30 (5h) [PERSON_NAME] single-neutral-action…" at bounding box center [425, 433] width 137 height 77
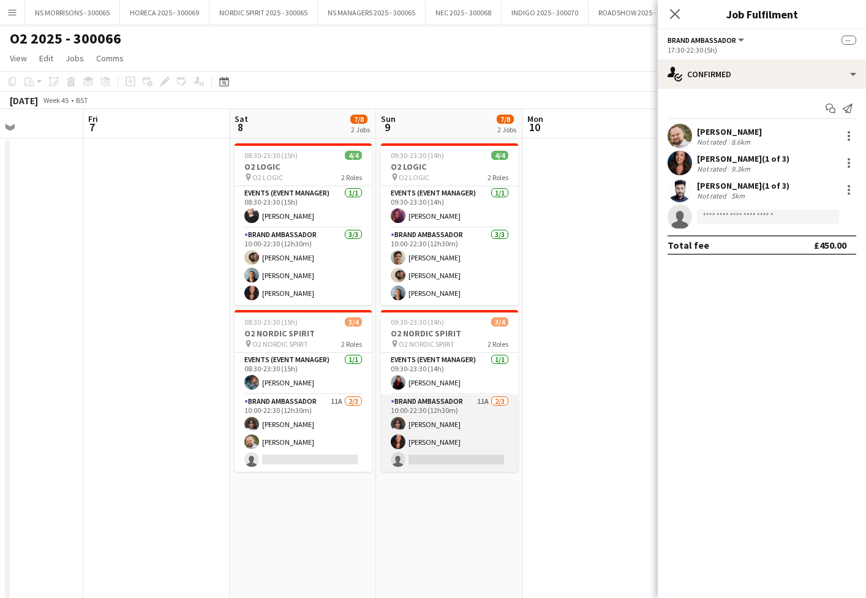
drag, startPoint x: 450, startPoint y: 433, endPoint x: 479, endPoint y: 434, distance: 28.2
click at [450, 433] on app-card-role "Brand Ambassador 11A [DATE] 10:00-22:30 (12h30m) [PERSON_NAME] [PERSON_NAME] si…" at bounding box center [449, 433] width 137 height 77
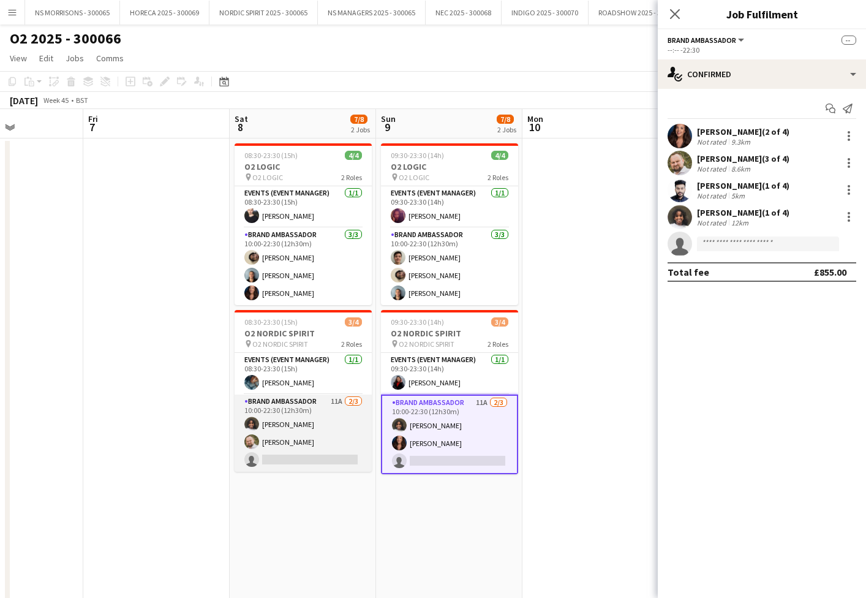
click at [304, 441] on app-card-role "Brand Ambassador 11A [DATE] 10:00-22:30 (12h30m) [PERSON_NAME] [PERSON_NAME] si…" at bounding box center [303, 433] width 137 height 77
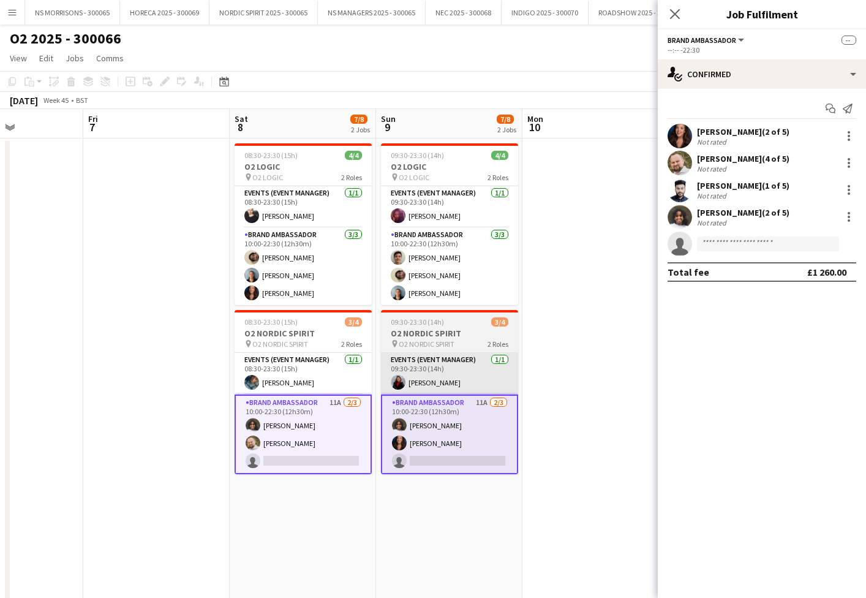
scroll to position [0, 355]
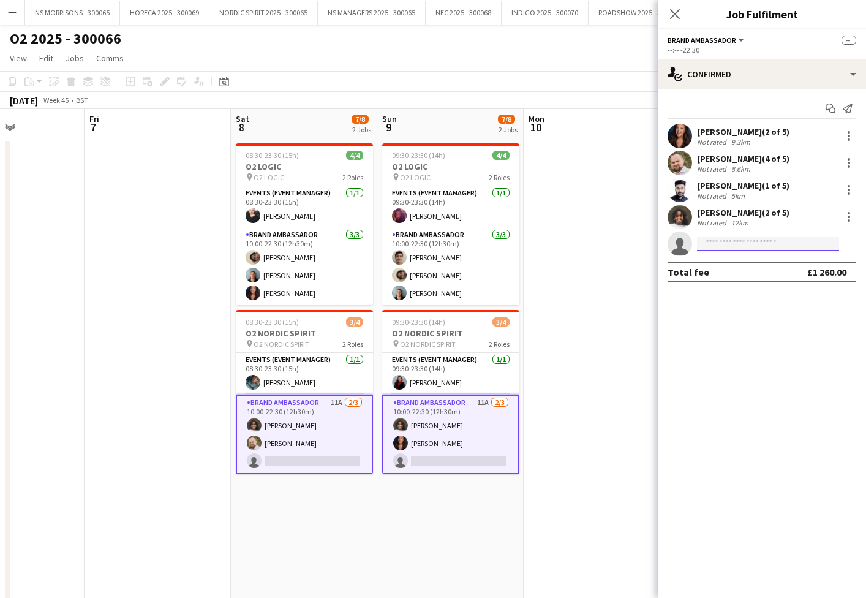
click at [749, 249] on input at bounding box center [768, 244] width 142 height 15
type input "****"
click at [785, 270] on span "[EMAIL_ADDRESS][DOMAIN_NAME]" at bounding box center [768, 272] width 123 height 10
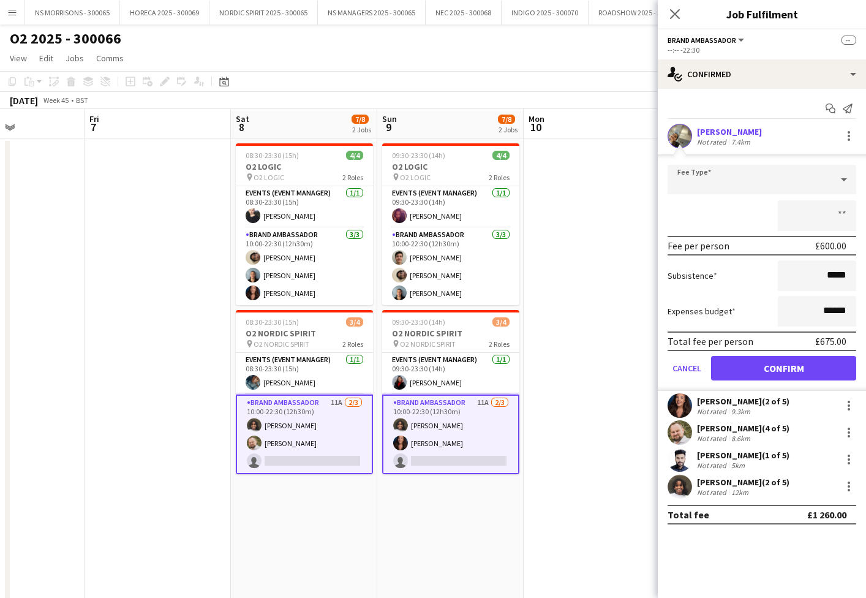
click at [776, 371] on button "Confirm" at bounding box center [783, 368] width 145 height 25
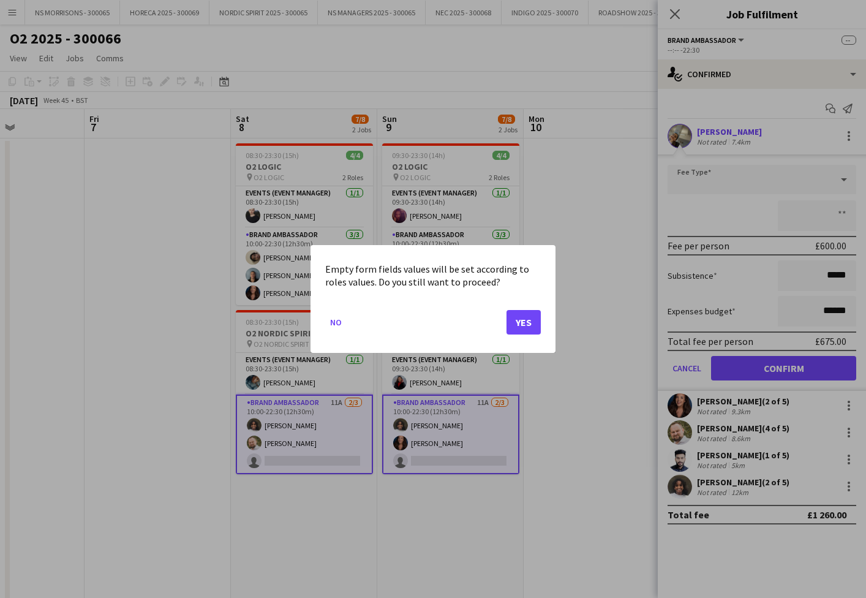
click at [536, 322] on button "Yes" at bounding box center [524, 322] width 34 height 25
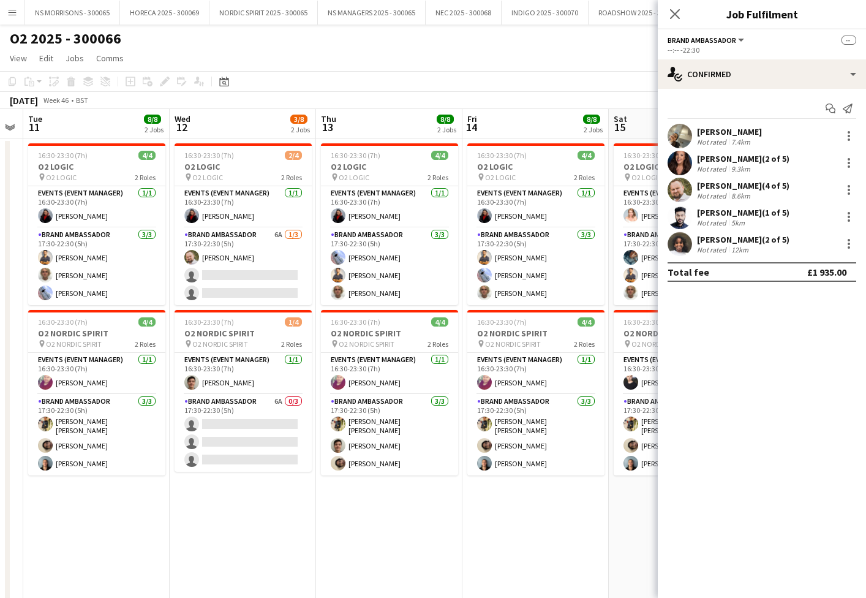
scroll to position [0, 419]
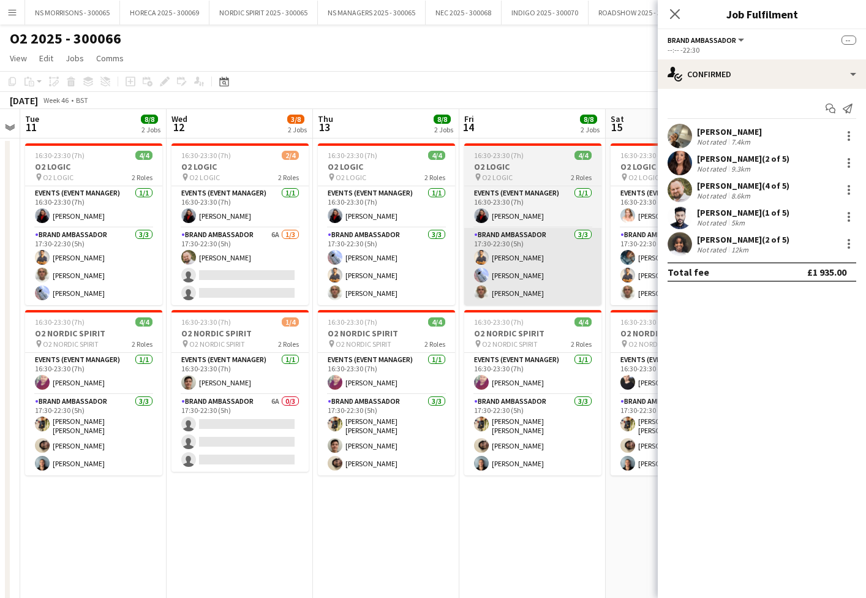
drag, startPoint x: 242, startPoint y: 285, endPoint x: 526, endPoint y: 257, distance: 285.0
click at [242, 285] on app-card-role "Brand Ambassador 6A [DATE] 17:30-22:30 (5h) [PERSON_NAME] single-neutral-action…" at bounding box center [240, 266] width 137 height 77
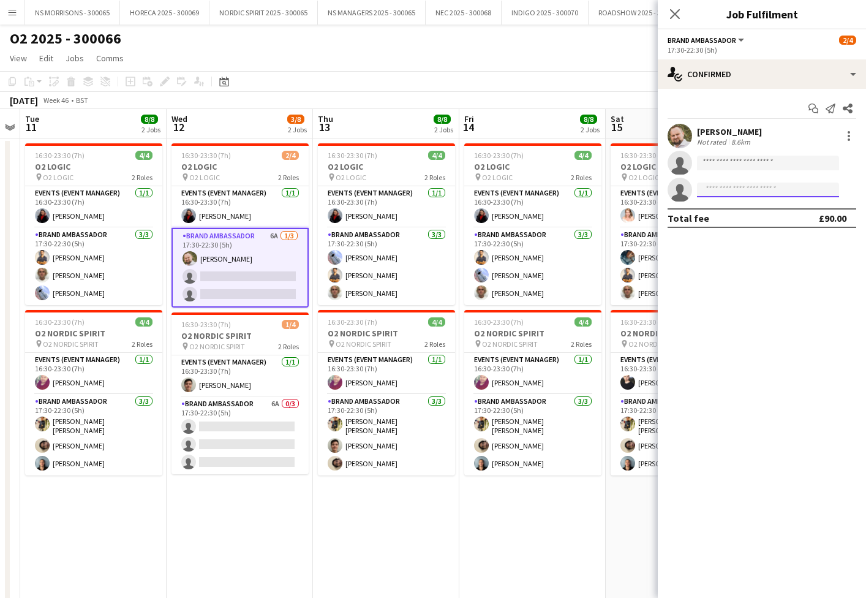
click at [717, 187] on input at bounding box center [768, 190] width 142 height 15
type input "*****"
click at [721, 208] on span "[PERSON_NAME]" at bounding box center [742, 207] width 70 height 10
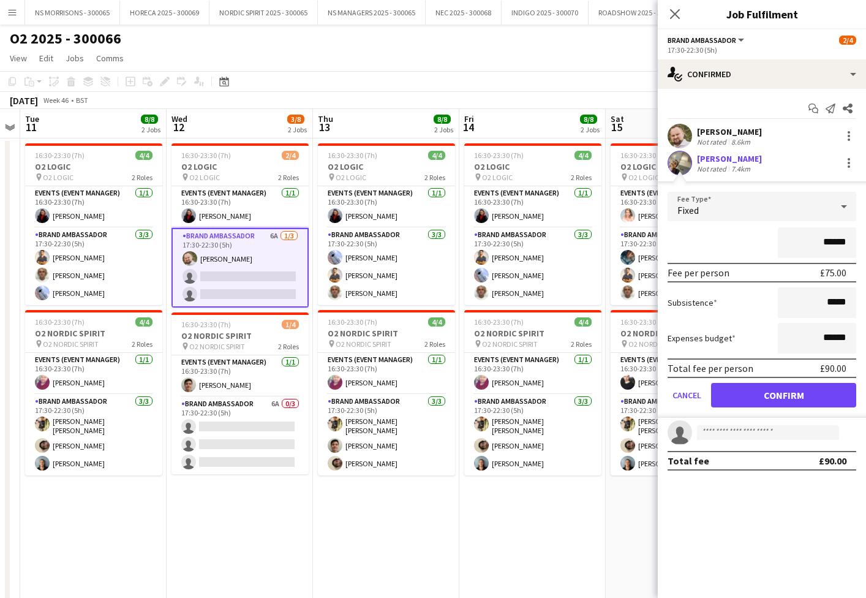
drag, startPoint x: 748, startPoint y: 398, endPoint x: 738, endPoint y: 391, distance: 11.9
click at [747, 398] on button "Confirm" at bounding box center [783, 395] width 145 height 25
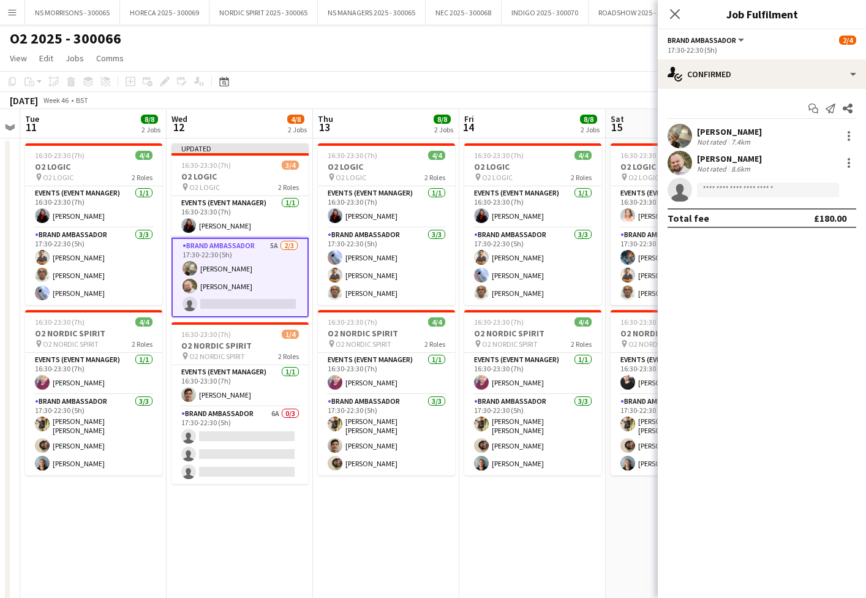
drag, startPoint x: 525, startPoint y: 102, endPoint x: 500, endPoint y: 108, distance: 26.0
click at [525, 102] on div "[DATE] Week 46 • BST Publish 1 job Revert 1 job" at bounding box center [433, 100] width 866 height 17
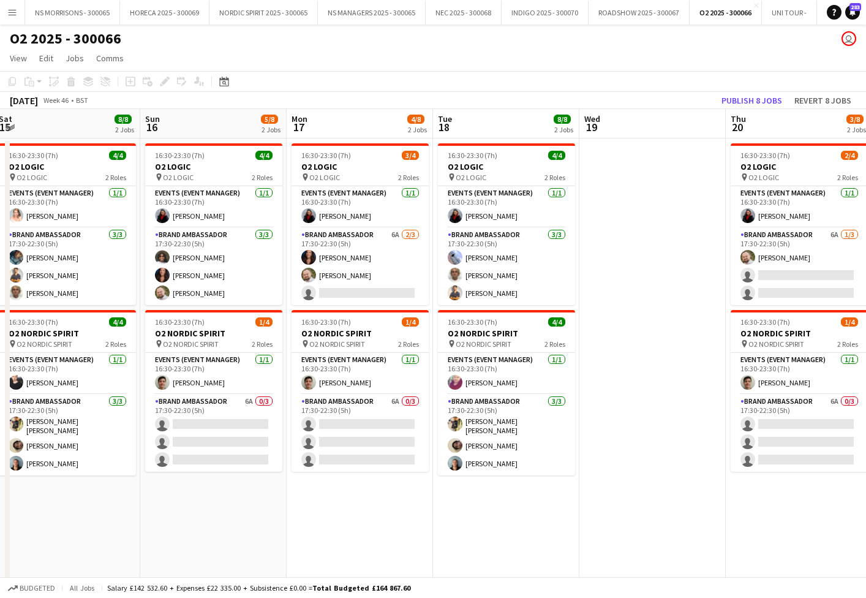
scroll to position [0, 453]
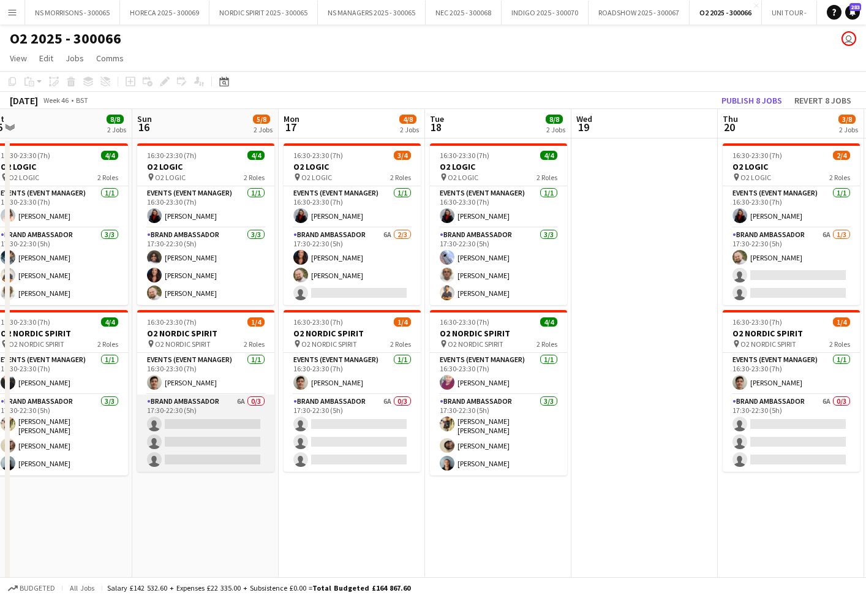
click at [227, 436] on app-card-role "Brand Ambassador 6A 0/3 17:30-22:30 (5h) single-neutral-actions single-neutral-…" at bounding box center [205, 433] width 137 height 77
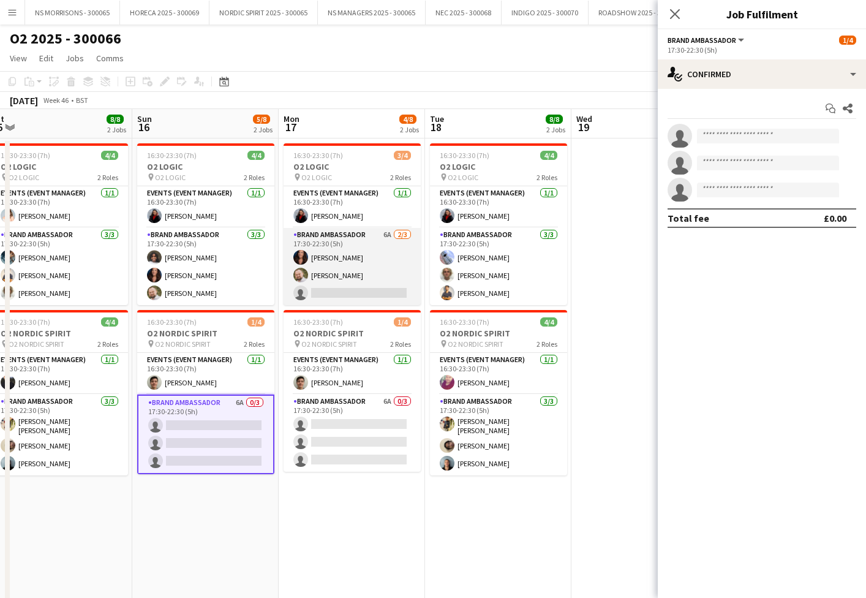
click at [345, 287] on app-card-role "Brand Ambassador 6A [DATE] 17:30-22:30 (5h) [PERSON_NAME] [PERSON_NAME] single-…" at bounding box center [352, 266] width 137 height 77
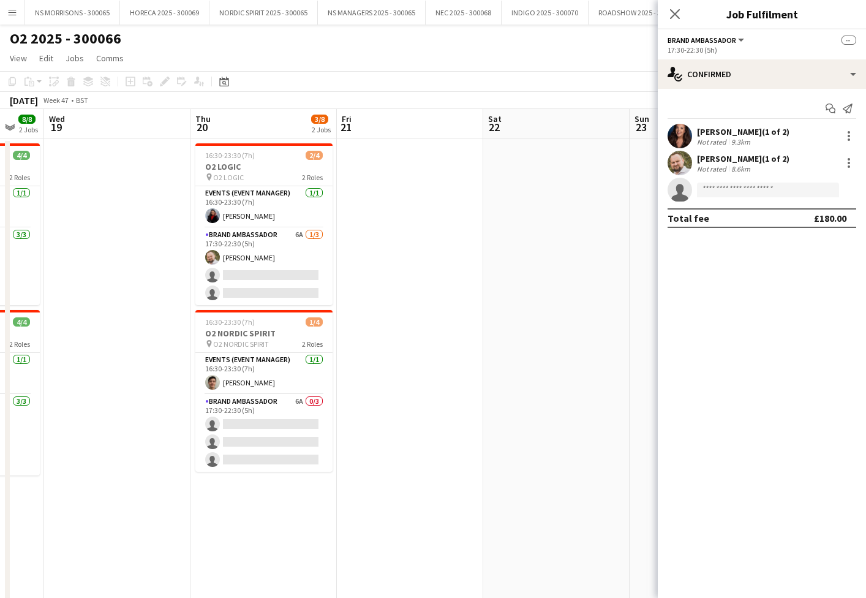
scroll to position [0, 398]
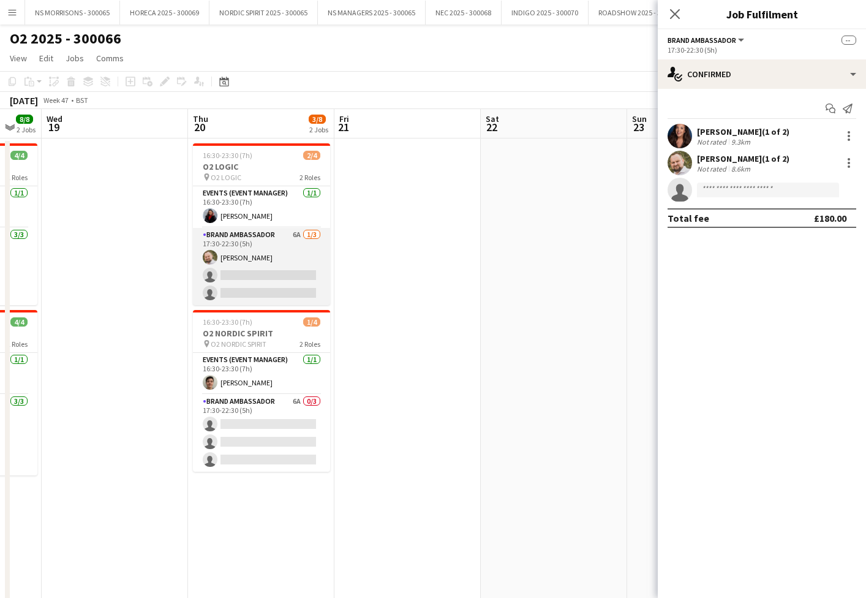
click at [264, 273] on app-card-role "Brand Ambassador 6A [DATE] 17:30-22:30 (5h) [PERSON_NAME] single-neutral-action…" at bounding box center [261, 266] width 137 height 77
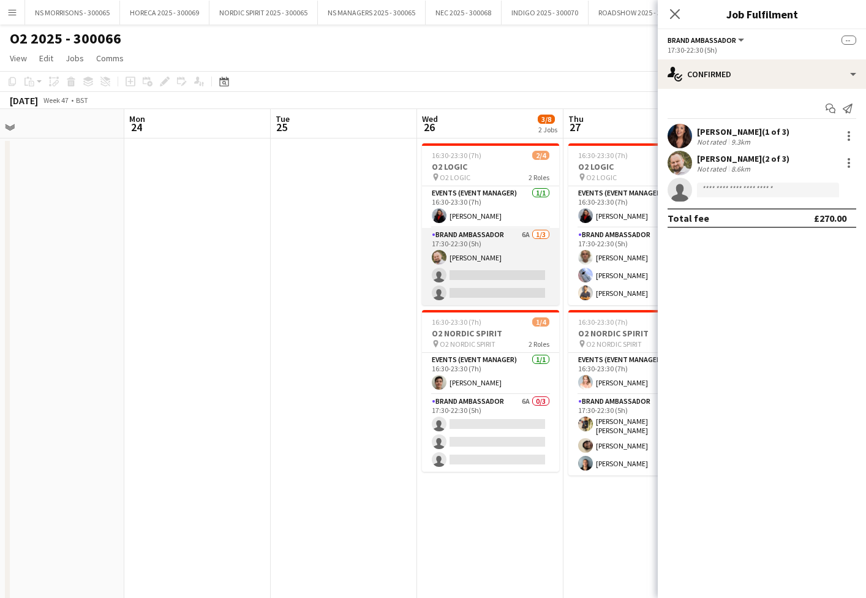
scroll to position [0, 471]
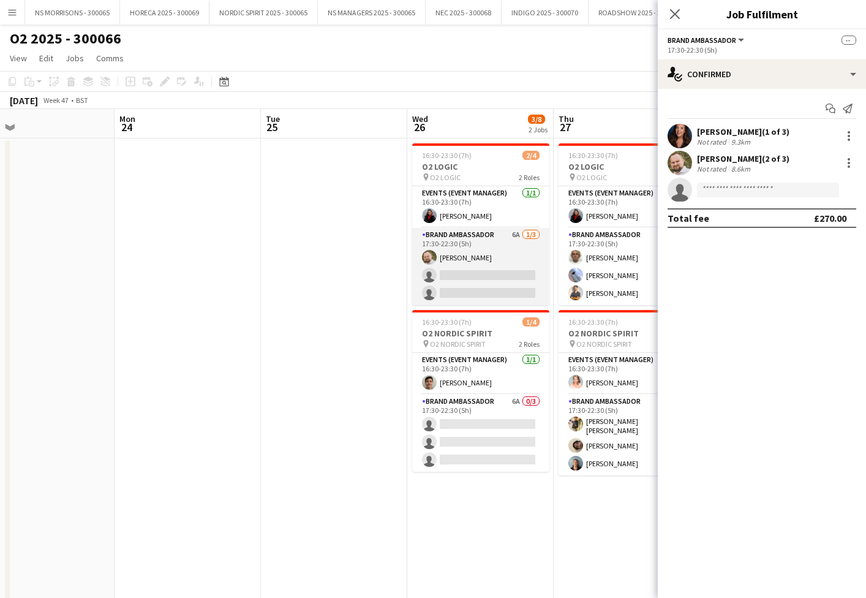
click at [465, 252] on app-card-role "Brand Ambassador 6A [DATE] 17:30-22:30 (5h) [PERSON_NAME] single-neutral-action…" at bounding box center [480, 266] width 137 height 77
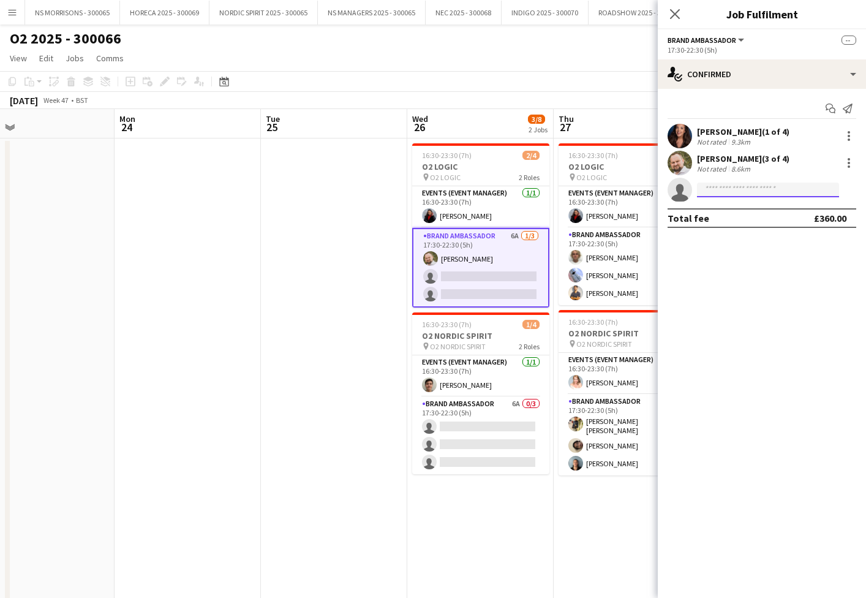
click at [730, 191] on input at bounding box center [768, 190] width 142 height 15
type input "*****"
click at [730, 216] on span "[EMAIL_ADDRESS][DOMAIN_NAME]" at bounding box center [768, 218] width 123 height 10
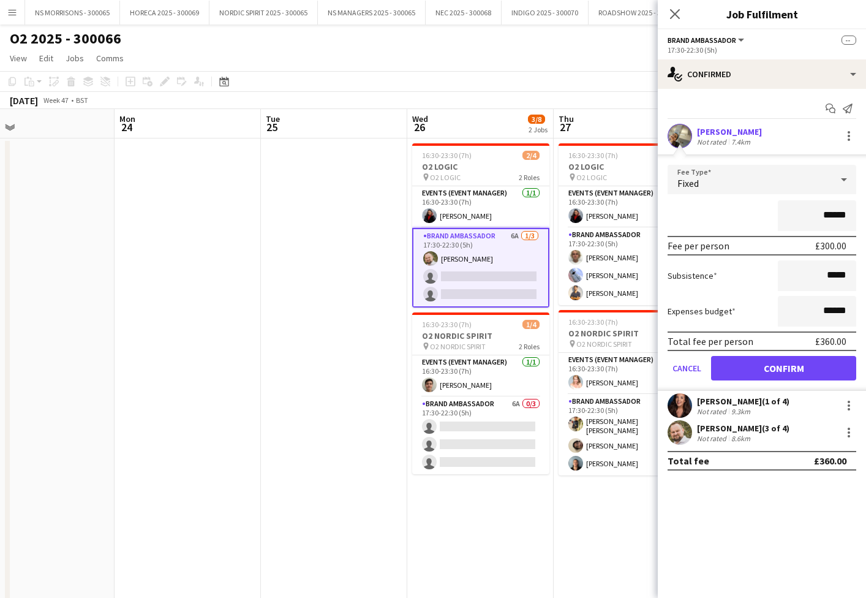
click at [758, 372] on button "Confirm" at bounding box center [783, 368] width 145 height 25
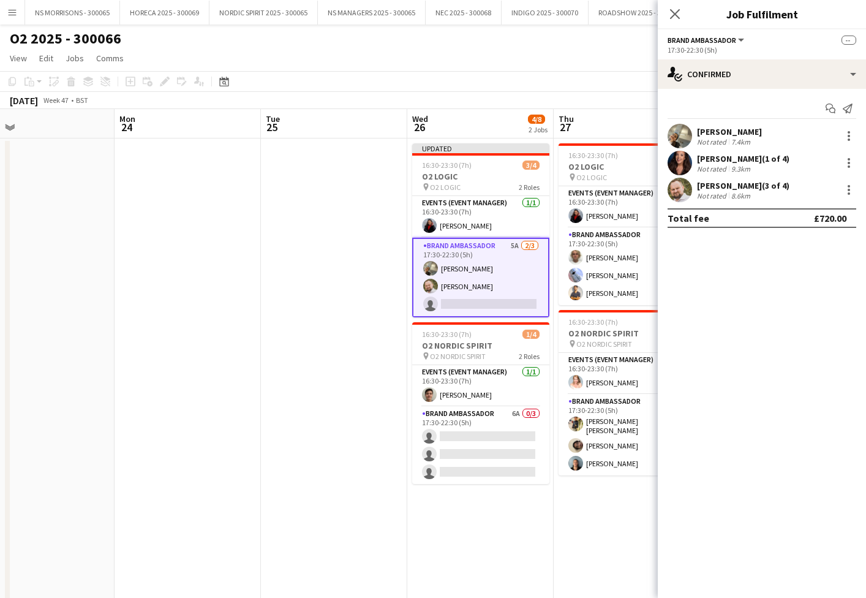
click at [208, 309] on app-date-cell at bounding box center [188, 402] width 146 height 528
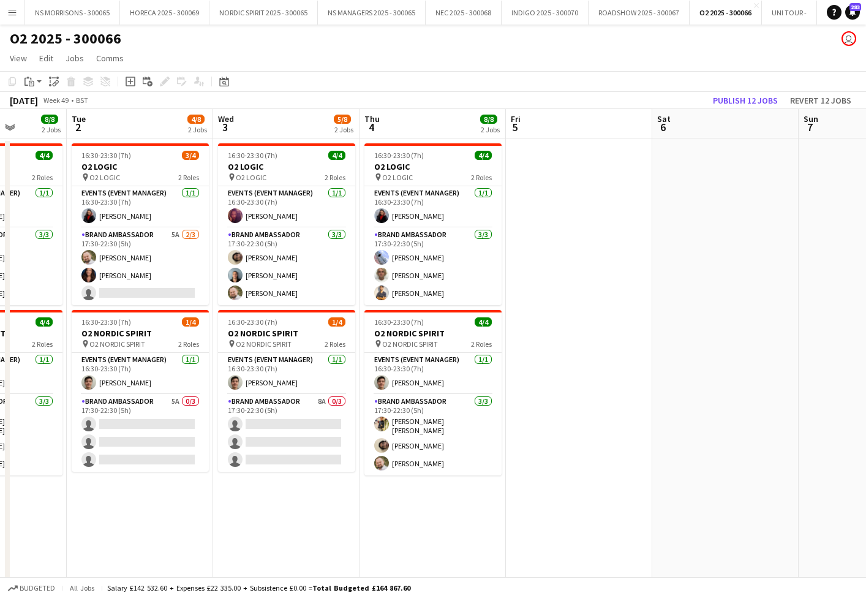
scroll to position [0, 369]
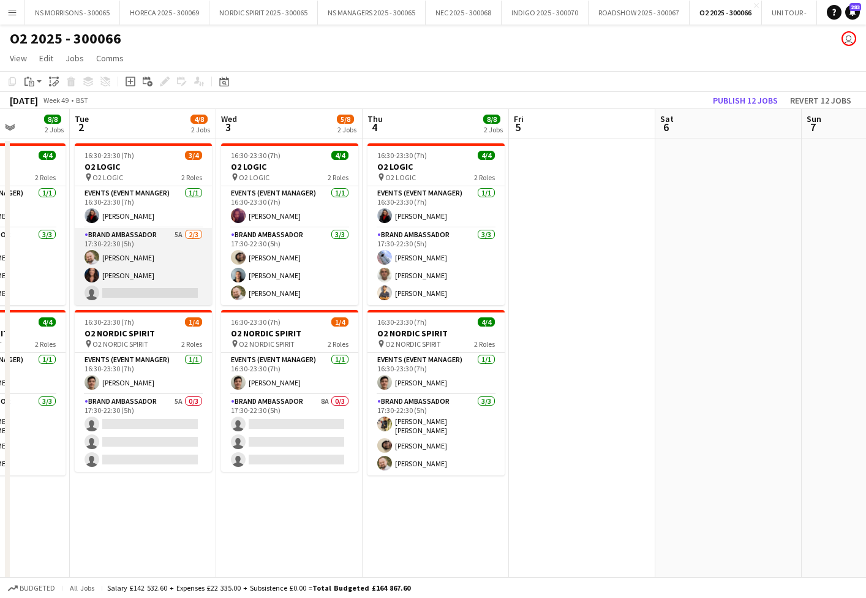
click at [135, 283] on app-card-role "Brand Ambassador 5A [DATE] 17:30-22:30 (5h) [PERSON_NAME] [PERSON_NAME] single-…" at bounding box center [143, 266] width 137 height 77
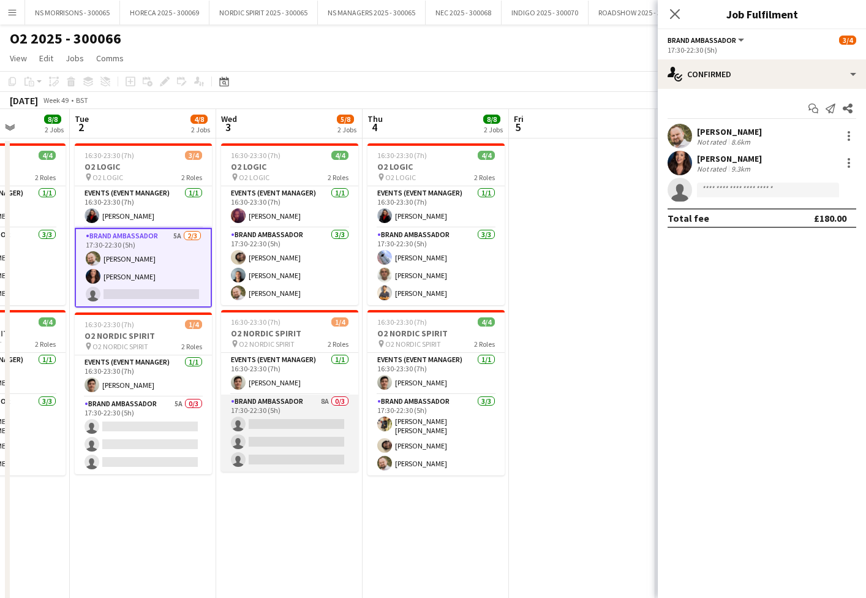
click at [306, 442] on app-card-role "Brand Ambassador 8A 0/3 17:30-22:30 (5h) single-neutral-actions single-neutral-…" at bounding box center [289, 433] width 137 height 77
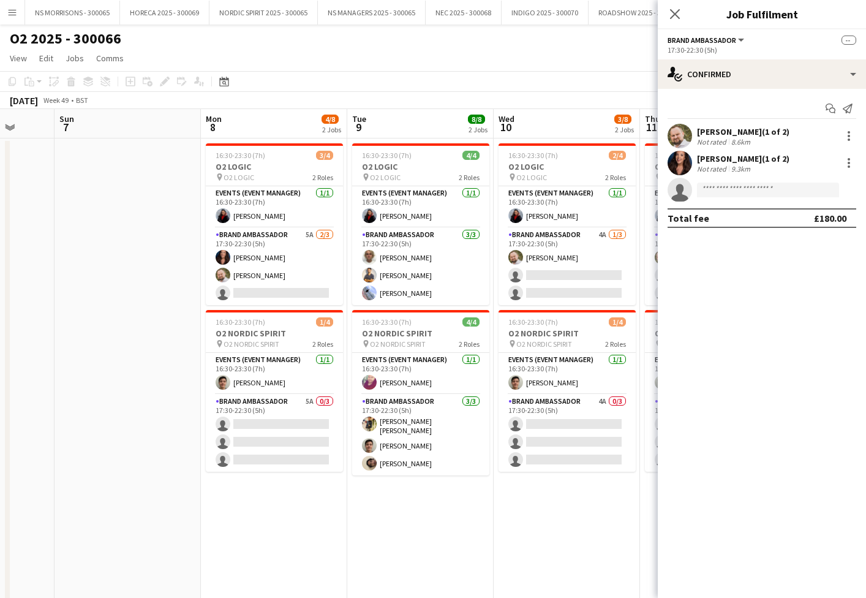
scroll to position [0, 392]
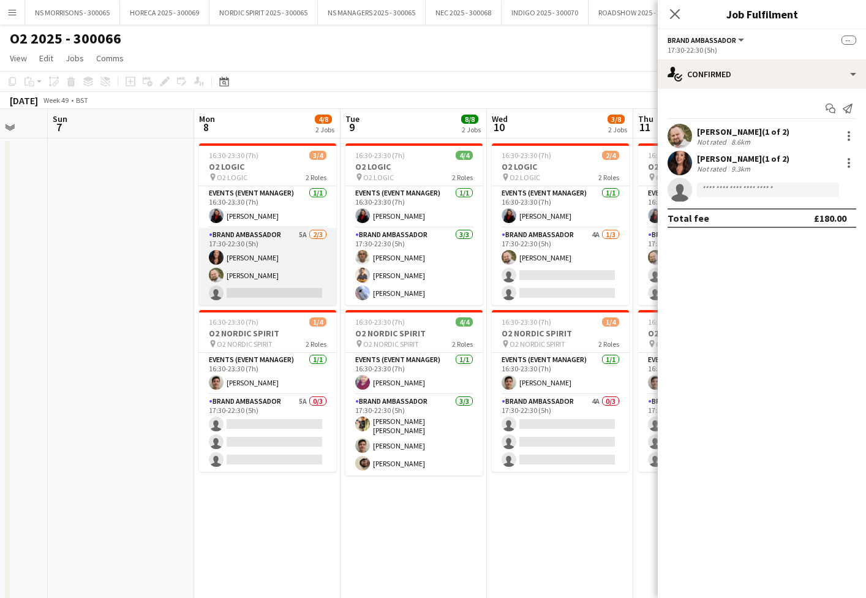
click at [309, 278] on app-card-role "Brand Ambassador 5A [DATE] 17:30-22:30 (5h) [PERSON_NAME] [PERSON_NAME] single-…" at bounding box center [267, 266] width 137 height 77
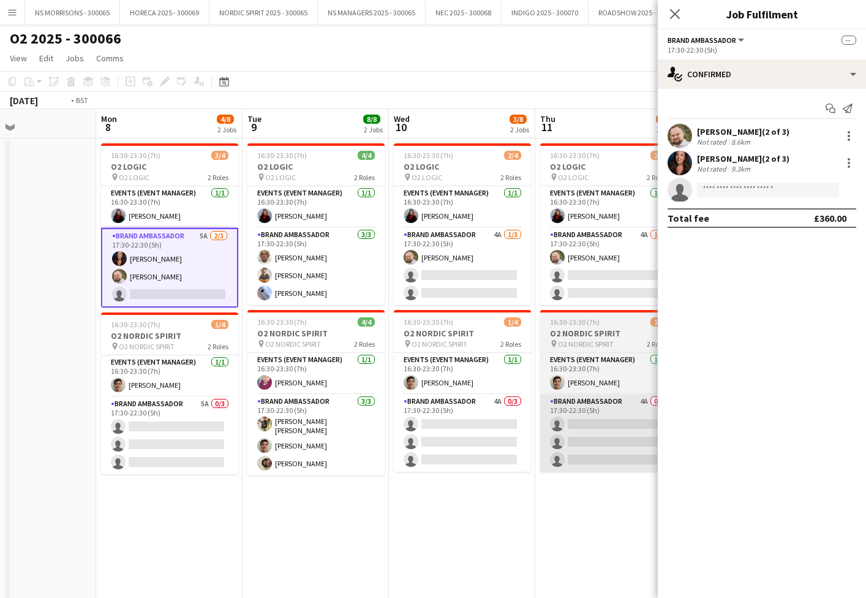
scroll to position [0, 362]
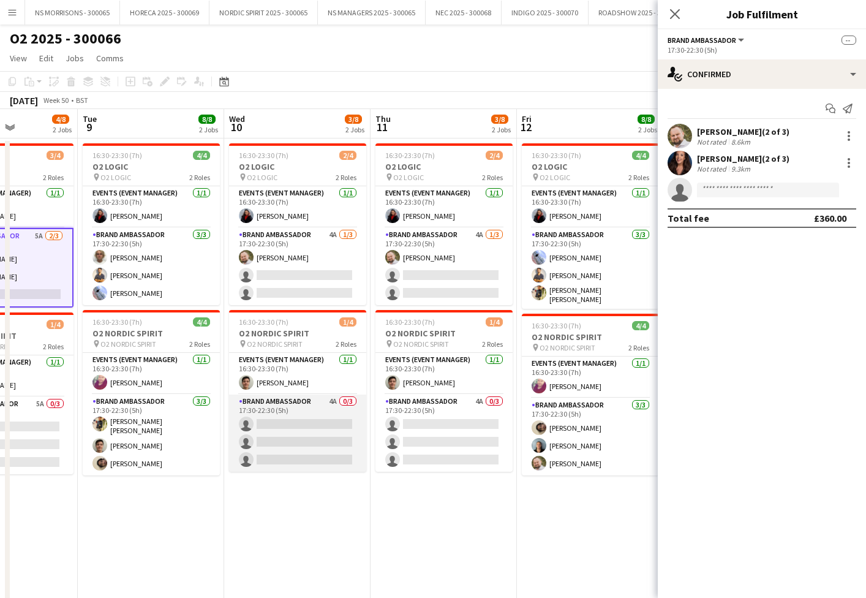
click at [276, 428] on app-card-role "Brand Ambassador 4A 0/3 17:30-22:30 (5h) single-neutral-actions single-neutral-…" at bounding box center [297, 433] width 137 height 77
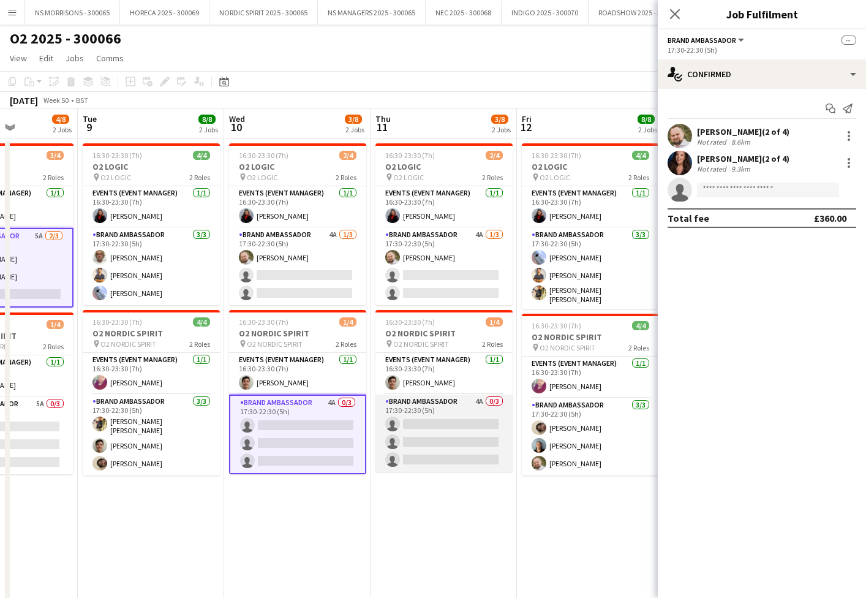
click at [486, 420] on app-card-role "Brand Ambassador 4A 0/3 17:30-22:30 (5h) single-neutral-actions single-neutral-…" at bounding box center [444, 433] width 137 height 77
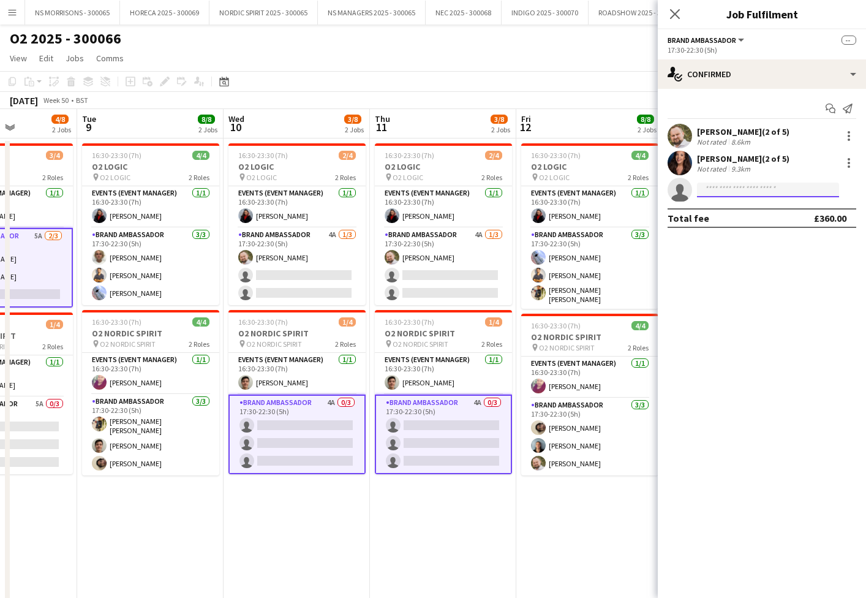
click at [740, 187] on input at bounding box center [768, 190] width 142 height 15
type input "*****"
click at [743, 211] on span "[PERSON_NAME]" at bounding box center [742, 207] width 70 height 10
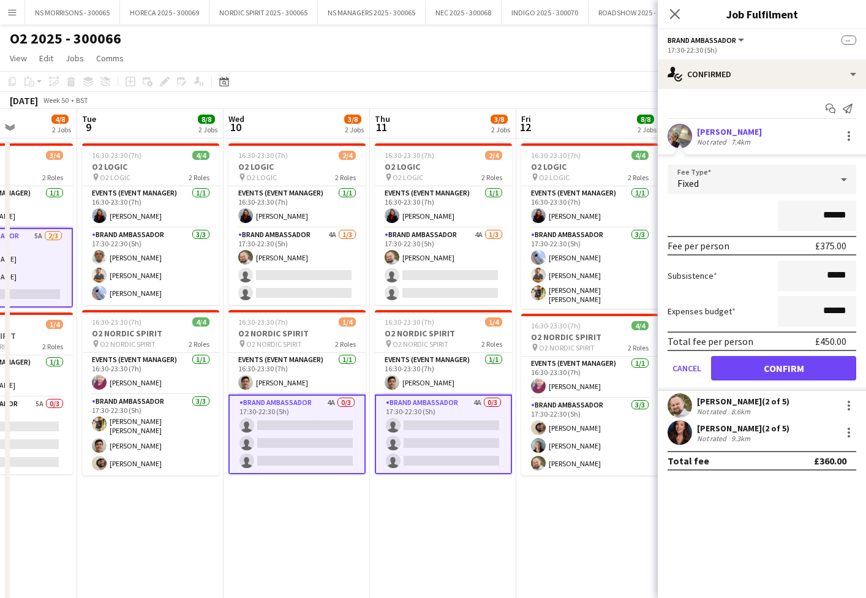
drag, startPoint x: 779, startPoint y: 364, endPoint x: 763, endPoint y: 360, distance: 16.9
click at [779, 364] on button "Confirm" at bounding box center [783, 368] width 145 height 25
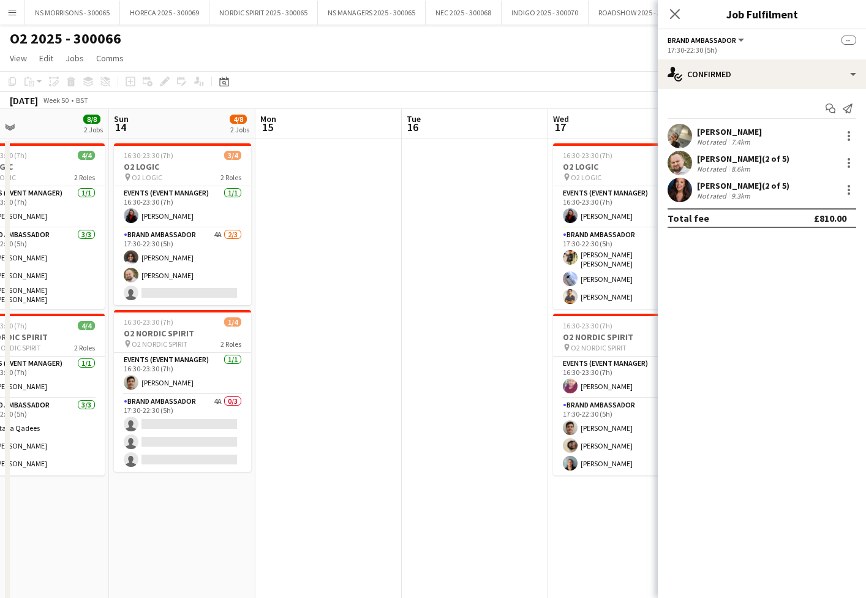
scroll to position [0, 325]
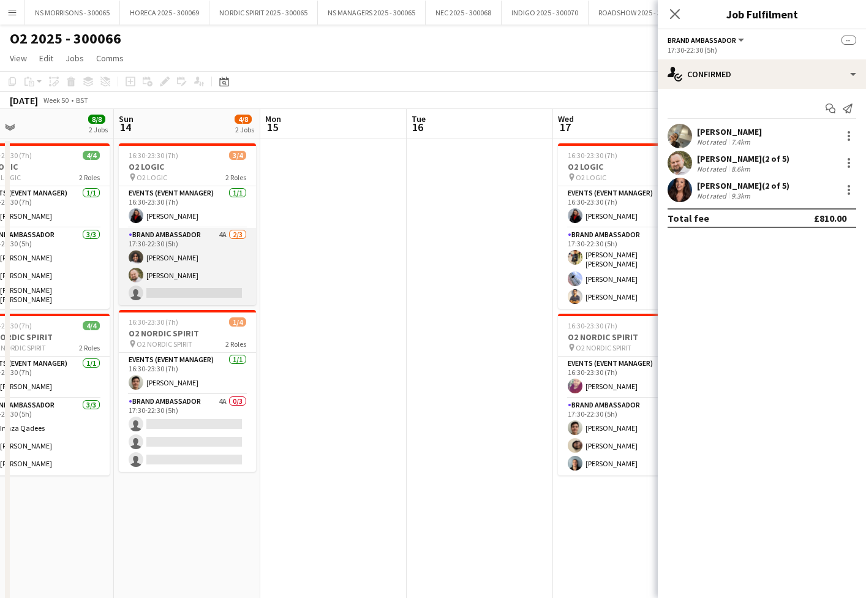
click at [196, 287] on app-card-role "Brand Ambassador 4A [DATE] 17:30-22:30 (5h) [PERSON_NAME] [PERSON_NAME] single-…" at bounding box center [187, 266] width 137 height 77
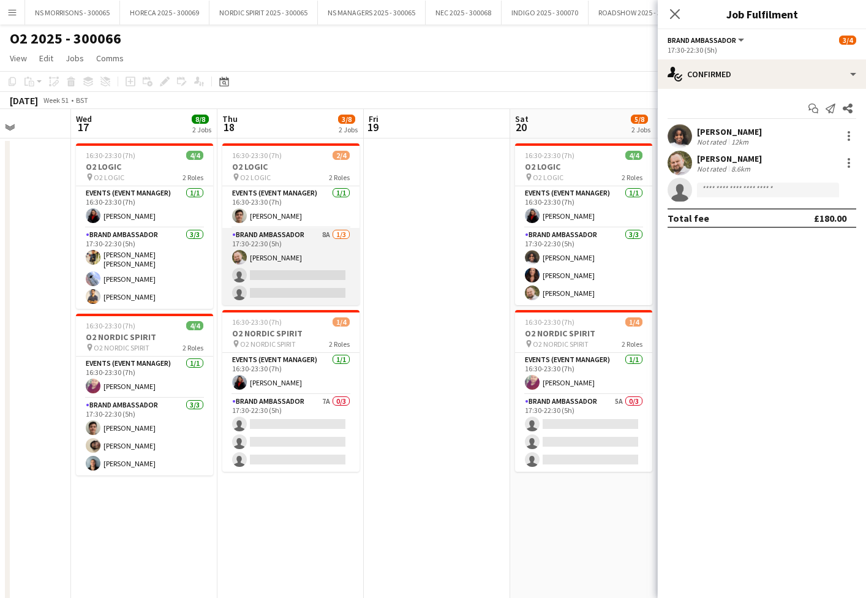
scroll to position [0, 369]
click at [286, 276] on app-card-role "Brand Ambassador 8A [DATE] 17:30-22:30 (5h) [PERSON_NAME] single-neutral-action…" at bounding box center [289, 266] width 137 height 77
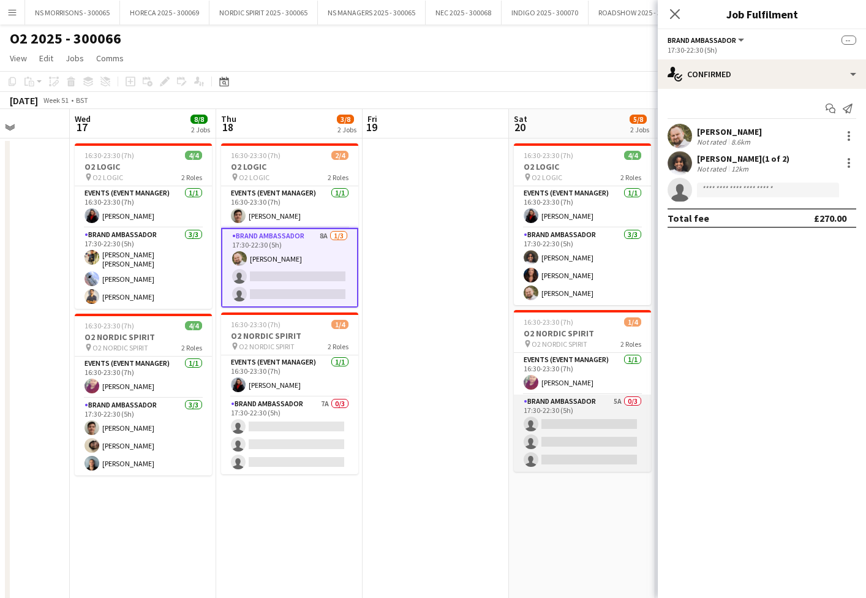
click at [561, 432] on app-card-role "Brand Ambassador 5A 0/3 17:30-22:30 (5h) single-neutral-actions single-neutral-…" at bounding box center [582, 433] width 137 height 77
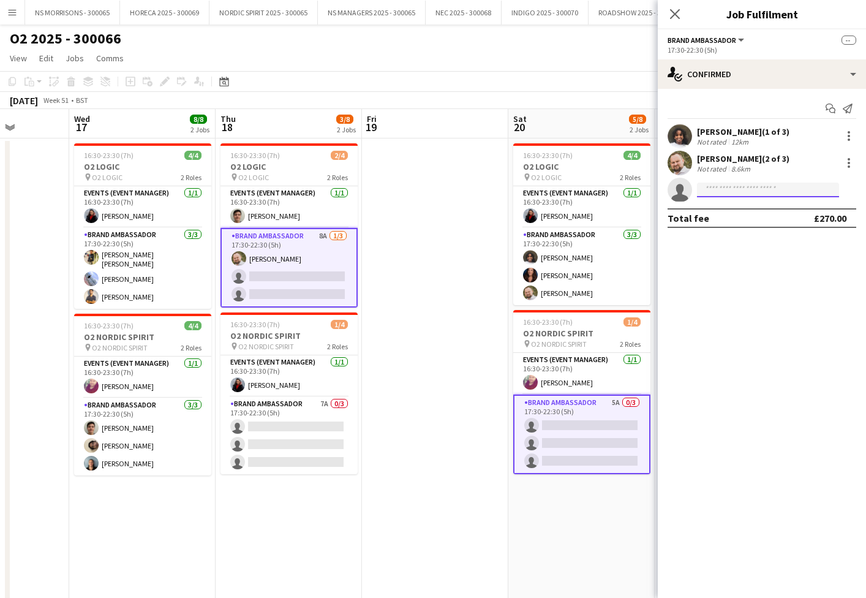
click at [713, 192] on input at bounding box center [768, 190] width 142 height 15
type input "*****"
click at [714, 220] on span "[EMAIL_ADDRESS][DOMAIN_NAME]" at bounding box center [768, 218] width 123 height 10
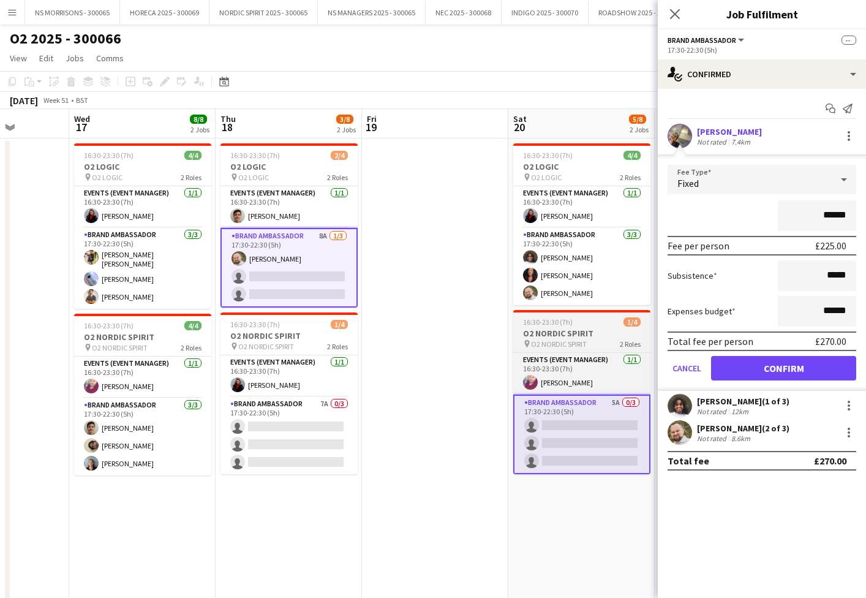
drag, startPoint x: 733, startPoint y: 367, endPoint x: 647, endPoint y: 347, distance: 88.1
click at [733, 367] on button "Confirm" at bounding box center [783, 368] width 145 height 25
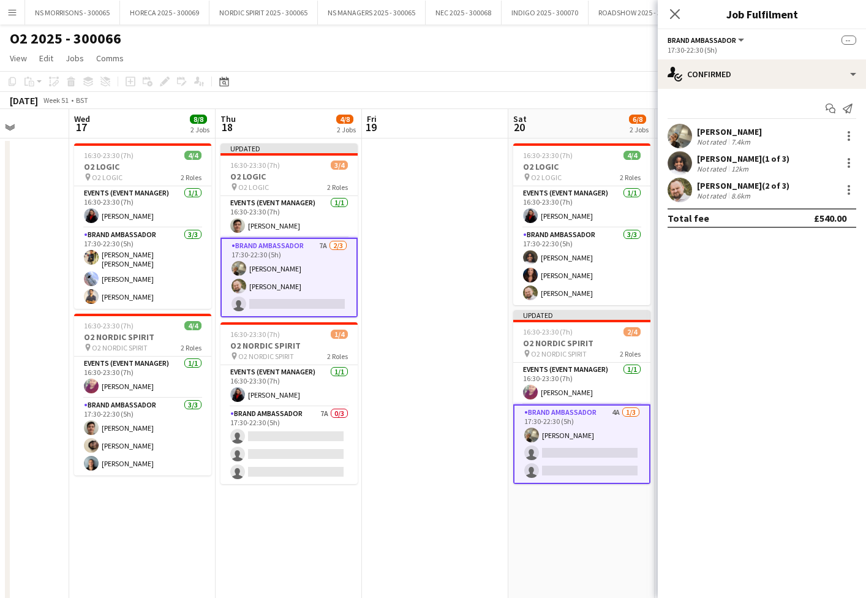
drag, startPoint x: 436, startPoint y: 206, endPoint x: 578, endPoint y: 136, distance: 158.4
click at [437, 205] on app-date-cell at bounding box center [435, 402] width 146 height 528
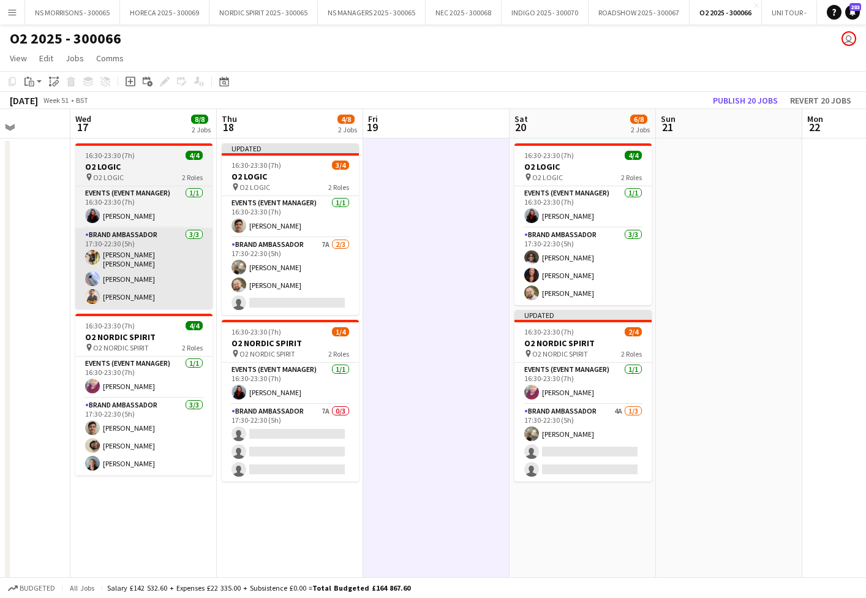
drag, startPoint x: 749, startPoint y: 99, endPoint x: 138, endPoint y: 266, distance: 633.4
click at [749, 99] on button "Publish 20 jobs" at bounding box center [745, 101] width 75 height 16
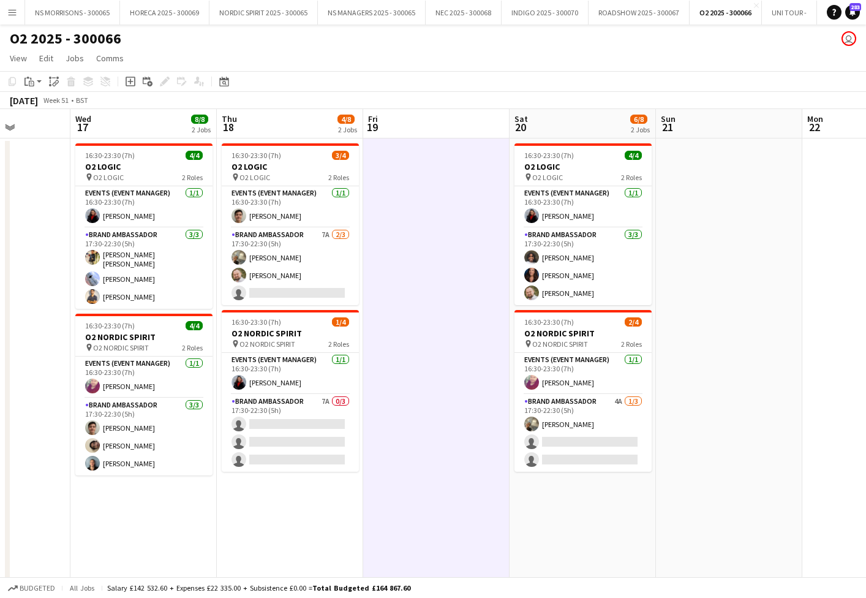
click at [9, 12] on app-icon "Menu" at bounding box center [12, 12] width 10 height 10
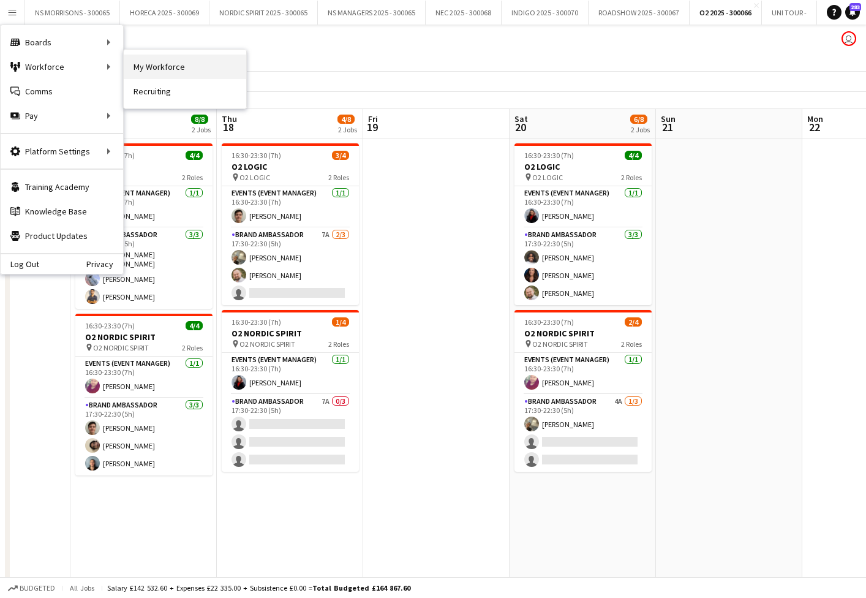
click at [186, 64] on link "My Workforce" at bounding box center [185, 67] width 123 height 25
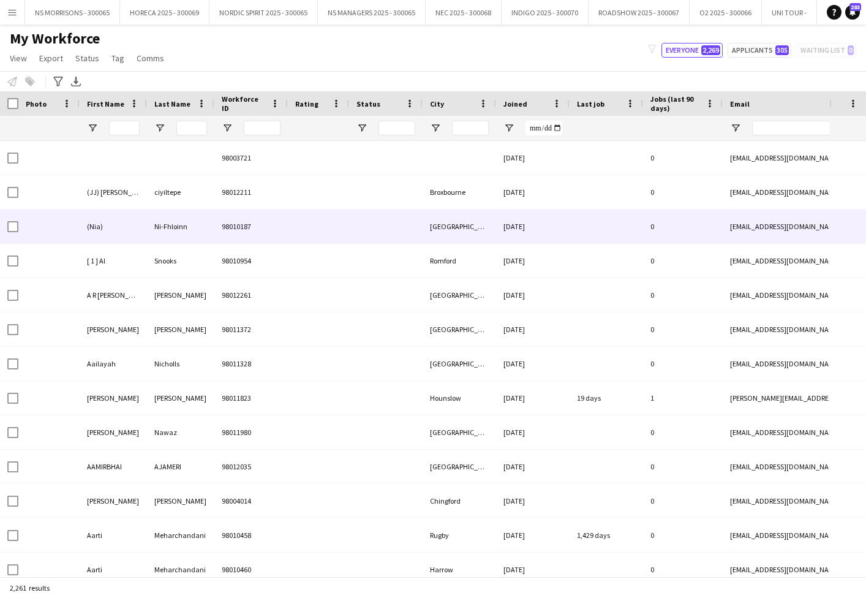
type input "***"
type input "**********"
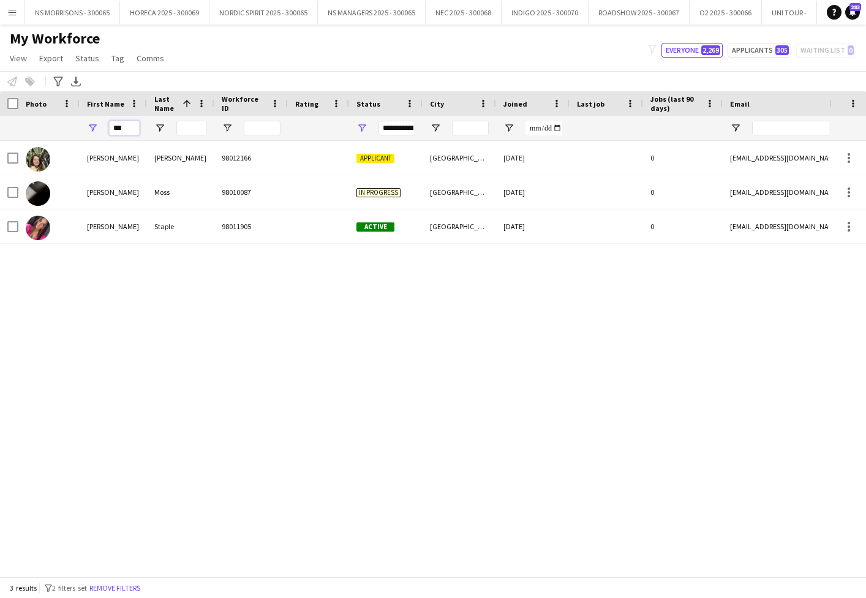
drag, startPoint x: 131, startPoint y: 131, endPoint x: 105, endPoint y: 128, distance: 25.9
click at [107, 130] on div "***" at bounding box center [113, 128] width 67 height 25
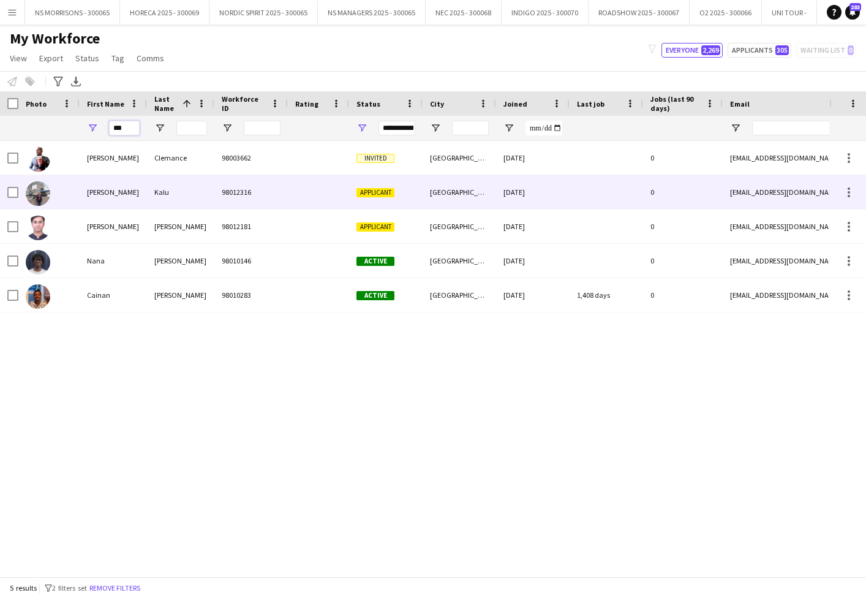
type input "***"
click at [89, 191] on div "[PERSON_NAME]" at bounding box center [113, 192] width 67 height 34
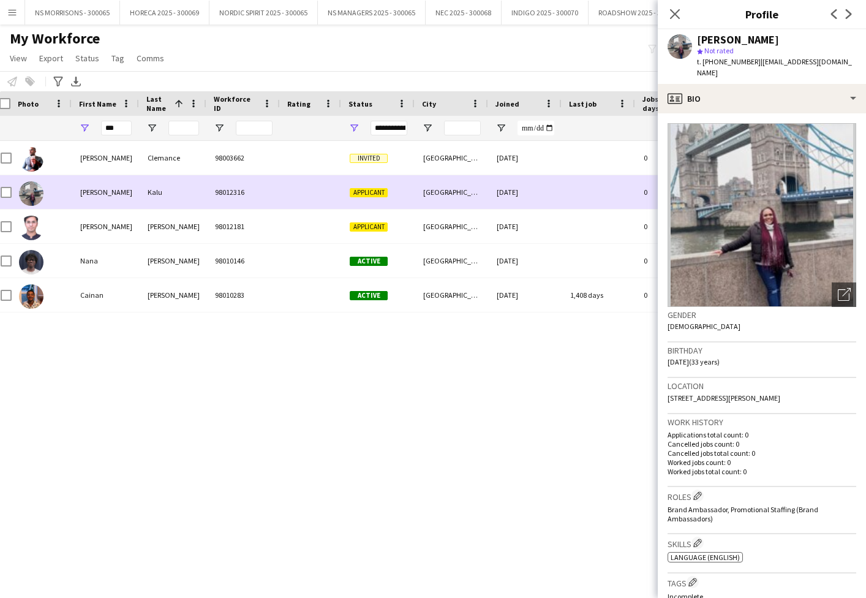
scroll to position [0, 8]
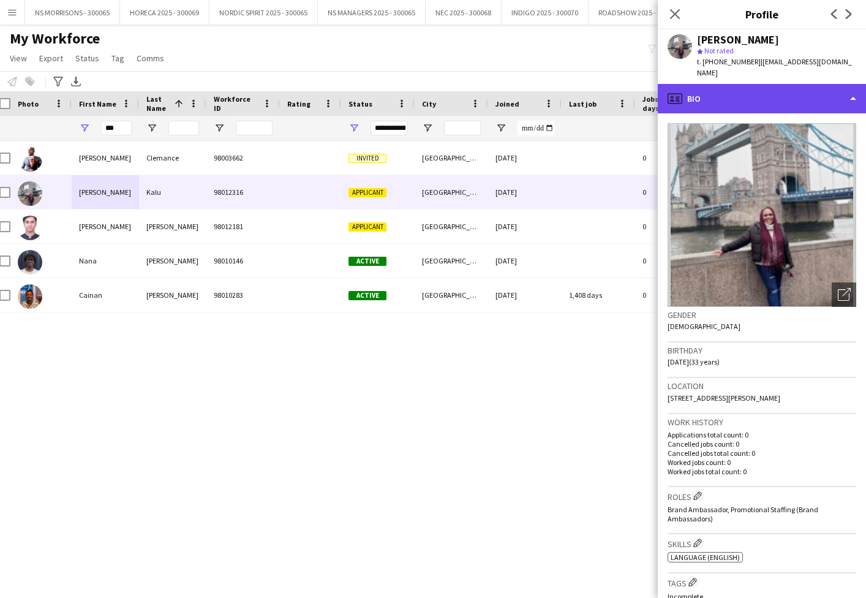
click at [722, 84] on div "profile Bio" at bounding box center [762, 98] width 208 height 29
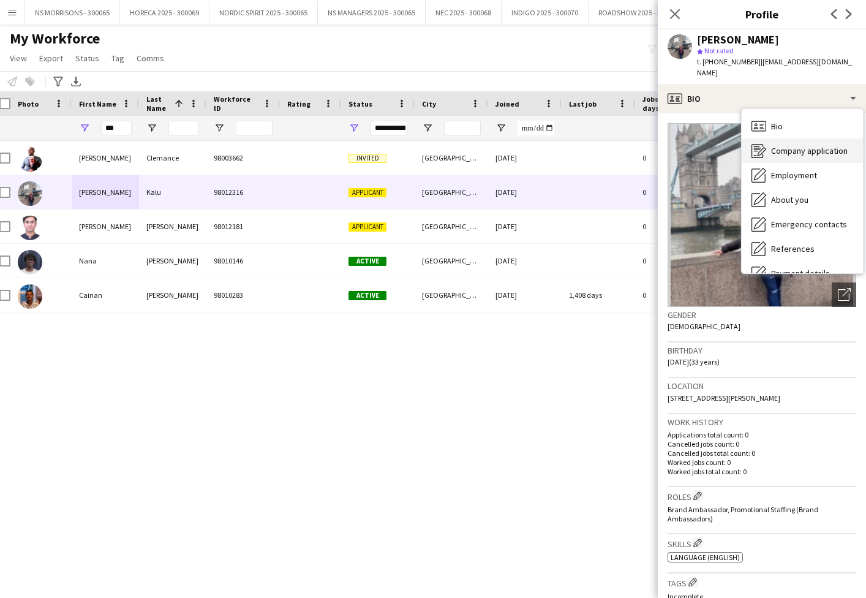
click at [765, 143] on icon "Company application" at bounding box center [759, 150] width 15 height 15
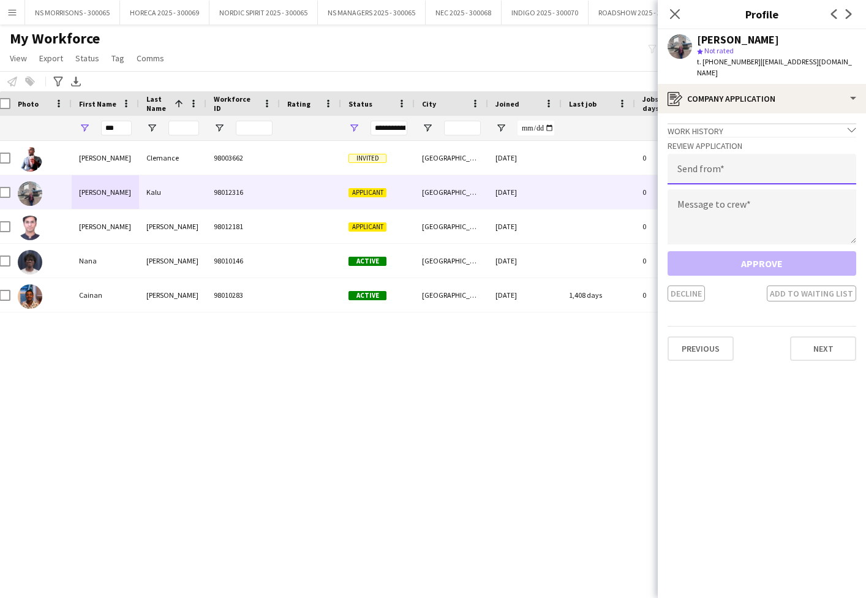
click at [742, 154] on input "email" at bounding box center [762, 169] width 189 height 31
type input "**********"
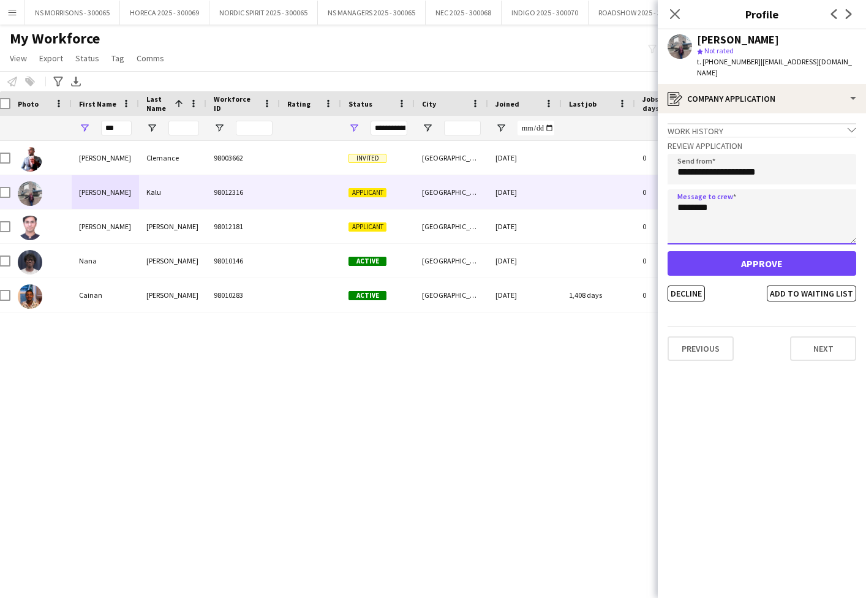
type textarea "********"
click at [740, 251] on button "Approve" at bounding box center [762, 263] width 189 height 25
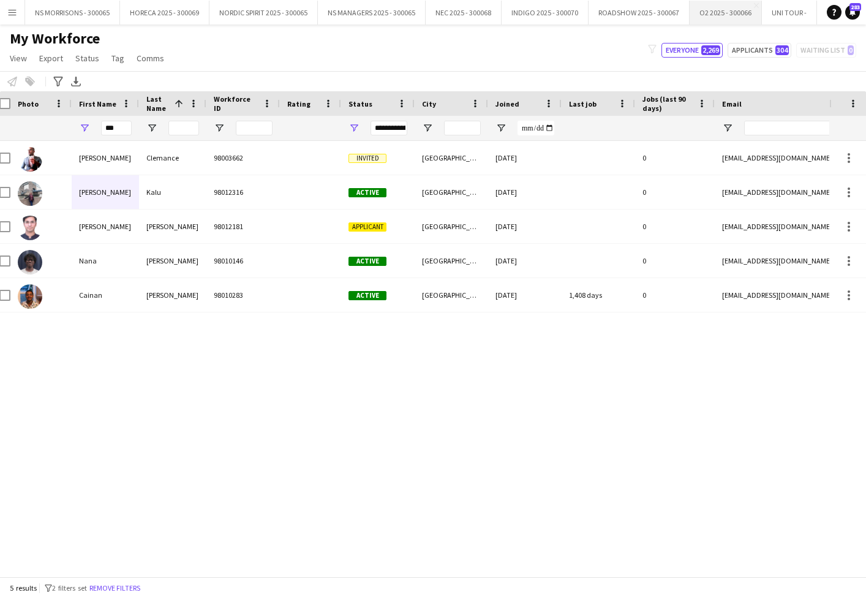
click at [716, 10] on button "O2 2025 - 300066 Close" at bounding box center [726, 13] width 72 height 24
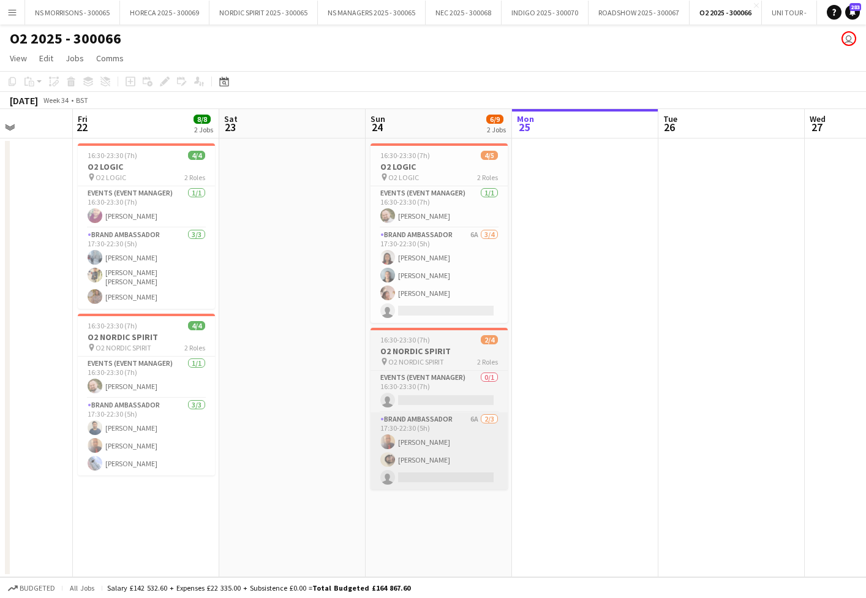
scroll to position [0, 369]
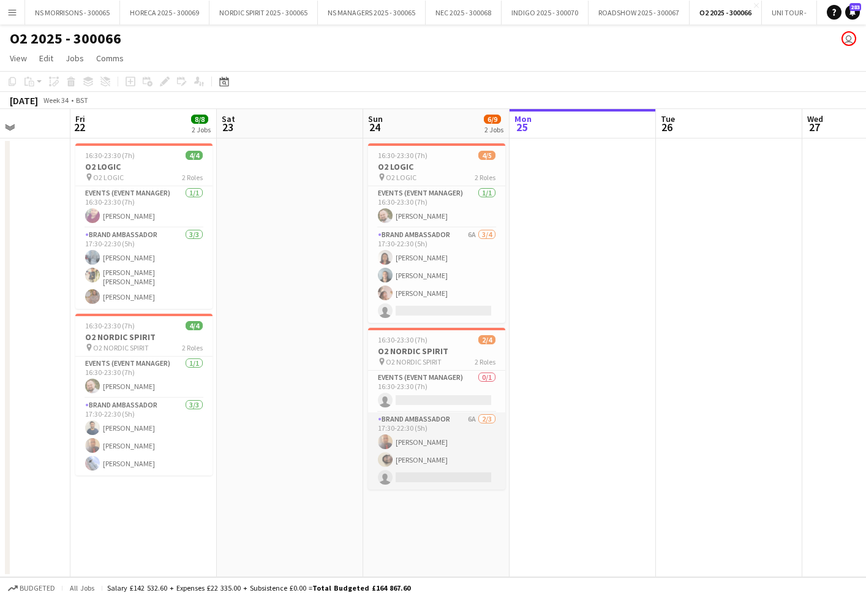
click at [443, 473] on app-card-role "Brand Ambassador 6A [DATE] 17:30-22:30 (5h) [PERSON_NAME] single-neutral-actions" at bounding box center [436, 450] width 137 height 77
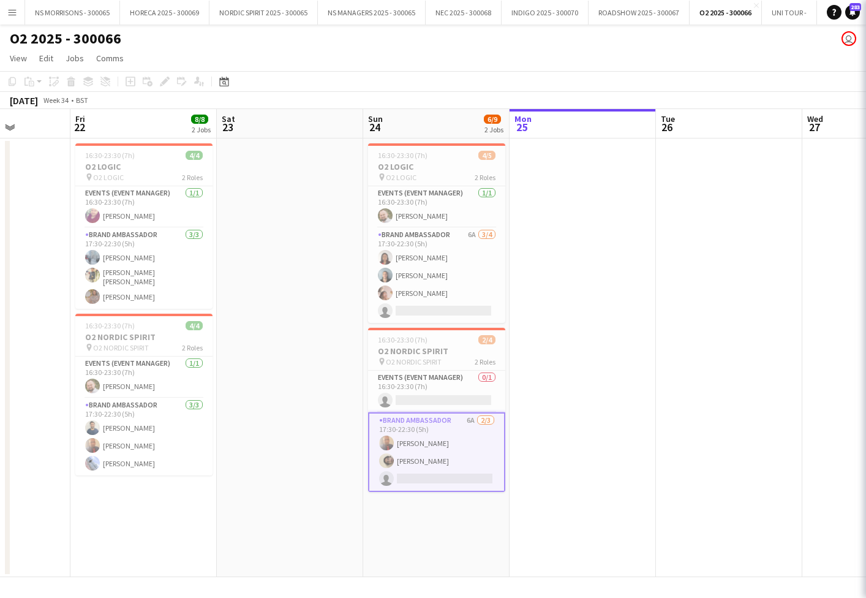
scroll to position [0, 368]
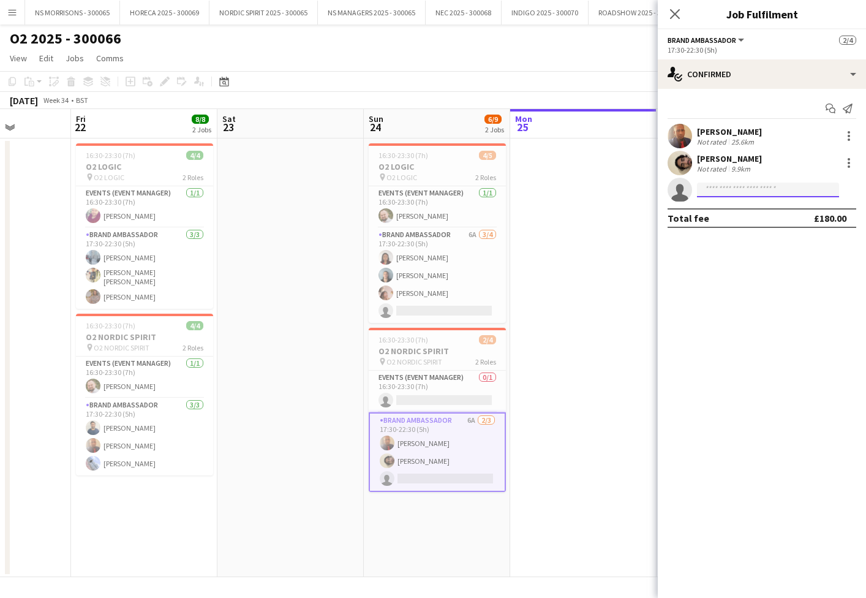
click at [735, 189] on input at bounding box center [768, 190] width 142 height 15
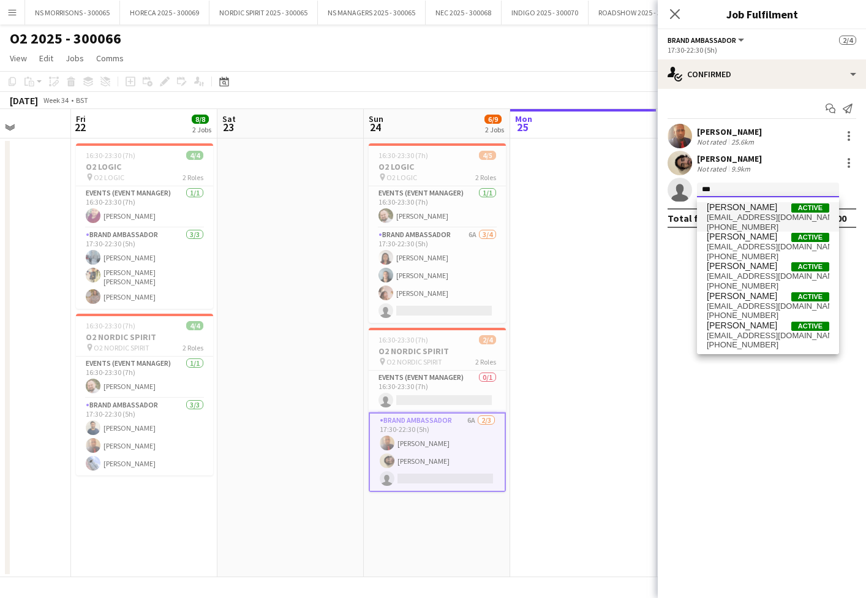
type input "***"
click at [782, 220] on span "[EMAIL_ADDRESS][DOMAIN_NAME]" at bounding box center [768, 218] width 123 height 10
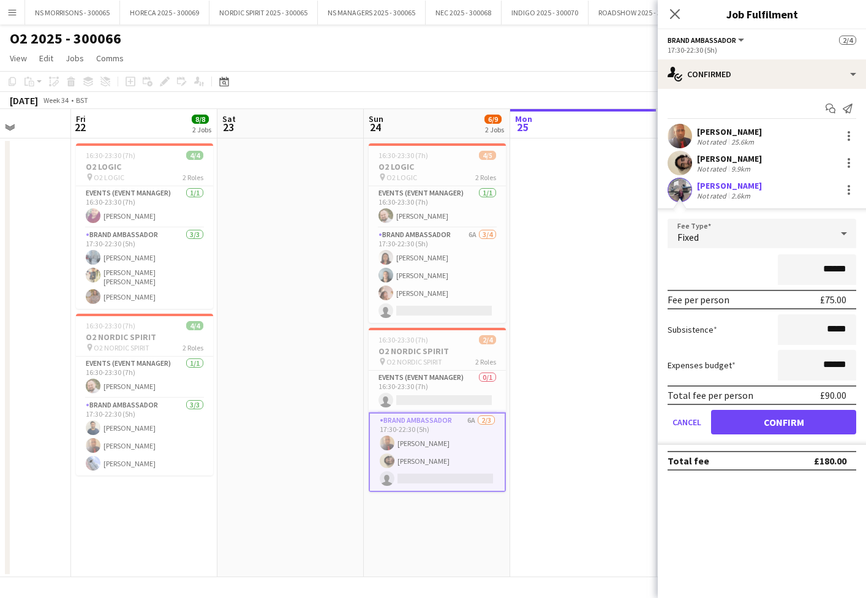
drag, startPoint x: 740, startPoint y: 426, endPoint x: 678, endPoint y: 420, distance: 62.9
click at [740, 426] on button "Confirm" at bounding box center [783, 422] width 145 height 25
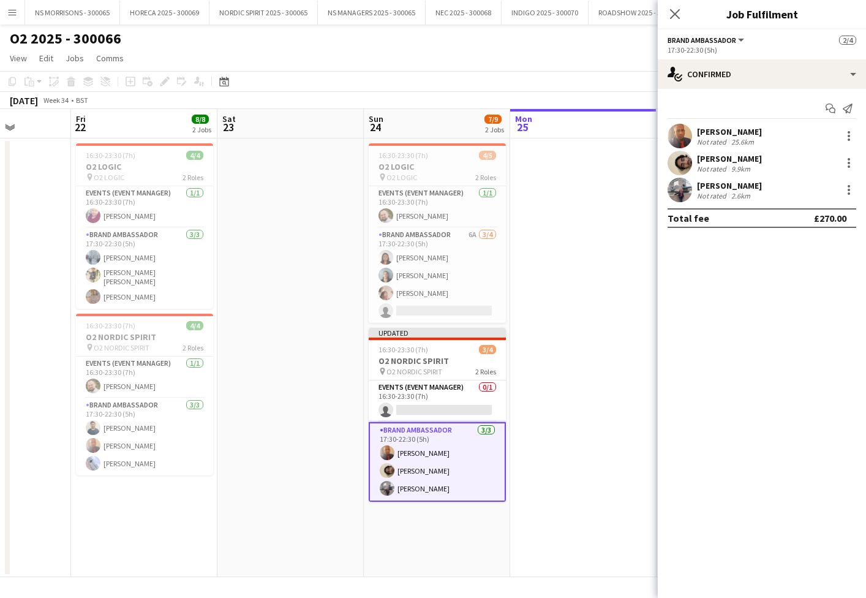
drag, startPoint x: 555, startPoint y: 392, endPoint x: 686, endPoint y: 265, distance: 182.4
click at [555, 392] on app-date-cell at bounding box center [583, 357] width 146 height 439
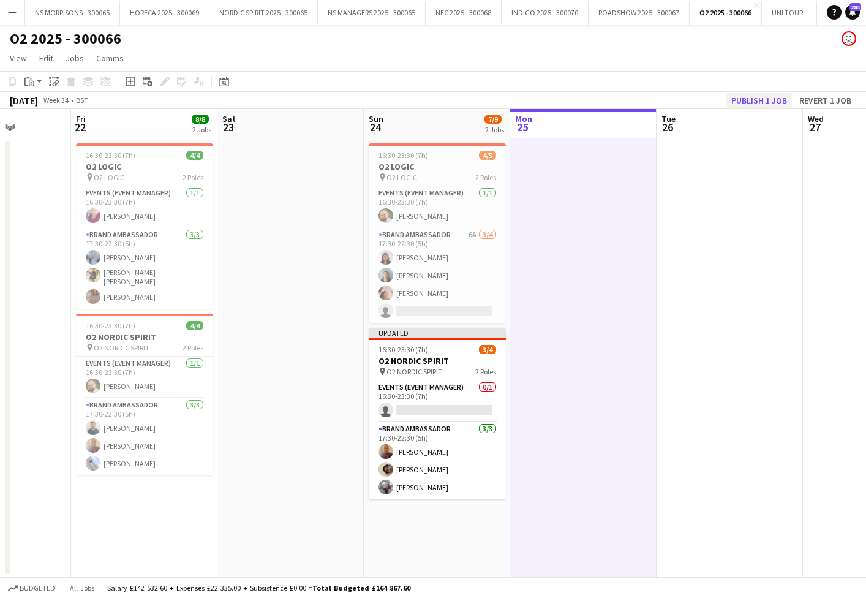
click at [738, 102] on button "Publish 1 job" at bounding box center [760, 101] width 66 height 16
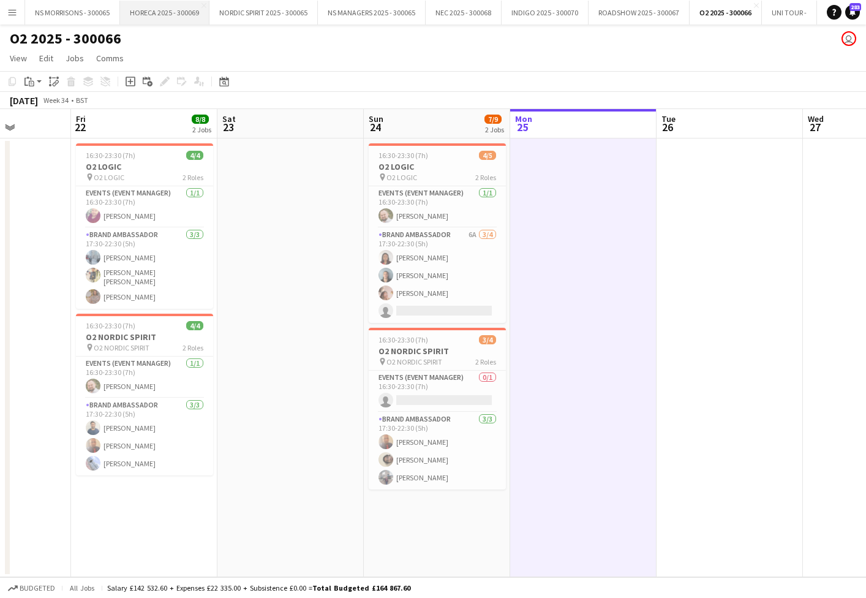
click at [159, 16] on button "HORECA 2025 - 300069 Close" at bounding box center [164, 13] width 89 height 24
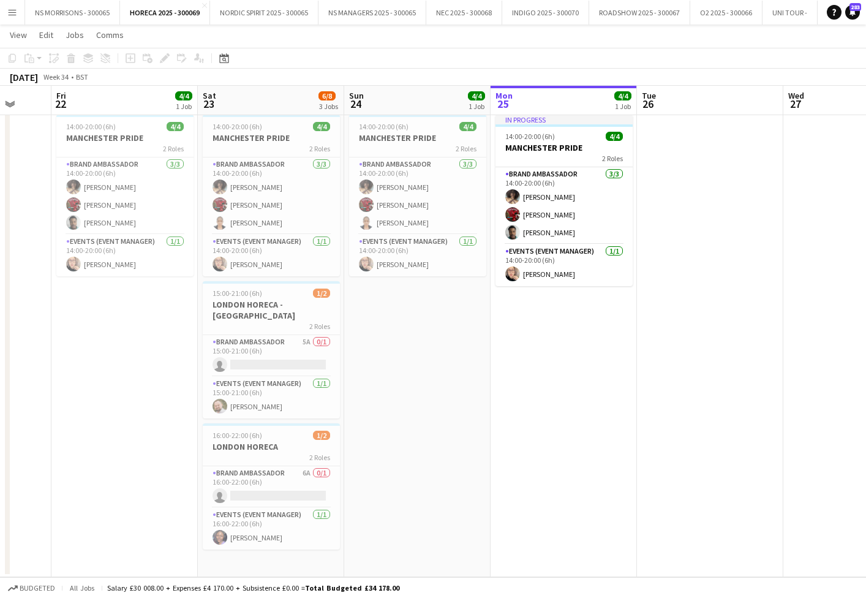
scroll to position [0, 387]
drag, startPoint x: 289, startPoint y: 390, endPoint x: 663, endPoint y: 270, distance: 393.2
click at [289, 390] on app-card-role "Events (Event Manager) [DATE] 15:00-21:00 (6h) [PERSON_NAME]" at bounding box center [272, 398] width 137 height 42
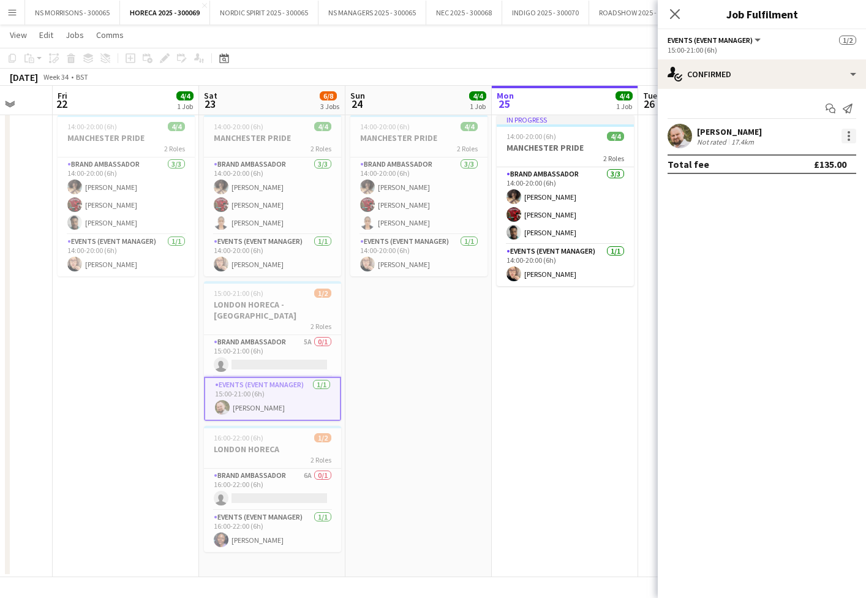
click at [846, 136] on div at bounding box center [849, 136] width 15 height 15
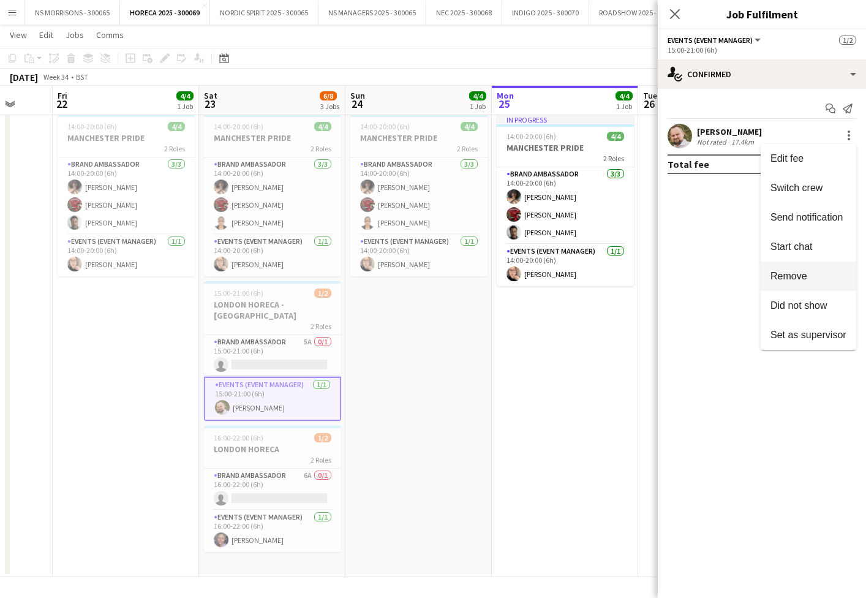
click at [801, 284] on button "Remove" at bounding box center [809, 276] width 96 height 29
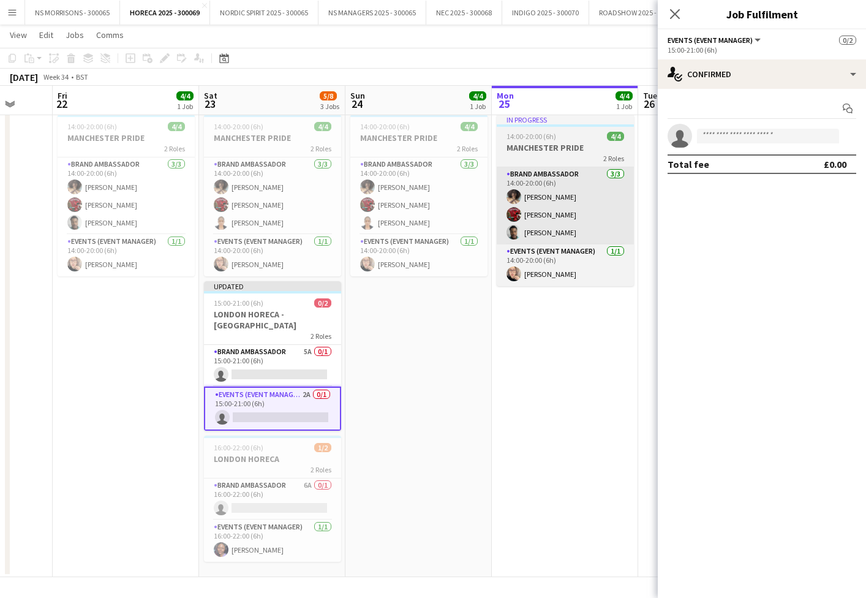
drag, startPoint x: 399, startPoint y: 360, endPoint x: 601, endPoint y: 243, distance: 233.6
click at [399, 360] on app-date-cell "14:00-20:00 (6h) 4/4 MANCHESTER PRIDE 2 Roles Brand Ambassador [DATE] 14:00-20:…" at bounding box center [419, 344] width 146 height 468
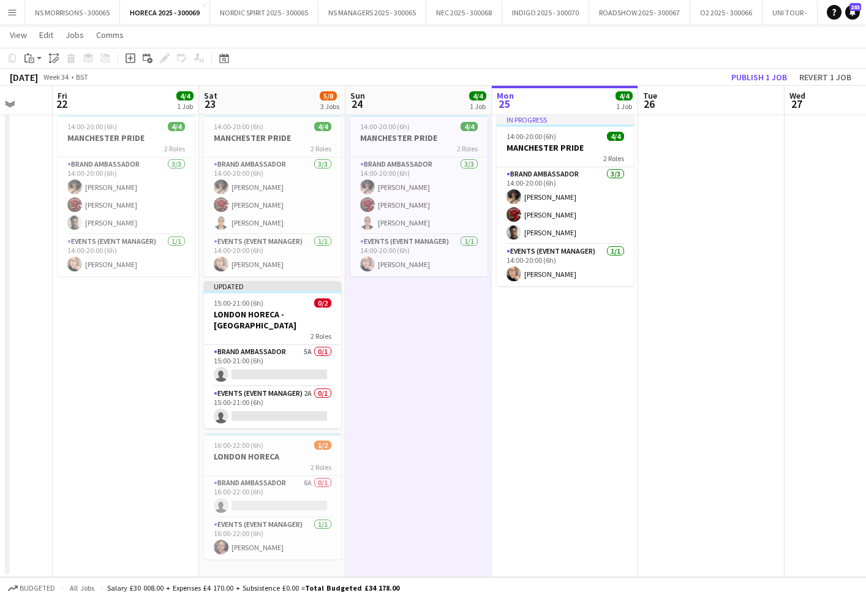
click at [729, 81] on button "Publish 1 job" at bounding box center [760, 77] width 66 height 16
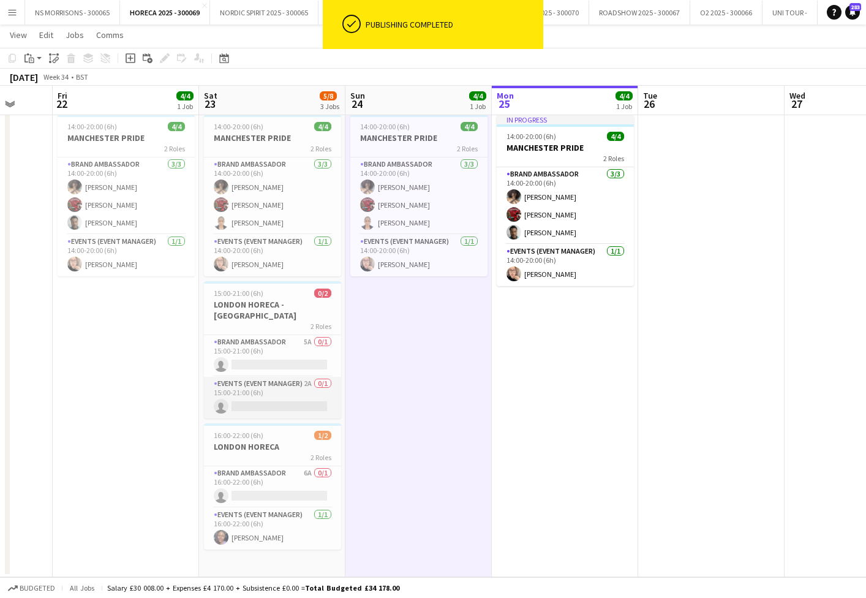
click at [281, 406] on app-card-role "Events (Event Manager) 2A 0/1 15:00-21:00 (6h) single-neutral-actions" at bounding box center [272, 398] width 137 height 42
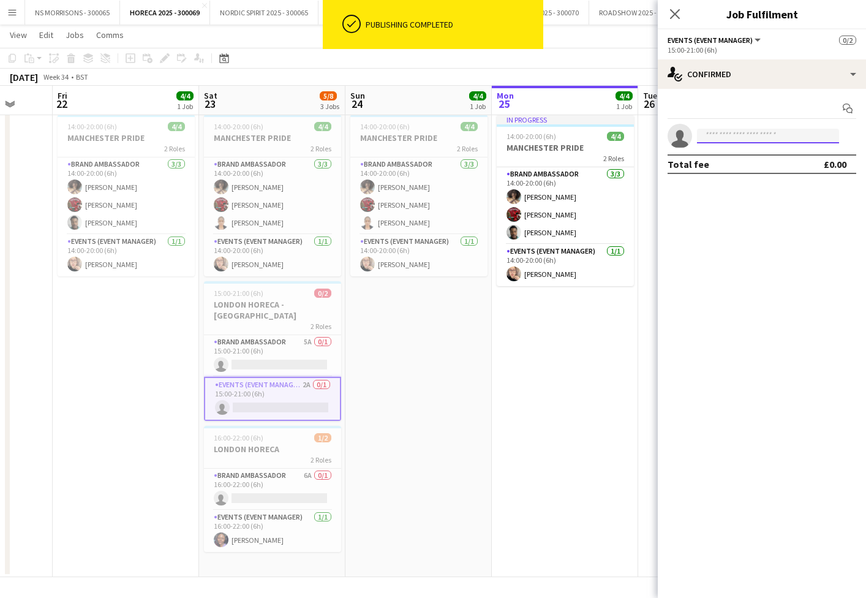
click at [709, 142] on input at bounding box center [768, 136] width 142 height 15
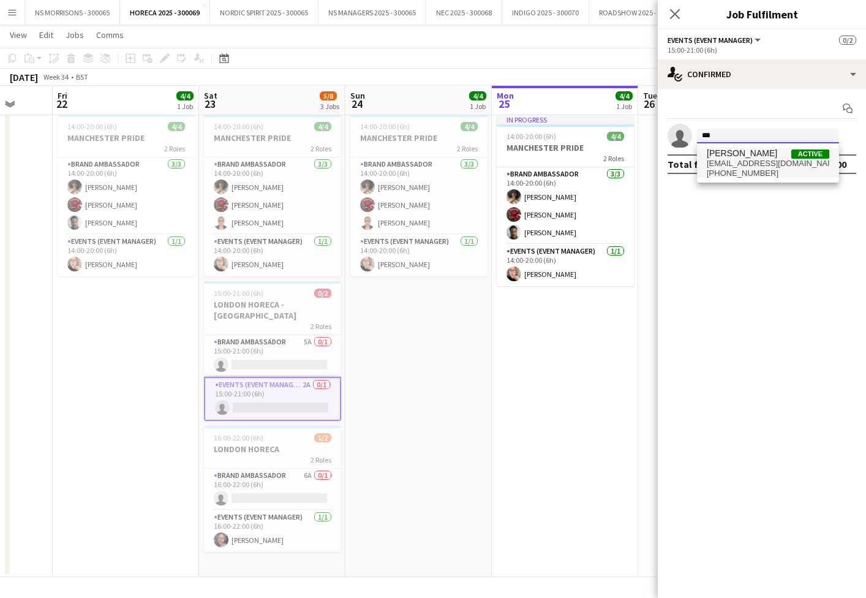
scroll to position [28, 0]
type input "***"
drag, startPoint x: 713, startPoint y: 159, endPoint x: 712, endPoint y: 171, distance: 12.3
click at [712, 159] on span "[EMAIL_ADDRESS][DOMAIN_NAME]" at bounding box center [768, 164] width 123 height 10
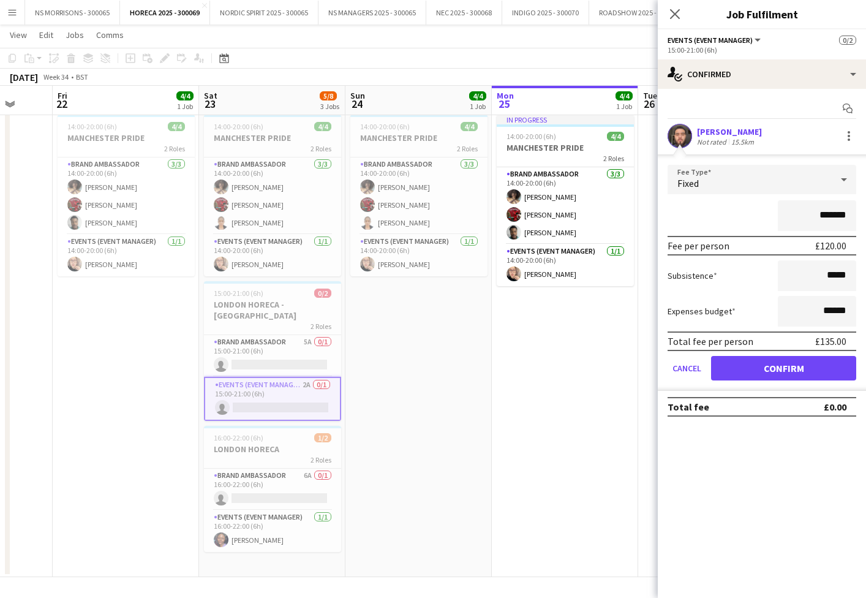
drag, startPoint x: 727, startPoint y: 376, endPoint x: 518, endPoint y: 354, distance: 209.5
click at [725, 376] on button "Confirm" at bounding box center [783, 368] width 145 height 25
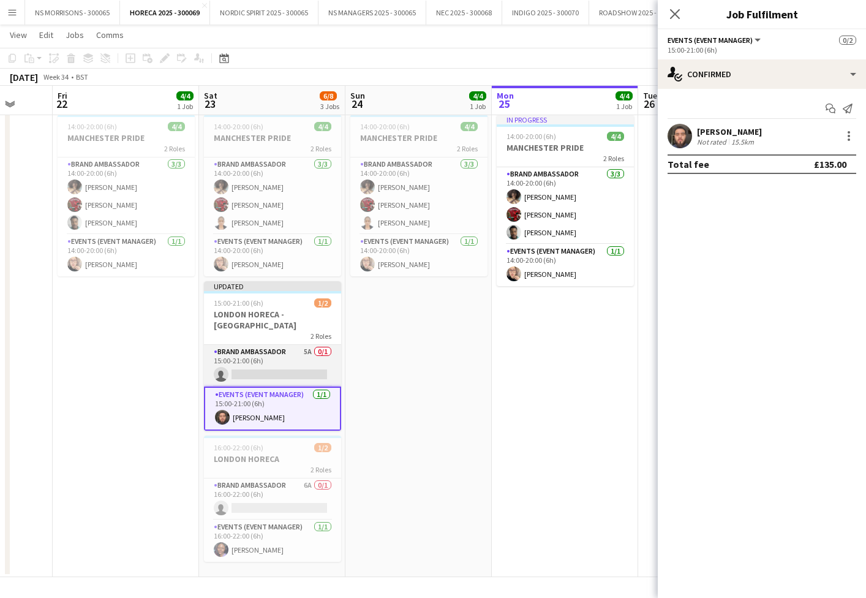
click at [316, 354] on app-card-role "Brand Ambassador 5A 0/1 15:00-21:00 (6h) single-neutral-actions" at bounding box center [272, 366] width 137 height 42
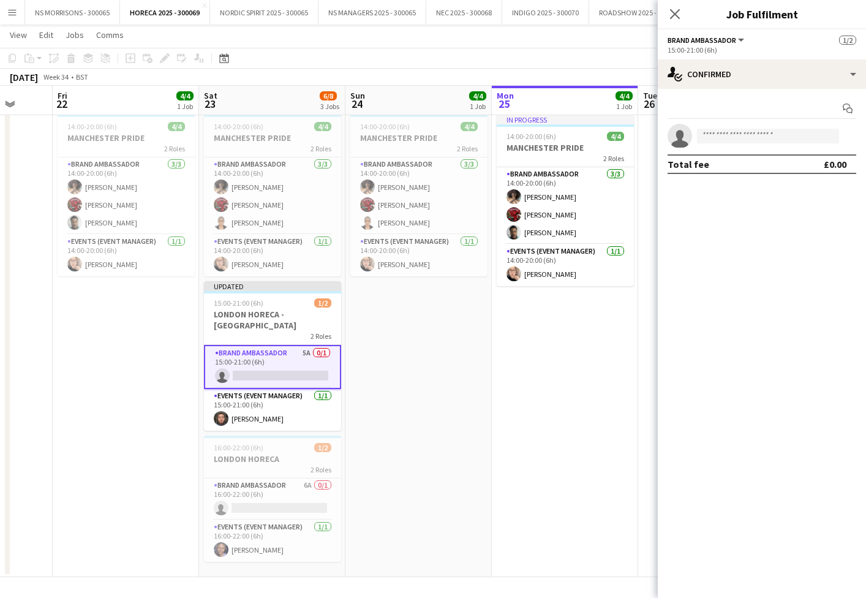
scroll to position [0, 385]
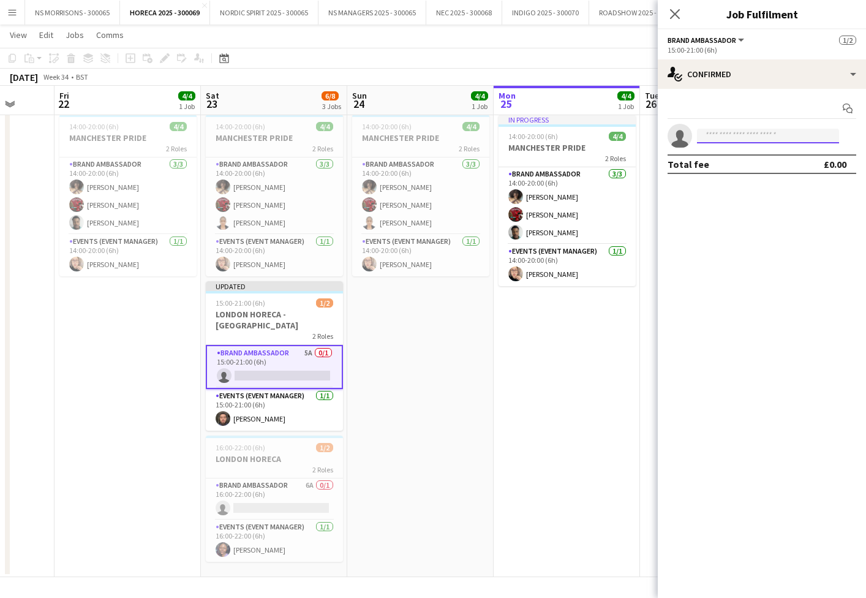
click at [762, 142] on input at bounding box center [768, 136] width 142 height 15
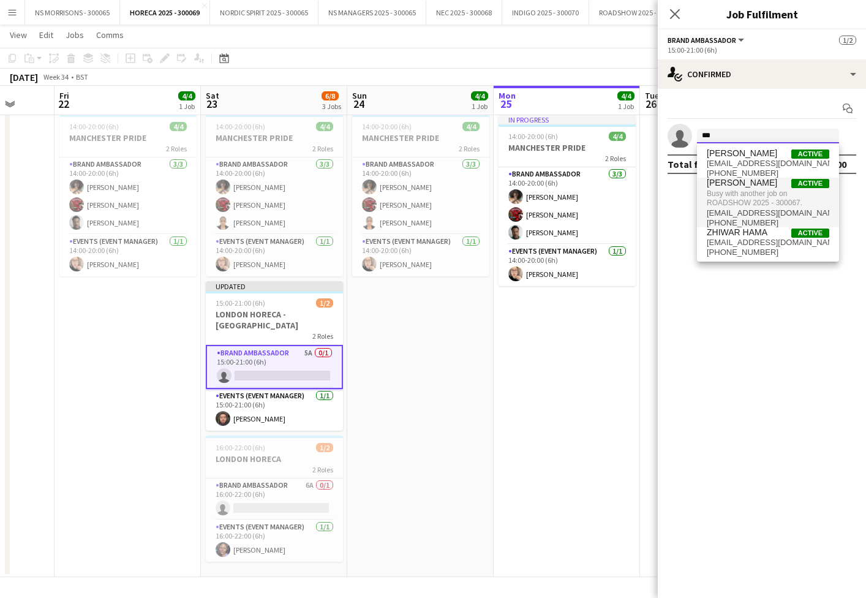
type input "***"
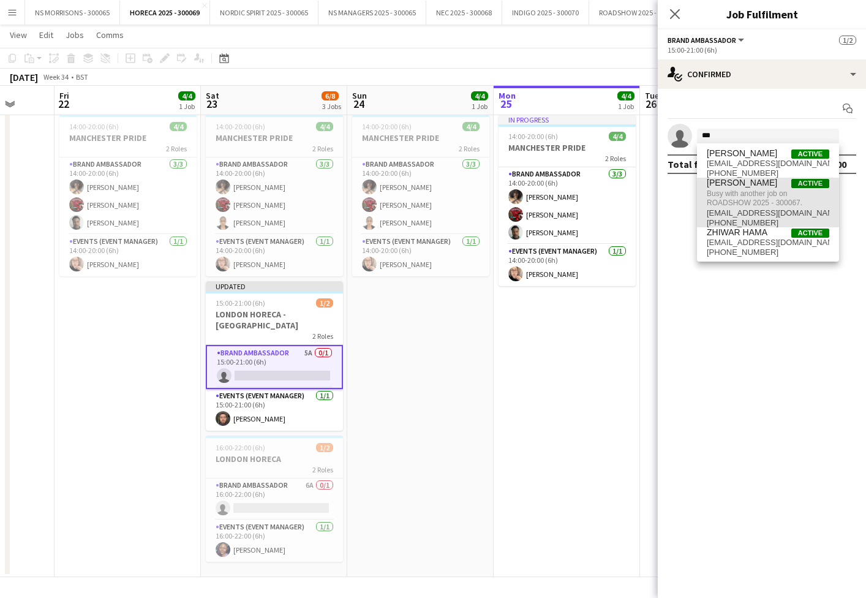
click at [753, 192] on span "Busy with another job on ROADSHOW 2025 - 300067." at bounding box center [768, 198] width 123 height 20
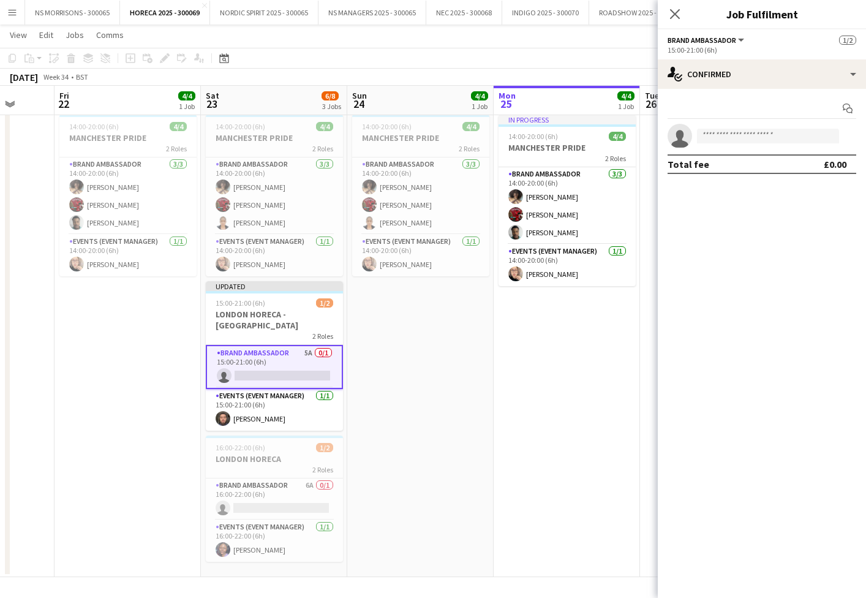
click at [436, 393] on app-date-cell "14:00-20:00 (6h) 4/4 MANCHESTER PRIDE 2 Roles Brand Ambassador [DATE] 14:00-20:…" at bounding box center [420, 344] width 146 height 468
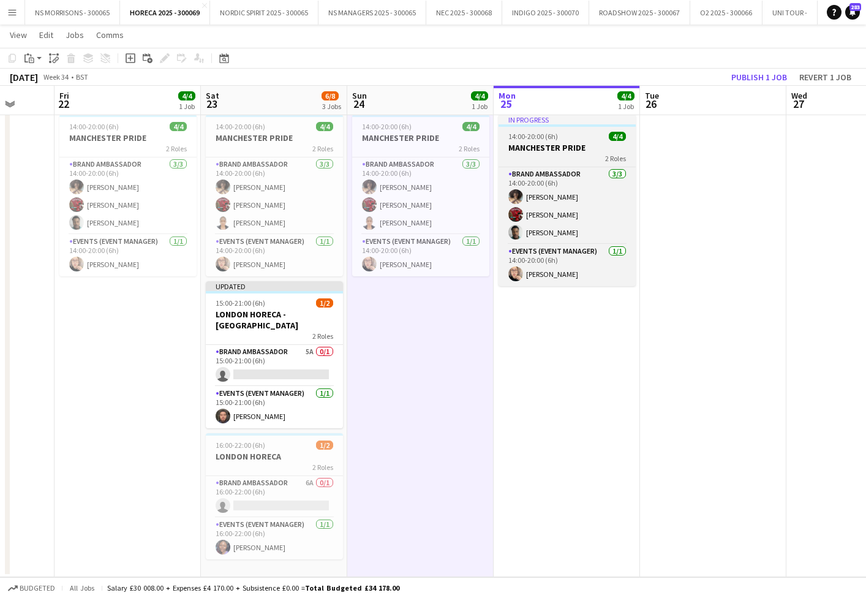
drag, startPoint x: 782, startPoint y: 78, endPoint x: 517, endPoint y: 151, distance: 274.7
click at [782, 78] on button "Publish 1 job" at bounding box center [760, 77] width 66 height 16
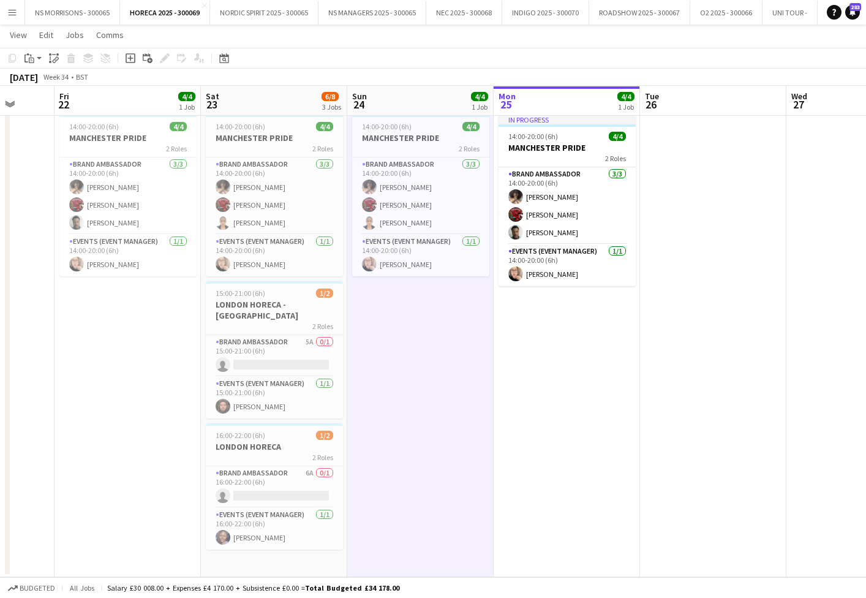
scroll to position [28, 0]
click at [300, 512] on app-card-role "Events (Event Manager) [DATE] 16:00-22:00 (6h) [PERSON_NAME]" at bounding box center [274, 529] width 137 height 42
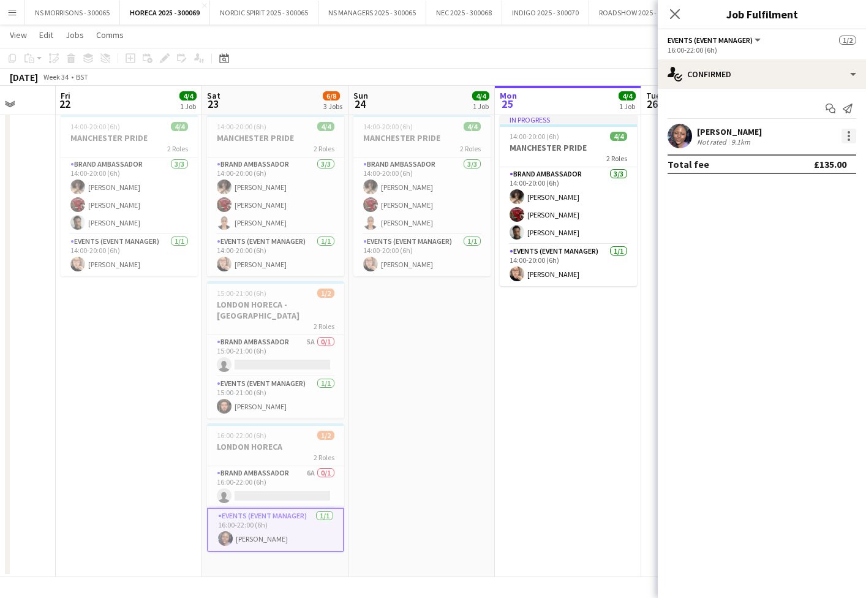
click at [849, 132] on div at bounding box center [849, 132] width 2 height 2
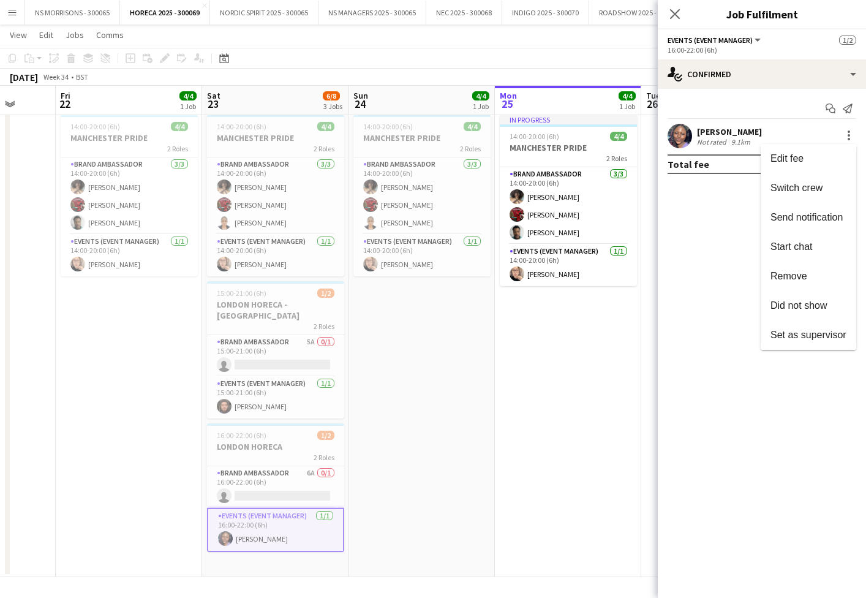
drag, startPoint x: 787, startPoint y: 275, endPoint x: 732, endPoint y: 295, distance: 59.3
click at [787, 275] on span "Remove" at bounding box center [789, 276] width 37 height 10
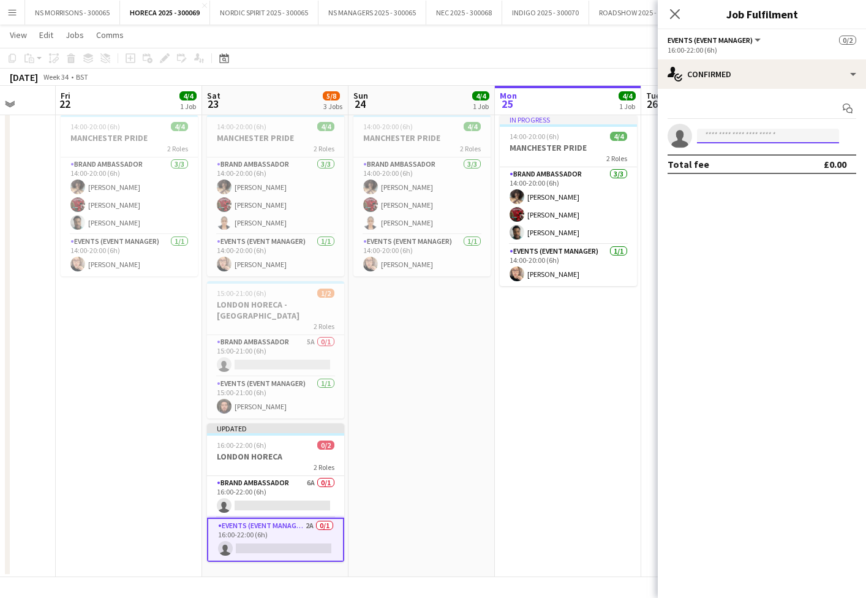
click at [738, 135] on input at bounding box center [768, 136] width 142 height 15
type input "****"
click at [737, 156] on span "[PERSON_NAME]" at bounding box center [742, 153] width 70 height 10
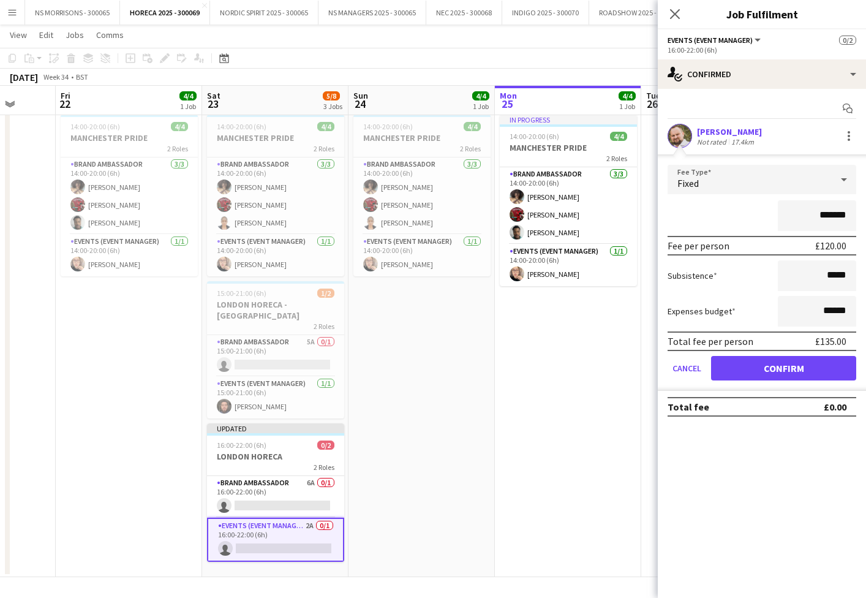
click at [740, 366] on button "Confirm" at bounding box center [783, 368] width 145 height 25
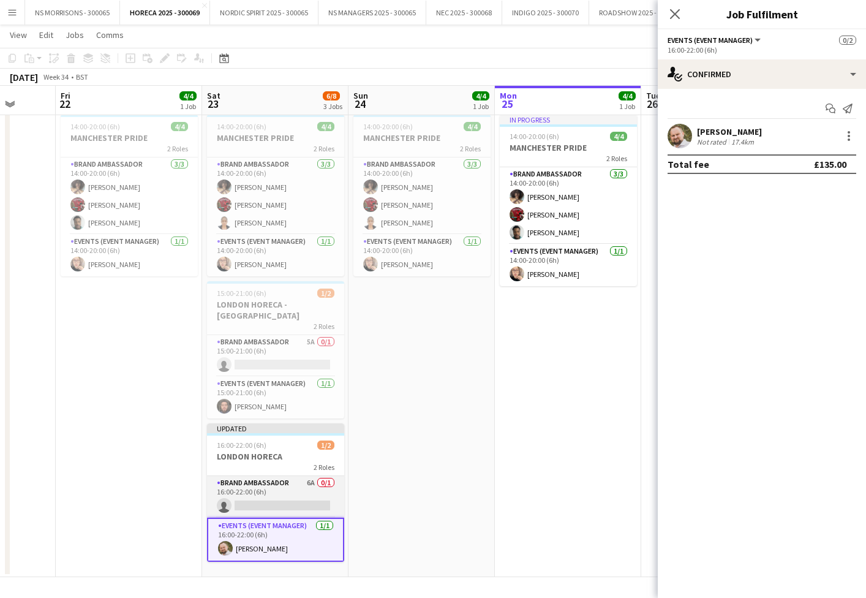
click at [282, 477] on app-card-role "Brand Ambassador 6A 0/1 16:00-22:00 (6h) single-neutral-actions" at bounding box center [275, 497] width 137 height 42
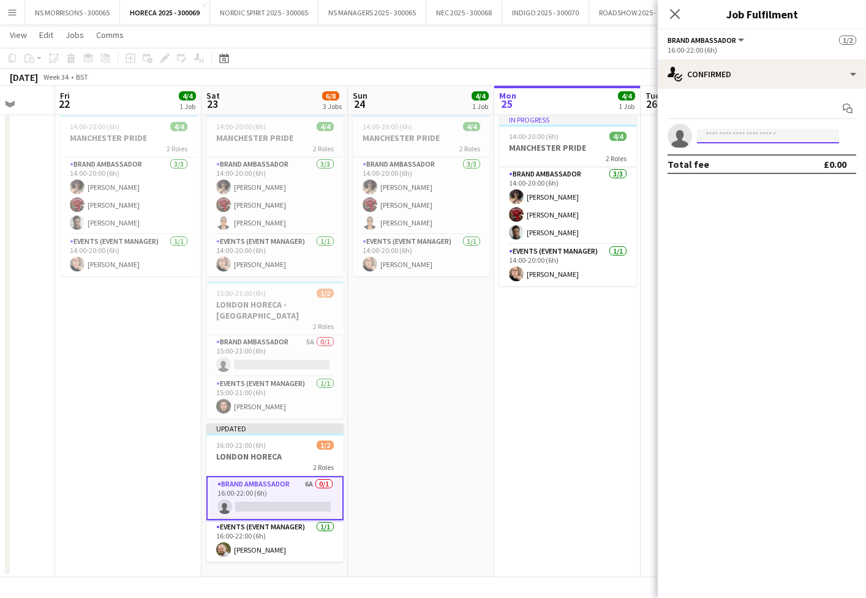
click at [757, 132] on input at bounding box center [768, 136] width 142 height 15
type input "***"
drag, startPoint x: 757, startPoint y: 132, endPoint x: 733, endPoint y: 179, distance: 52.6
click at [733, 179] on div "[PERSON_NAME] Active [EMAIL_ADDRESS][PERSON_NAME][DOMAIN_NAME] [PHONE_NUMBER]" at bounding box center [768, 162] width 142 height 39
drag, startPoint x: 733, startPoint y: 179, endPoint x: 735, endPoint y: 193, distance: 14.3
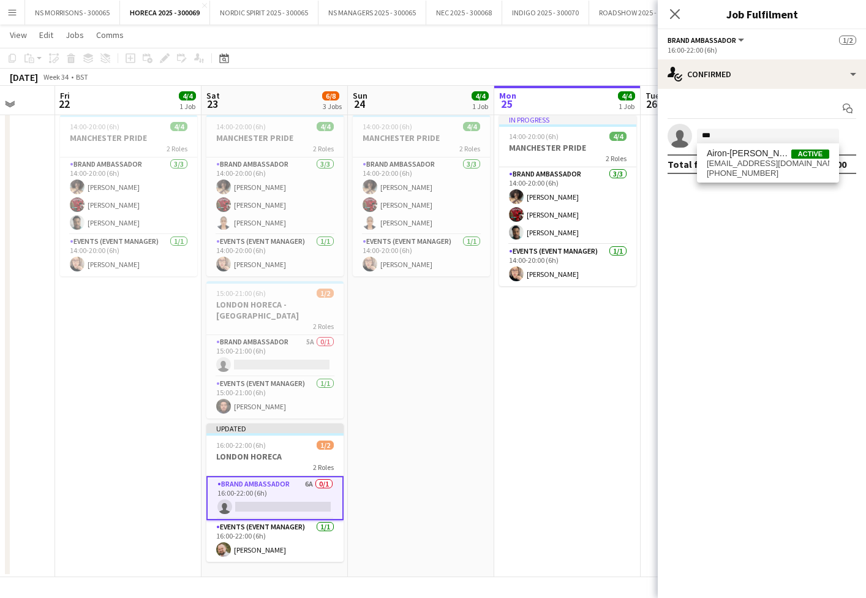
click at [734, 171] on span "[PHONE_NUMBER]" at bounding box center [768, 174] width 123 height 10
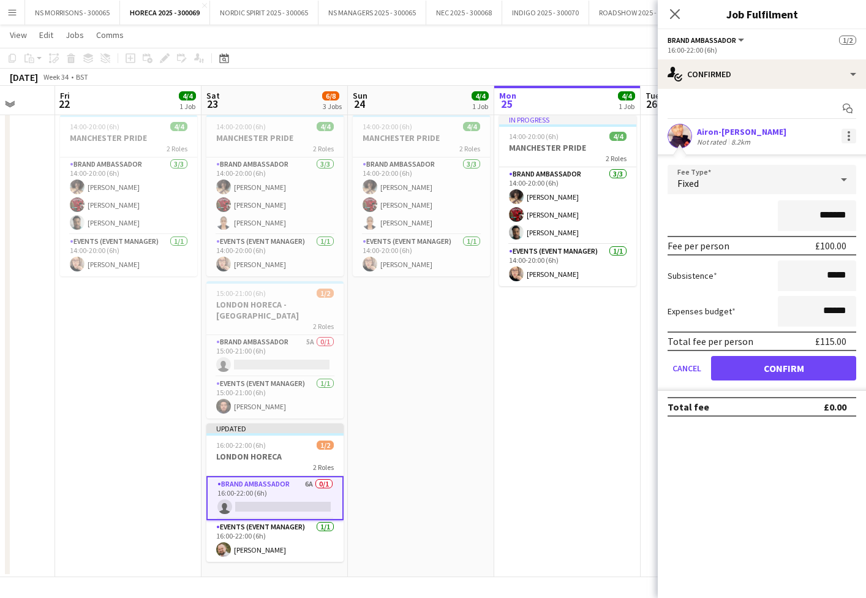
click at [843, 137] on div at bounding box center [849, 136] width 15 height 15
drag, startPoint x: 774, startPoint y: 252, endPoint x: 758, endPoint y: 229, distance: 27.7
click at [774, 252] on span "Remove" at bounding box center [789, 246] width 37 height 10
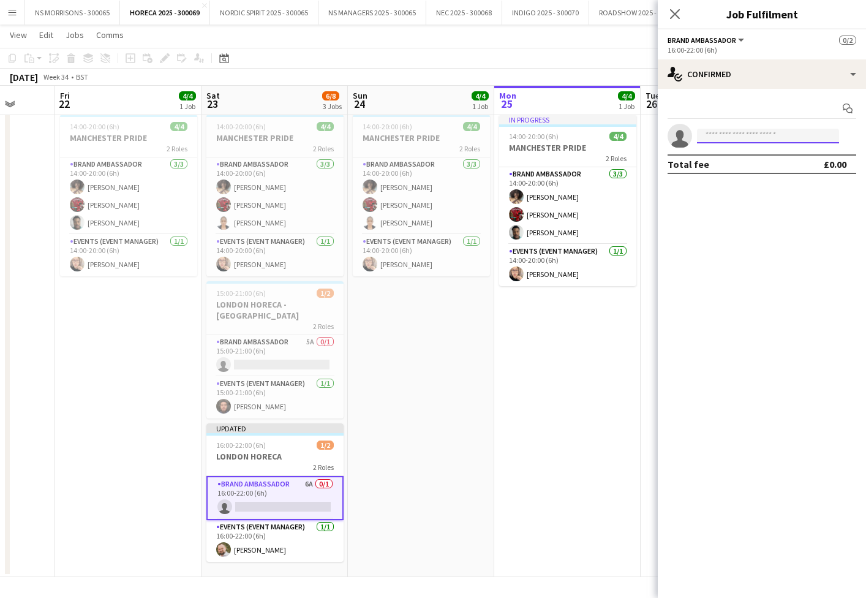
click at [710, 138] on input at bounding box center [768, 136] width 142 height 15
type input "***"
click at [713, 157] on span "[PERSON_NAME]" at bounding box center [742, 153] width 70 height 10
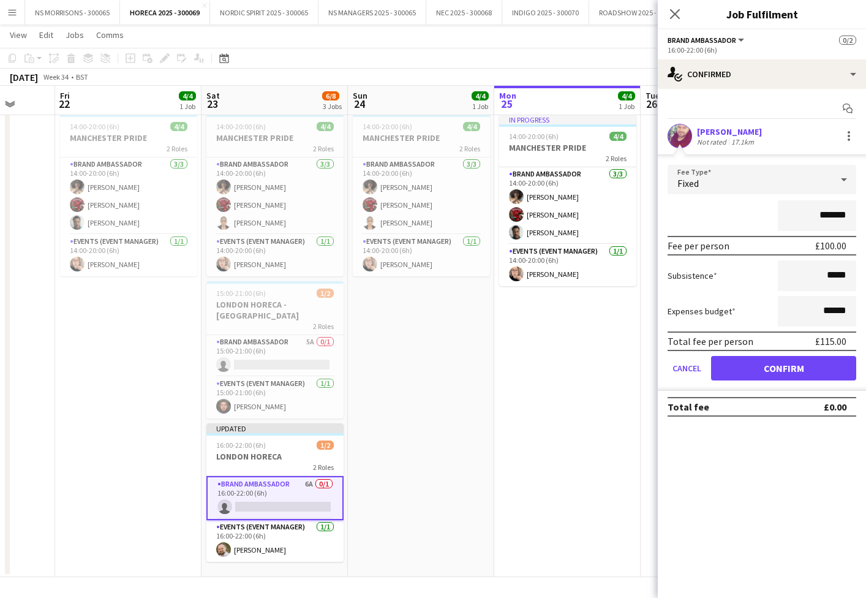
drag, startPoint x: 732, startPoint y: 371, endPoint x: 632, endPoint y: 362, distance: 100.4
click at [731, 372] on button "Confirm" at bounding box center [783, 368] width 145 height 25
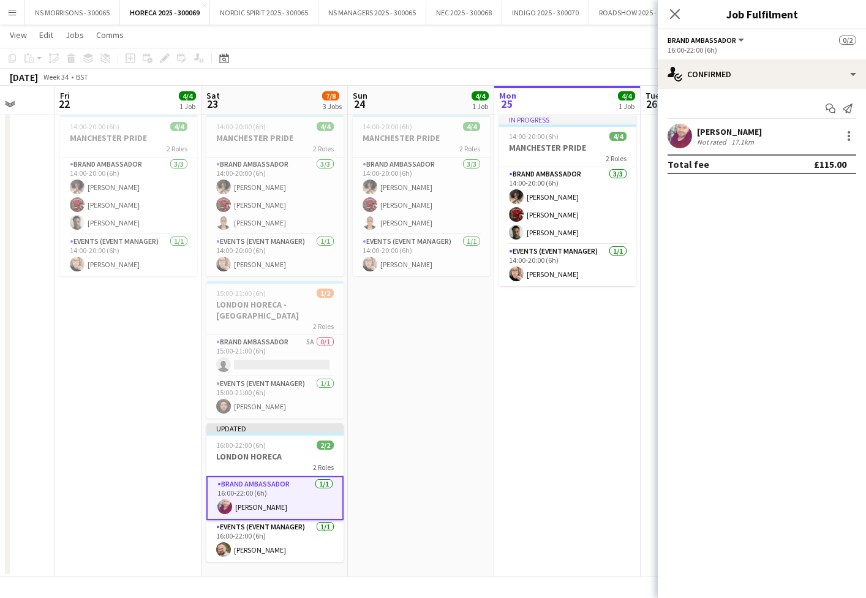
drag, startPoint x: 540, startPoint y: 350, endPoint x: 587, endPoint y: 305, distance: 65.4
click at [540, 350] on app-date-cell "In progress 14:00-20:00 (6h) 4/4 MANCHESTER PRIDE 2 Roles Brand Ambassador [DAT…" at bounding box center [567, 344] width 146 height 468
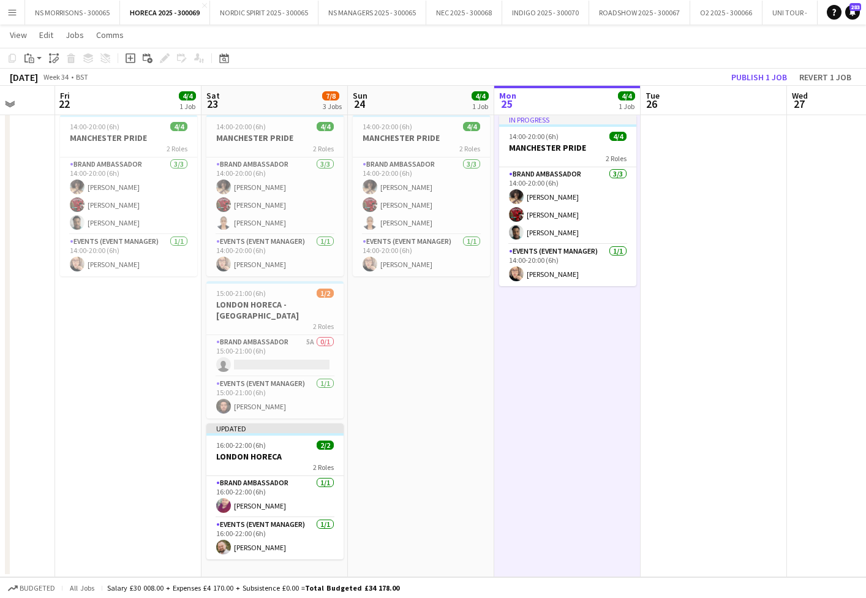
drag, startPoint x: 761, startPoint y: 81, endPoint x: 748, endPoint y: 85, distance: 13.2
click at [761, 81] on button "Publish 1 job" at bounding box center [760, 77] width 66 height 16
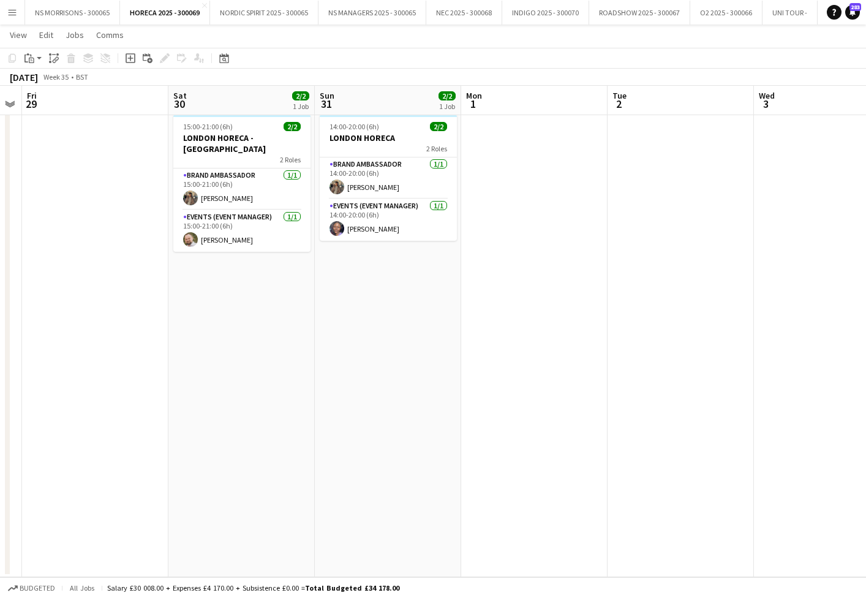
scroll to position [0, 422]
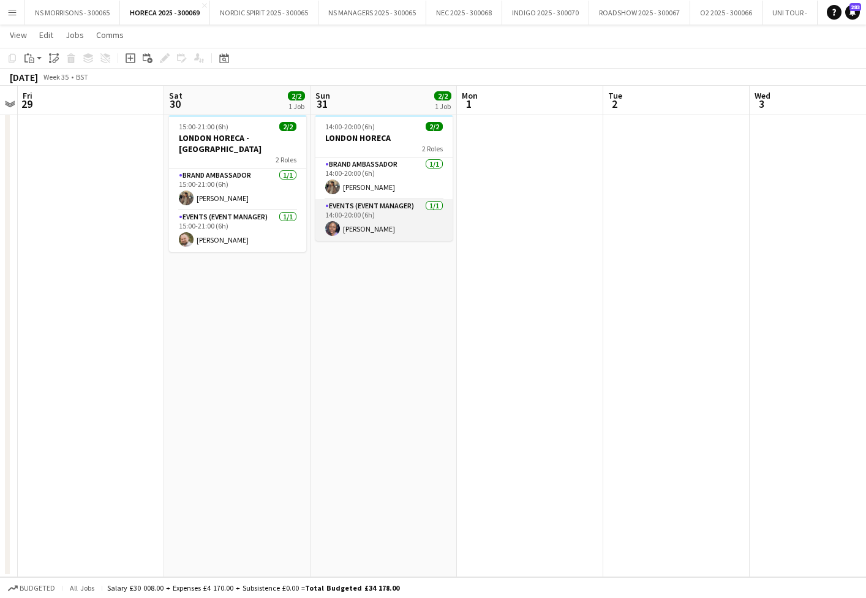
click at [359, 218] on app-card-role "Events (Event Manager) [DATE] 14:00-20:00 (6h) [PERSON_NAME]" at bounding box center [384, 220] width 137 height 42
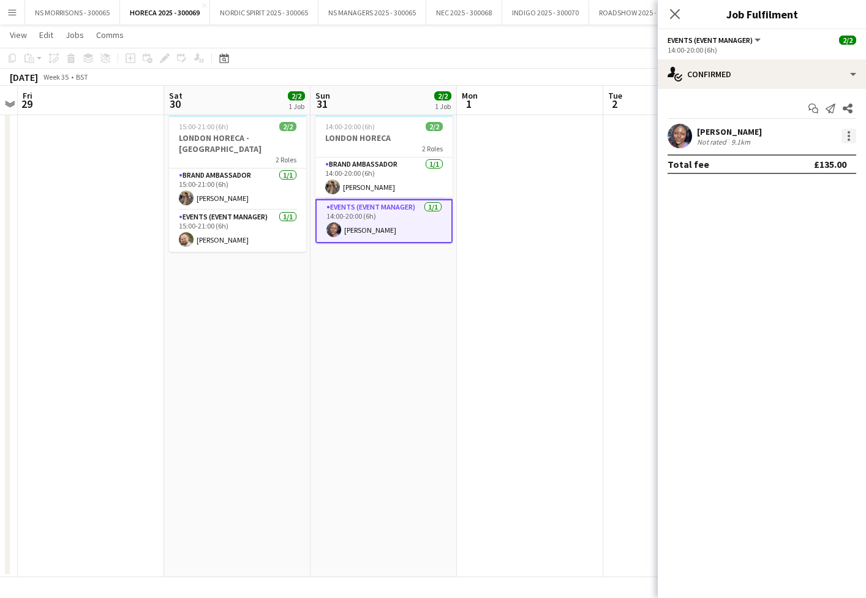
click at [847, 133] on div at bounding box center [849, 136] width 15 height 15
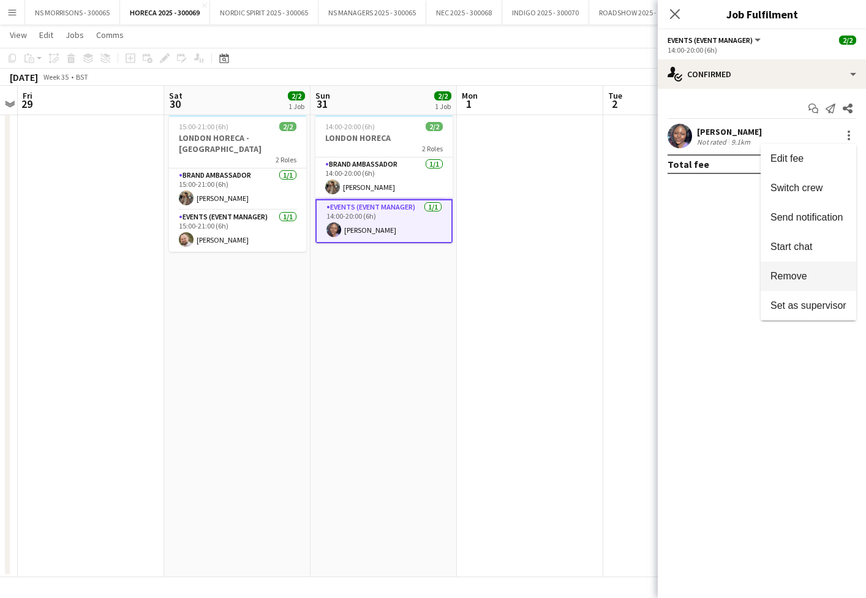
click at [798, 271] on span "Remove" at bounding box center [789, 276] width 37 height 10
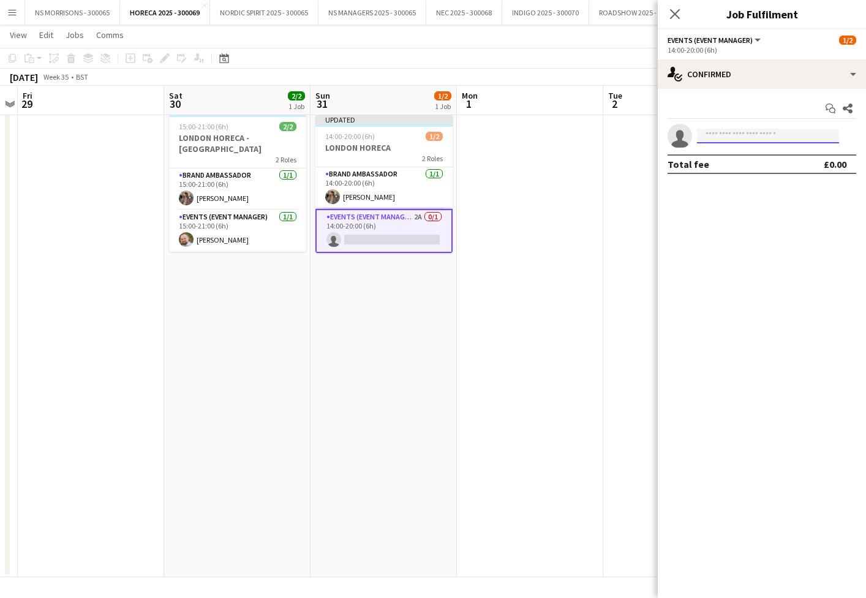
click at [741, 137] on input at bounding box center [768, 136] width 142 height 15
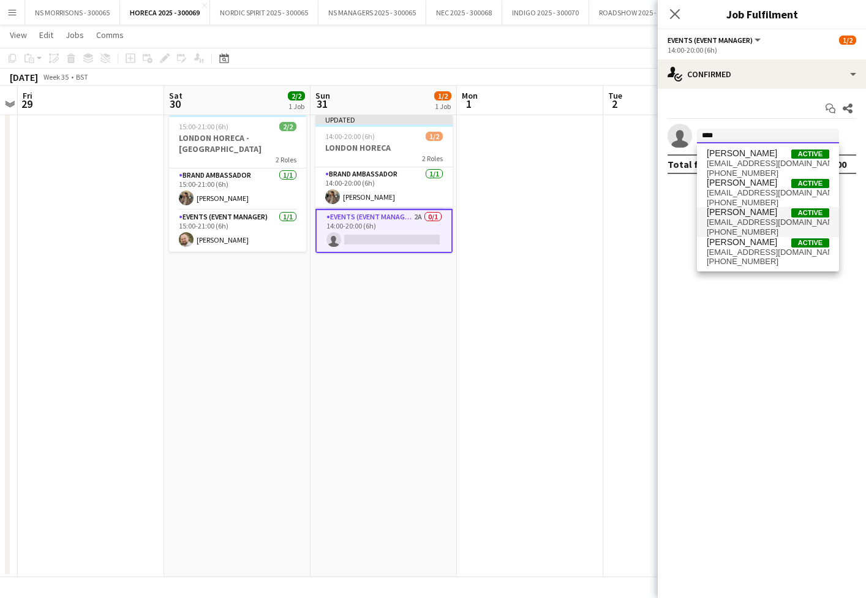
type input "****"
click at [730, 211] on span "[PERSON_NAME]" at bounding box center [742, 212] width 70 height 10
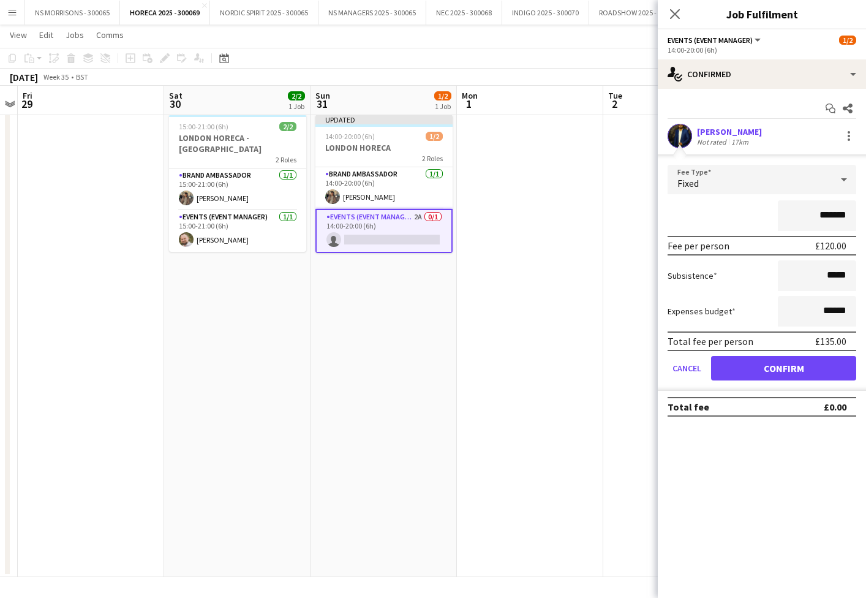
click at [735, 357] on button "Confirm" at bounding box center [783, 368] width 145 height 25
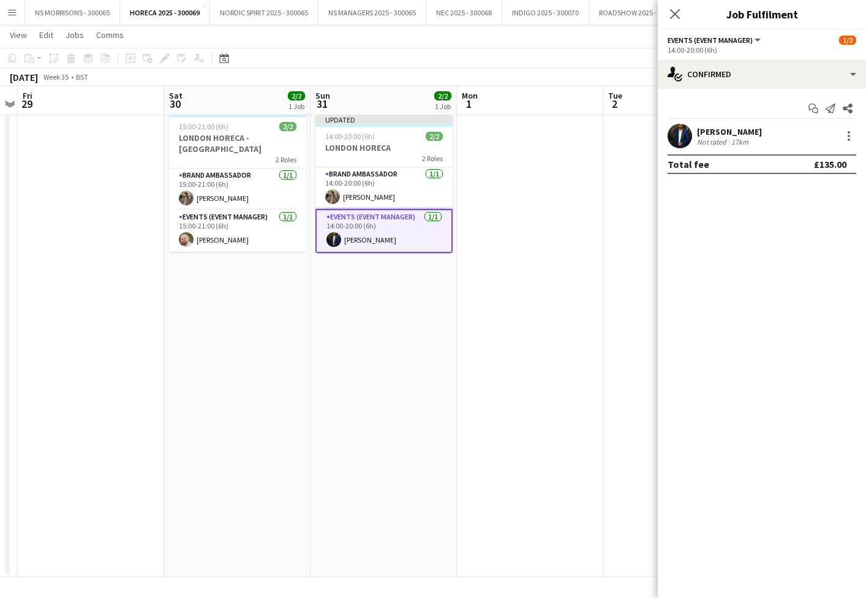
drag, startPoint x: 589, startPoint y: 306, endPoint x: 635, endPoint y: 254, distance: 69.9
click at [589, 306] on app-date-cell at bounding box center [530, 344] width 146 height 468
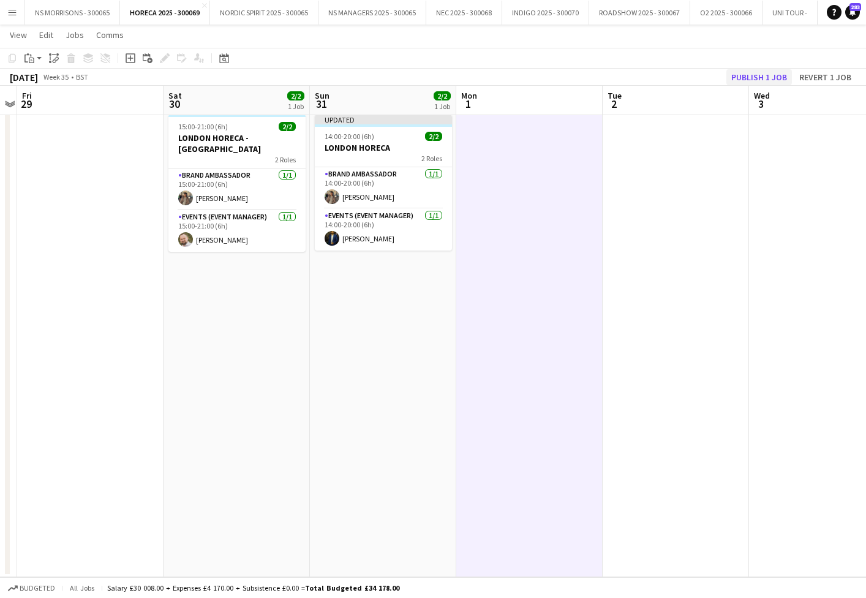
click at [782, 79] on button "Publish 1 job" at bounding box center [760, 77] width 66 height 16
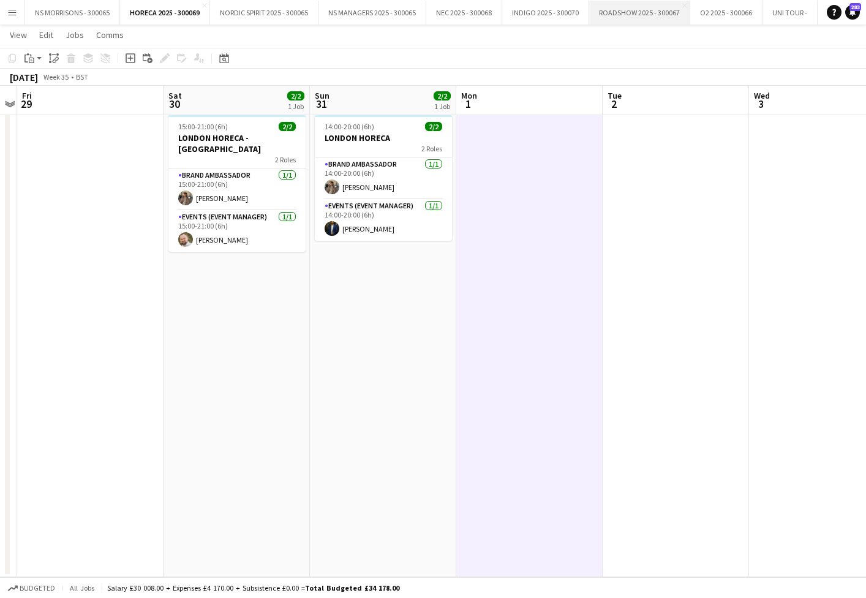
click at [624, 17] on button "ROADSHOW 2025 - 300067 Close" at bounding box center [639, 13] width 101 height 24
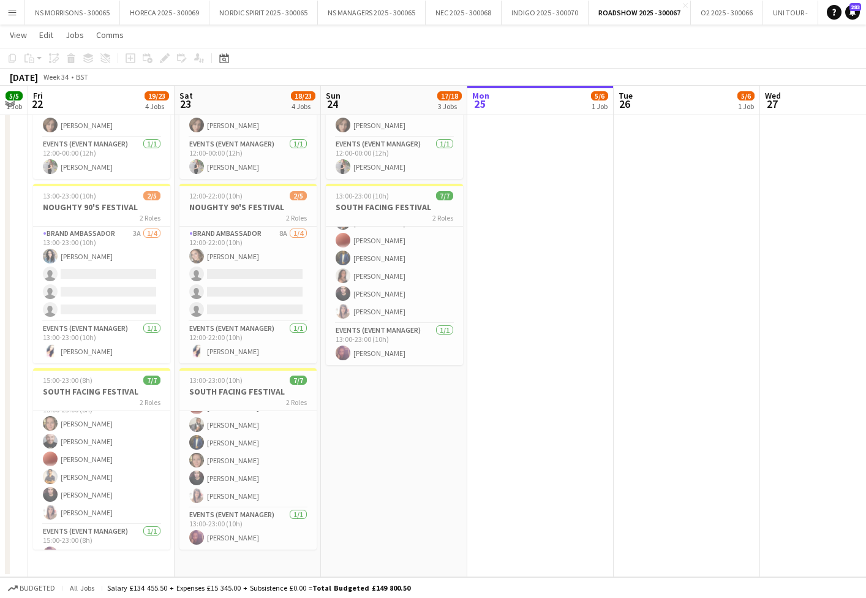
scroll to position [15, 0]
click at [103, 479] on app-card-role "Brand Ambassador [DATE] 15:00-23:00 (8h) [PERSON_NAME] [PERSON_NAME] [PERSON_NA…" at bounding box center [101, 461] width 137 height 131
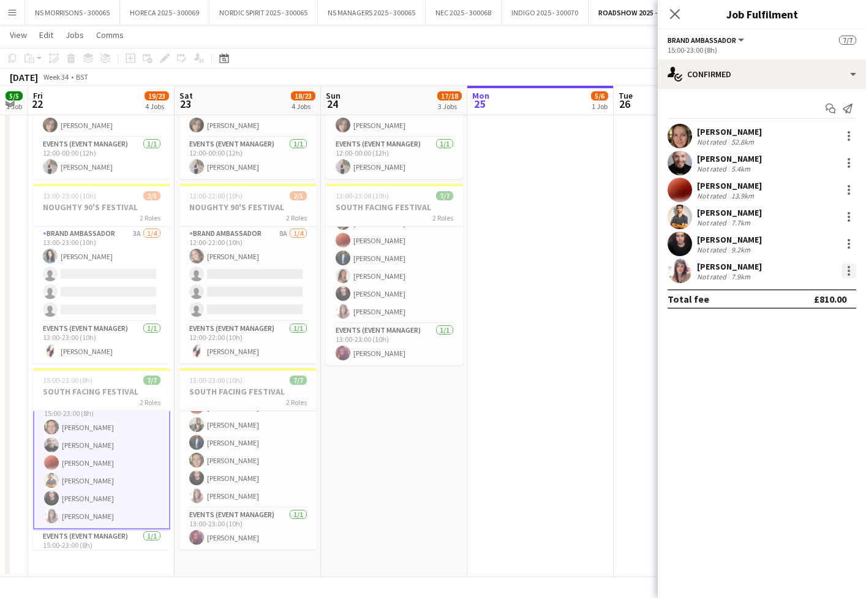
click at [849, 271] on div at bounding box center [849, 271] width 2 height 2
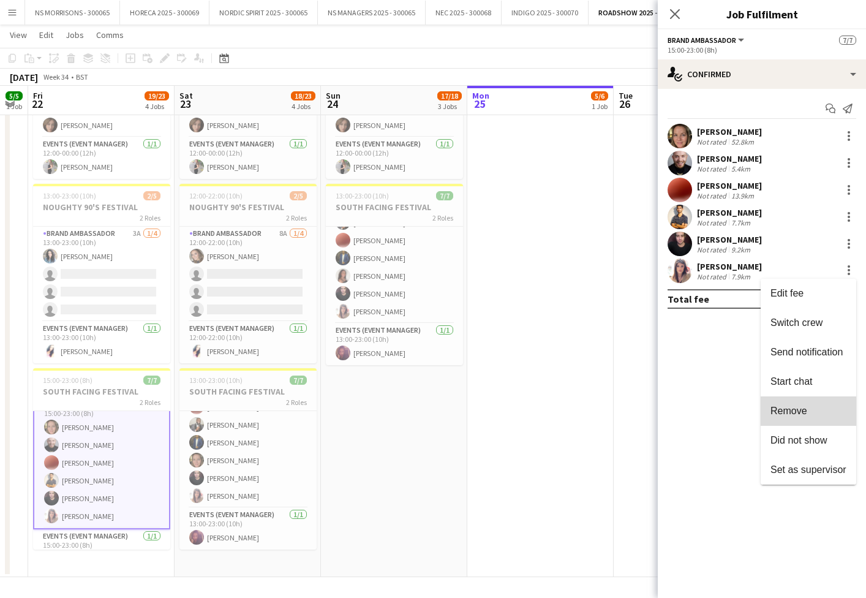
drag, startPoint x: 820, startPoint y: 407, endPoint x: 833, endPoint y: 331, distance: 77.1
click at [820, 406] on span "Remove" at bounding box center [809, 411] width 76 height 11
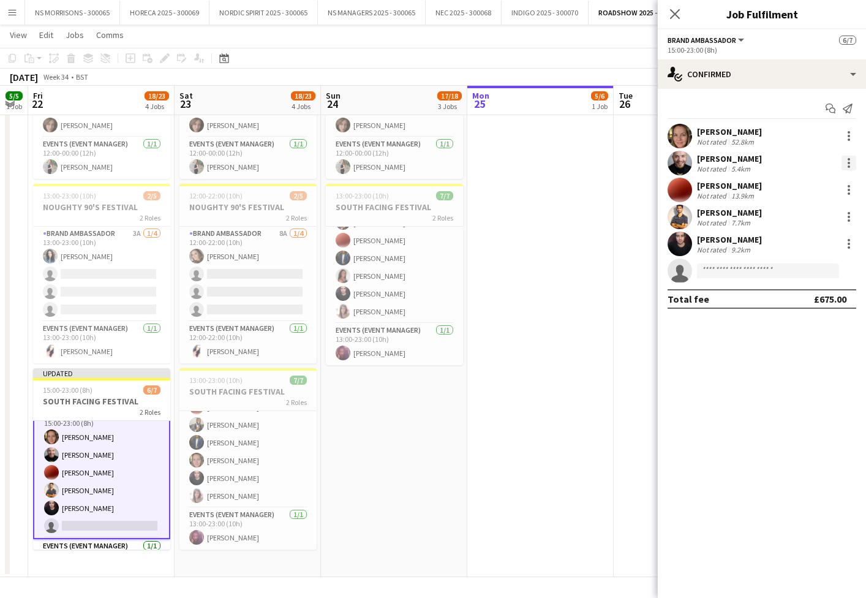
click at [849, 160] on div at bounding box center [849, 159] width 2 height 2
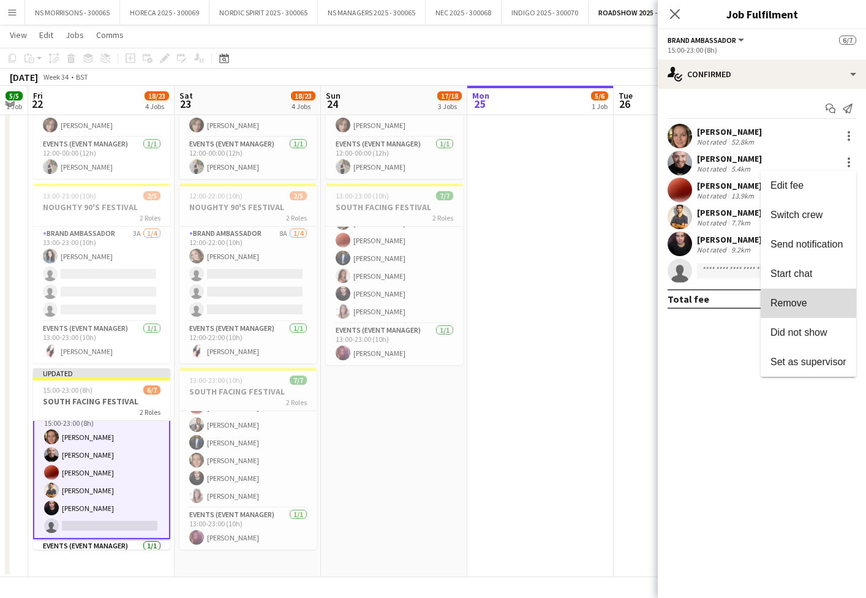
click at [803, 307] on span "Remove" at bounding box center [789, 303] width 37 height 10
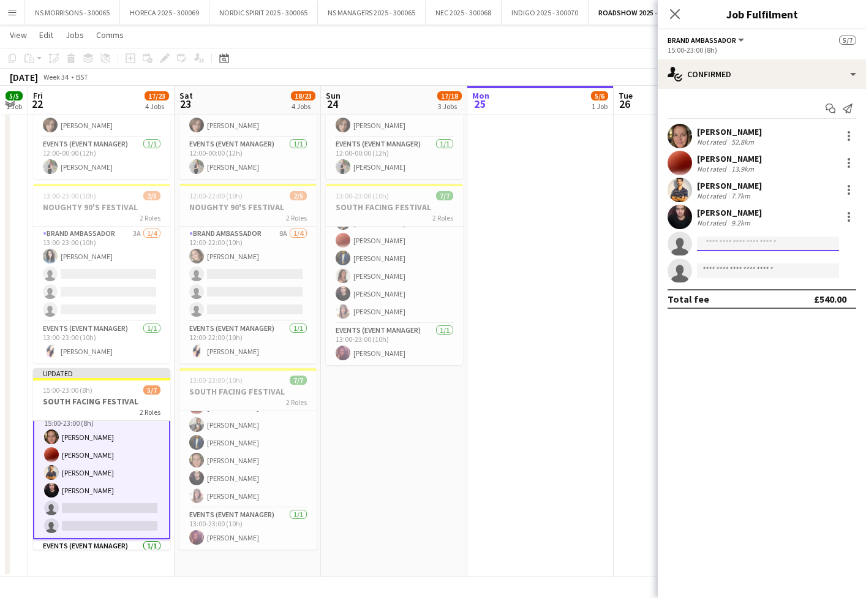
click at [722, 238] on input at bounding box center [768, 244] width 142 height 15
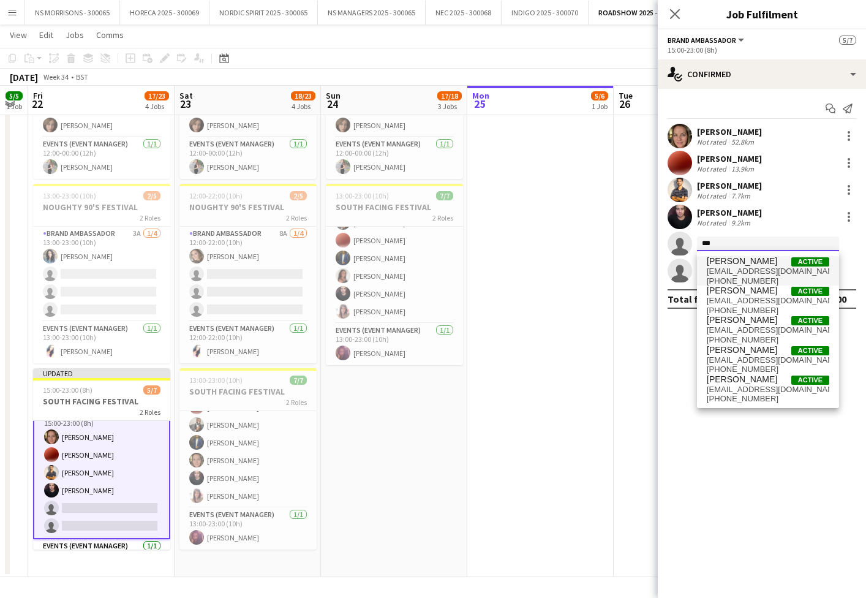
type input "***"
click at [737, 267] on span "[EMAIL_ADDRESS][DOMAIN_NAME]" at bounding box center [768, 272] width 123 height 10
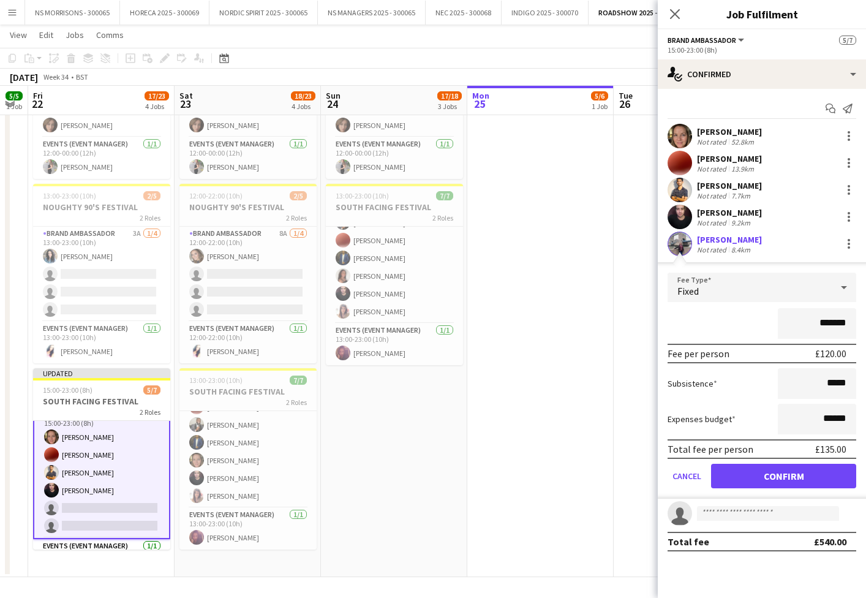
drag, startPoint x: 773, startPoint y: 479, endPoint x: 768, endPoint y: 468, distance: 12.1
click at [773, 478] on button "Confirm" at bounding box center [783, 476] width 145 height 25
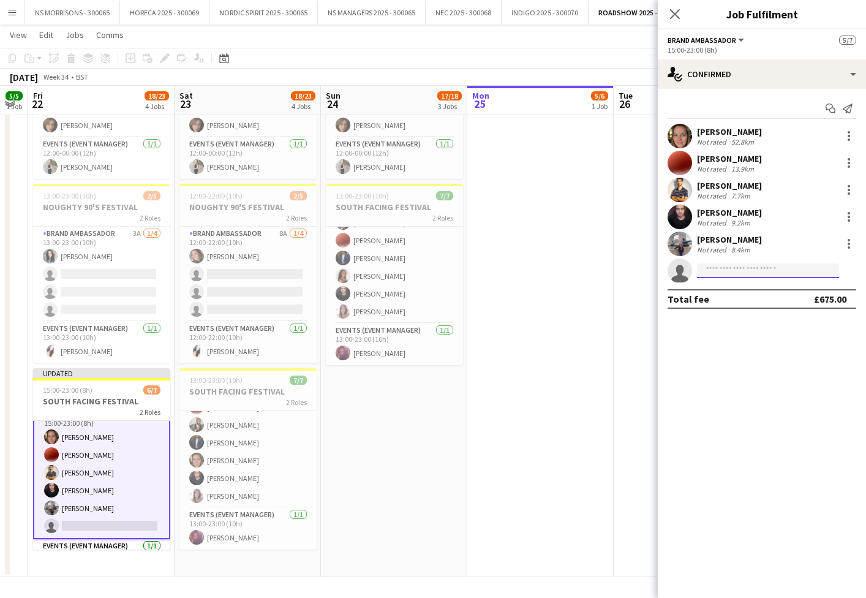
click at [727, 275] on input at bounding box center [768, 270] width 142 height 15
type input "****"
drag, startPoint x: 737, startPoint y: 286, endPoint x: 744, endPoint y: 295, distance: 11.7
click at [744, 295] on span "[EMAIL_ADDRESS][DOMAIN_NAME]" at bounding box center [768, 299] width 123 height 10
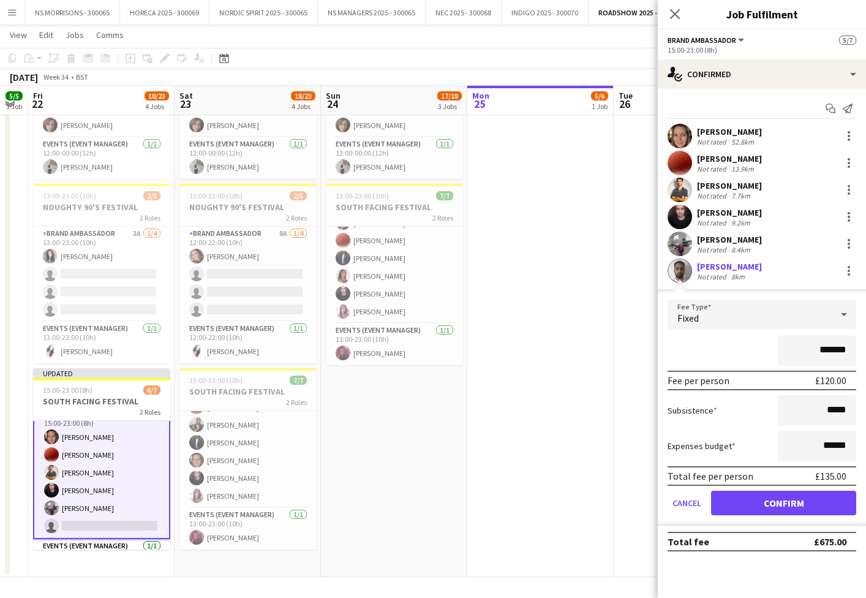
click at [745, 503] on button "Confirm" at bounding box center [783, 503] width 145 height 25
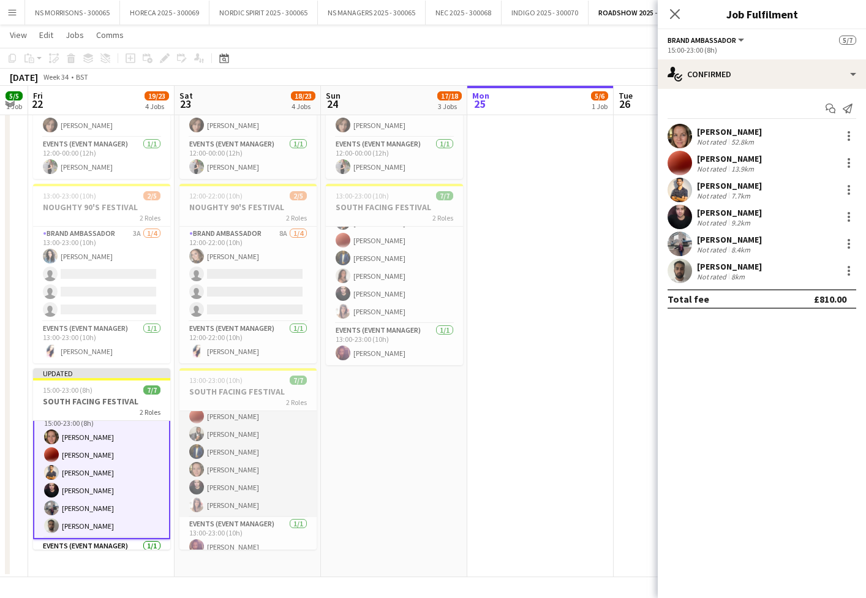
scroll to position [20, 0]
click at [282, 467] on app-card-role "Brand Ambassador [DATE] 13:00-23:00 (10h) [PERSON_NAME] [PERSON_NAME] [PERSON_N…" at bounding box center [248, 456] width 137 height 131
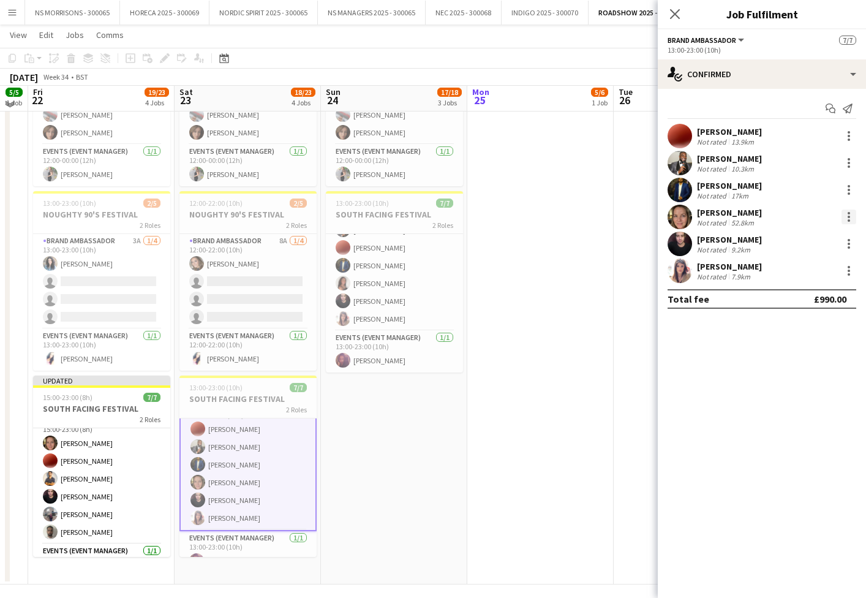
scroll to position [316, 0]
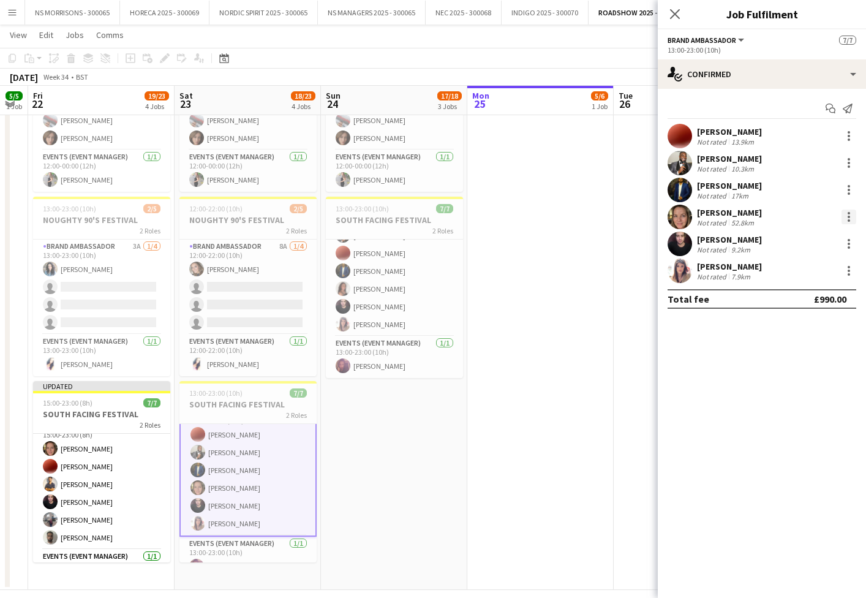
click at [847, 216] on div at bounding box center [849, 217] width 15 height 15
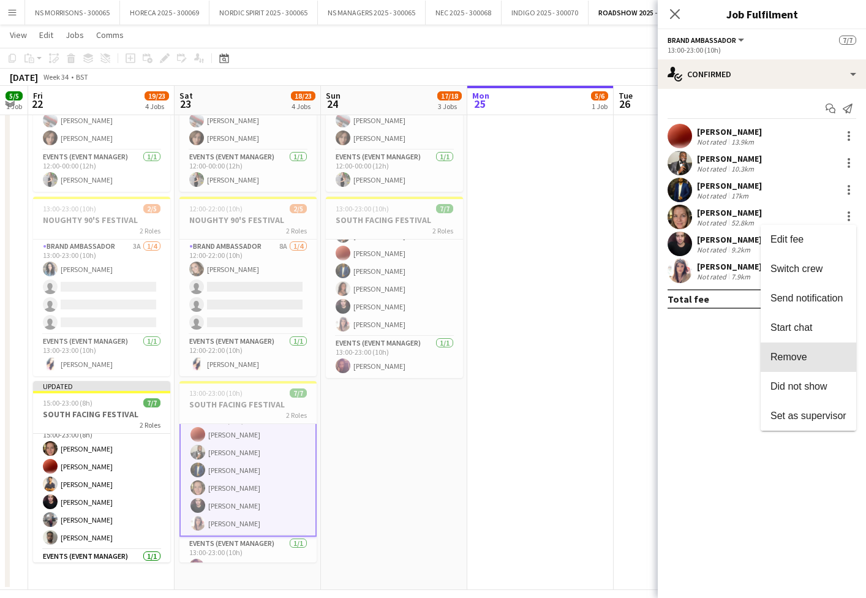
click at [811, 363] on button "Remove" at bounding box center [809, 357] width 96 height 29
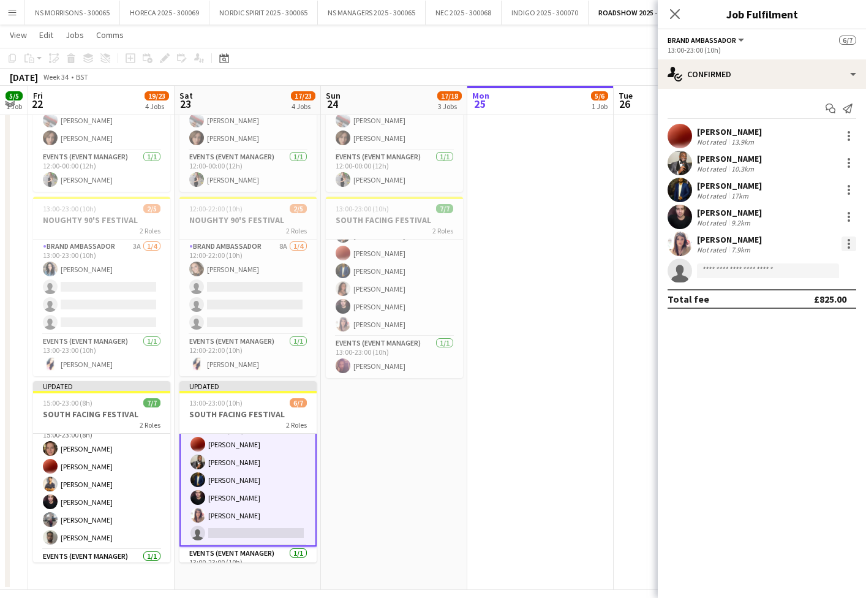
click at [851, 248] on div at bounding box center [849, 244] width 15 height 15
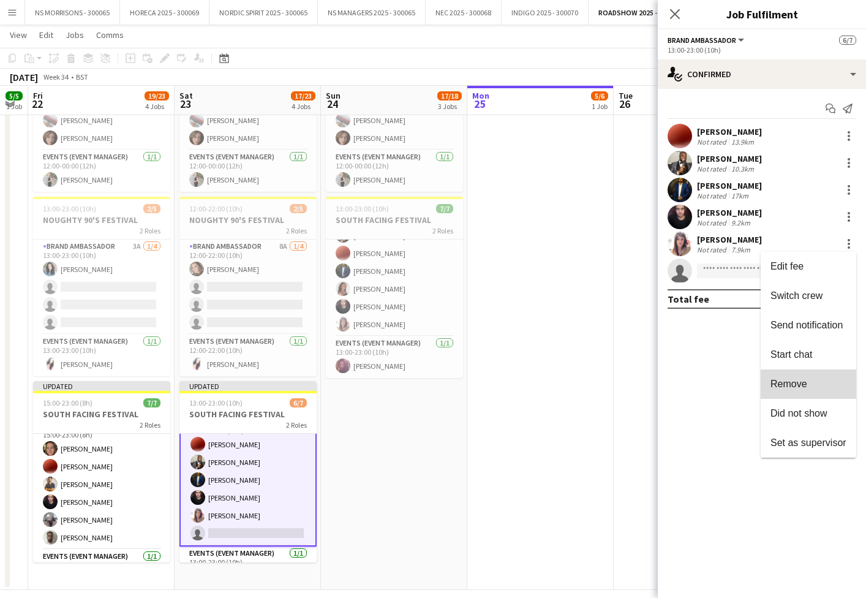
click at [795, 374] on button "Remove" at bounding box center [809, 383] width 96 height 29
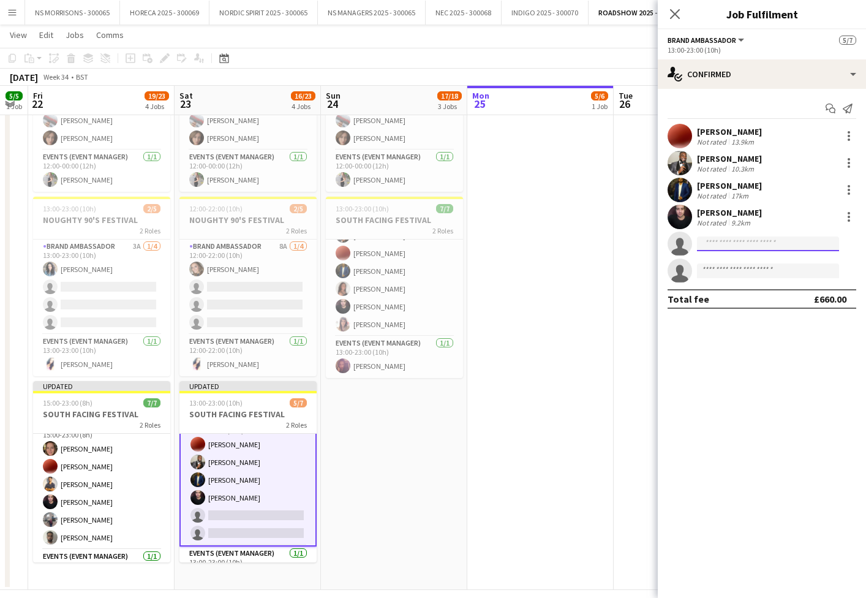
click at [719, 241] on input at bounding box center [768, 244] width 142 height 15
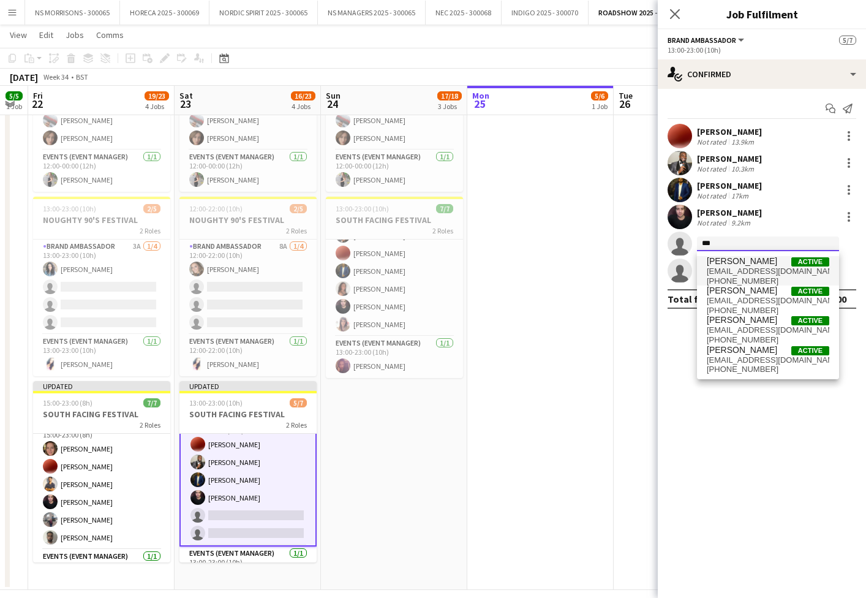
type input "***"
click at [721, 262] on span "[PERSON_NAME]" at bounding box center [742, 261] width 70 height 10
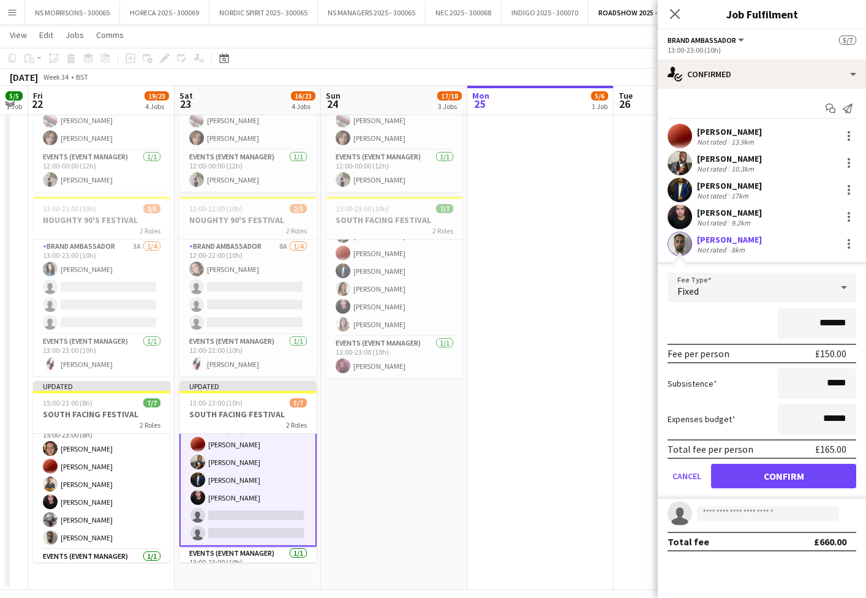
click at [756, 471] on button "Confirm" at bounding box center [783, 476] width 145 height 25
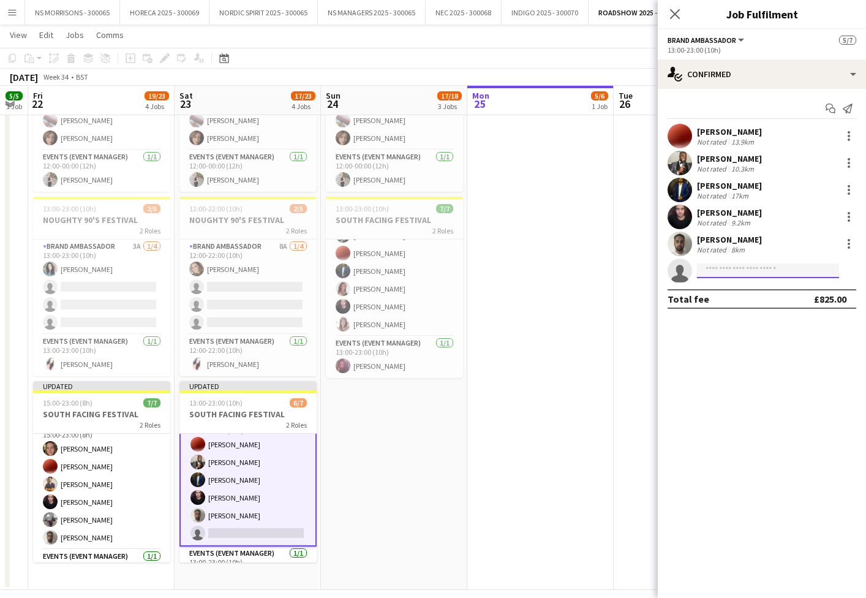
click at [719, 275] on input at bounding box center [768, 270] width 142 height 15
type input "*"
type input "***"
click at [725, 303] on span "[PHONE_NUMBER]" at bounding box center [768, 308] width 123 height 10
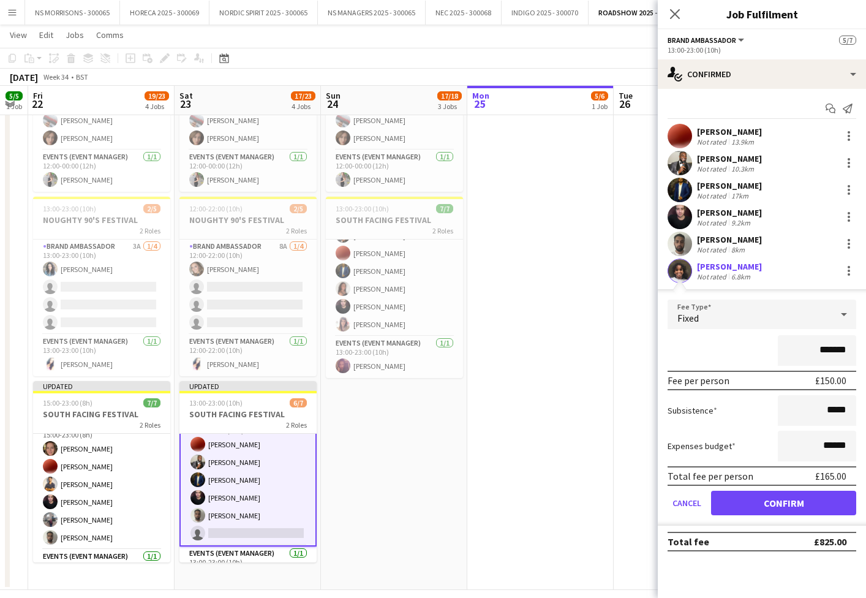
click at [760, 506] on button "Confirm" at bounding box center [783, 503] width 145 height 25
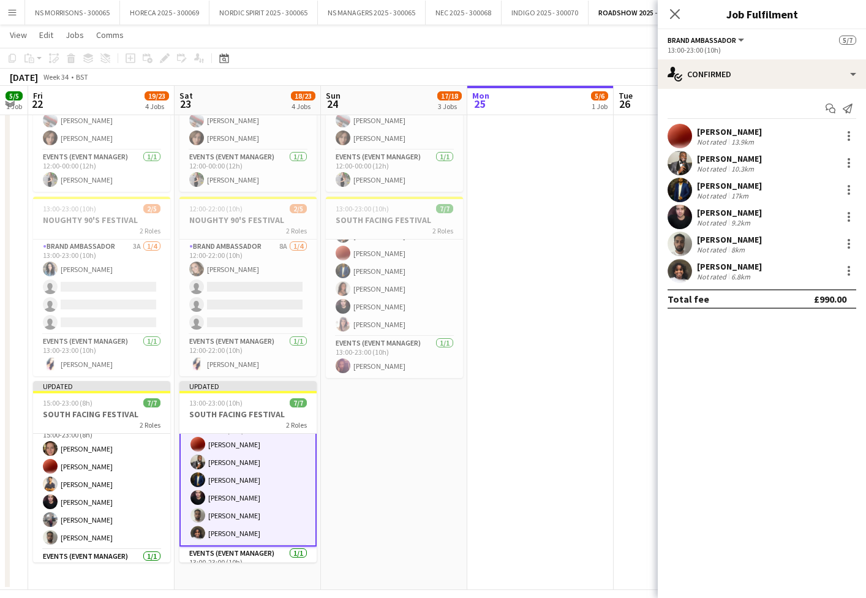
click at [577, 368] on app-date-cell "In progress 12:00-22:00 (10h) 5/6 NOTTING HILL [DATE] 3 Roles Assistant Event M…" at bounding box center [541, 205] width 146 height 769
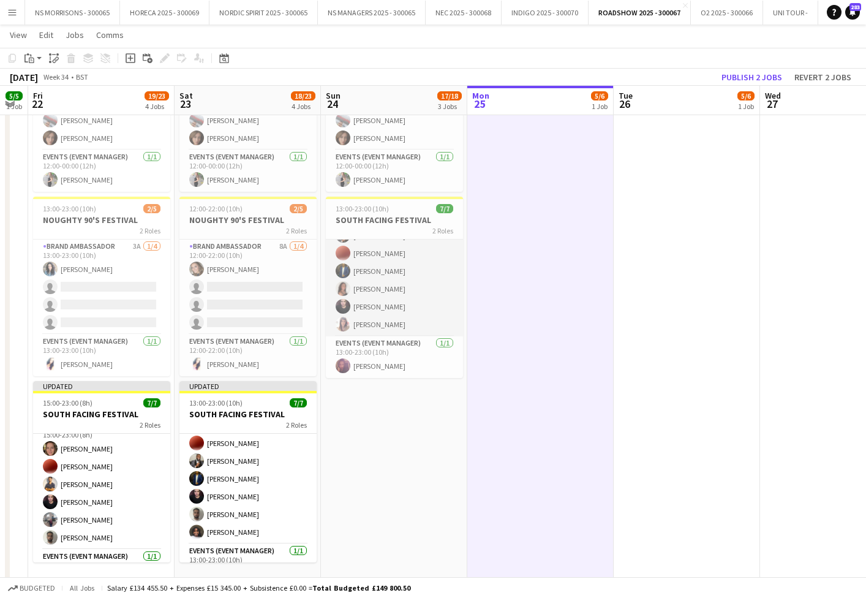
click at [396, 294] on app-card-role "Brand Ambassador [DATE] 13:00-23:00 (10h) [PERSON_NAME] [PERSON_NAME] [PERSON_N…" at bounding box center [394, 271] width 137 height 131
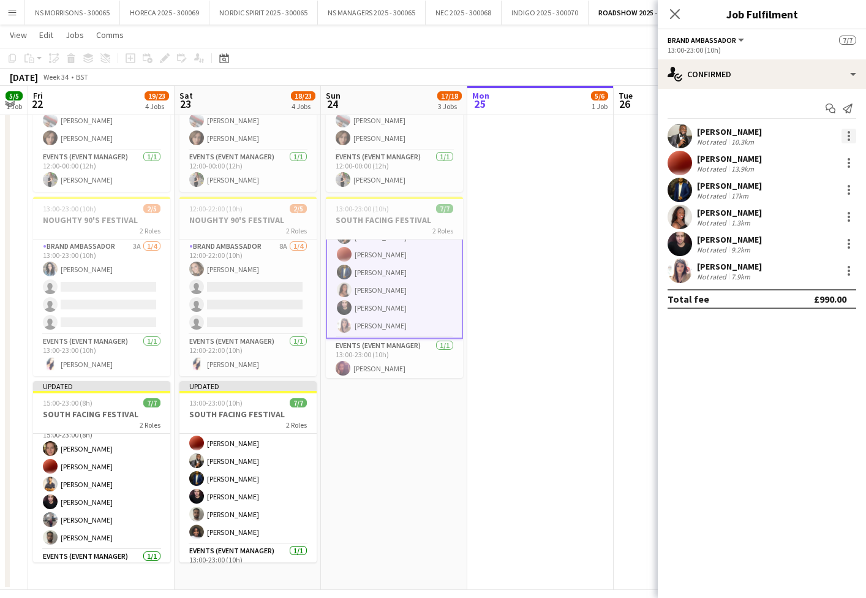
click at [847, 137] on div at bounding box center [849, 136] width 15 height 15
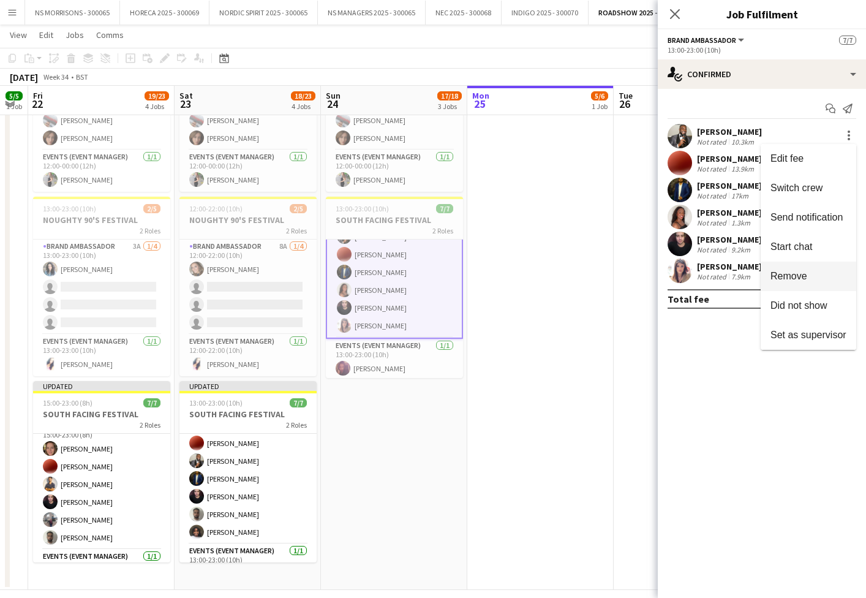
click at [793, 277] on span "Remove" at bounding box center [789, 276] width 37 height 10
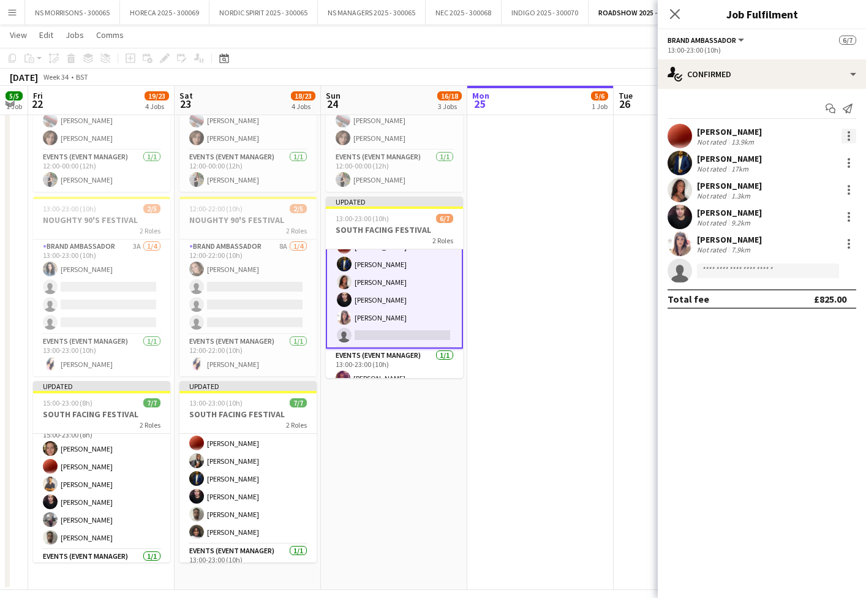
click at [851, 139] on div at bounding box center [849, 136] width 15 height 15
click at [800, 279] on span "Remove" at bounding box center [789, 276] width 37 height 10
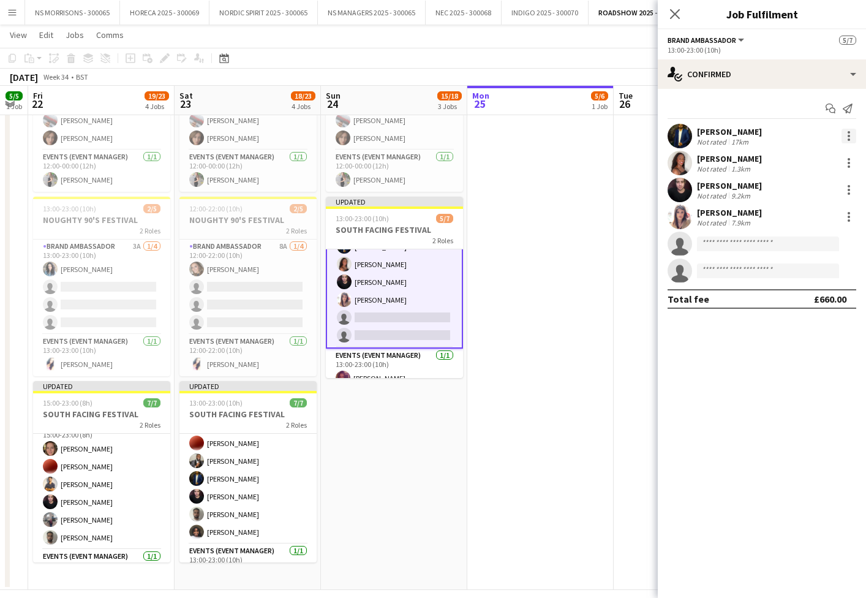
click at [850, 132] on div at bounding box center [849, 132] width 2 height 2
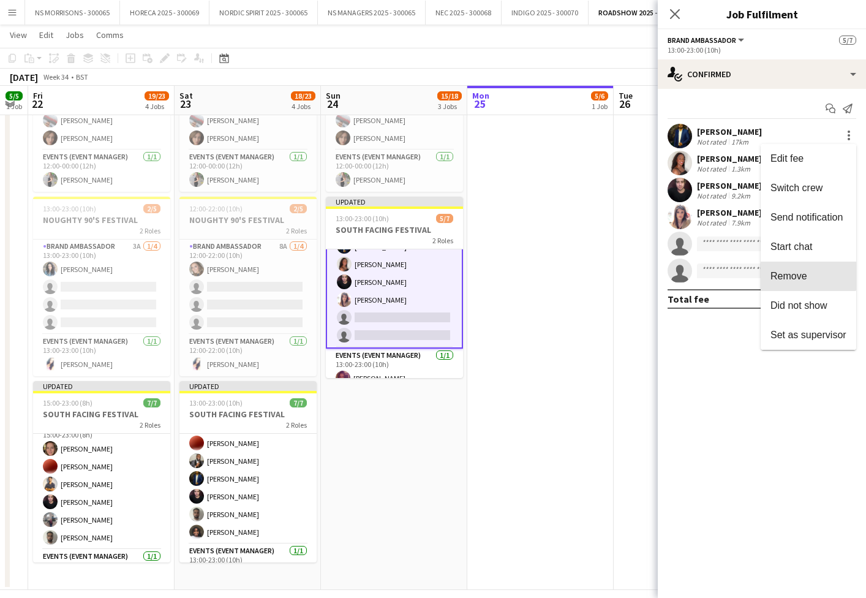
click at [800, 275] on span "Remove" at bounding box center [789, 276] width 37 height 10
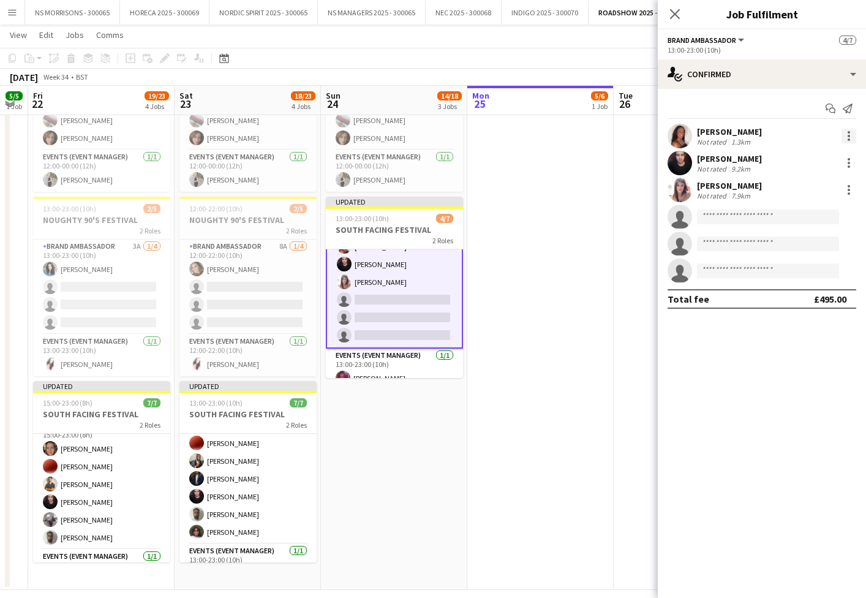
click at [852, 135] on div at bounding box center [849, 136] width 15 height 15
drag, startPoint x: 800, startPoint y: 271, endPoint x: 836, endPoint y: 205, distance: 75.7
click at [800, 271] on span "Remove" at bounding box center [789, 276] width 37 height 10
click at [849, 135] on div at bounding box center [849, 136] width 2 height 2
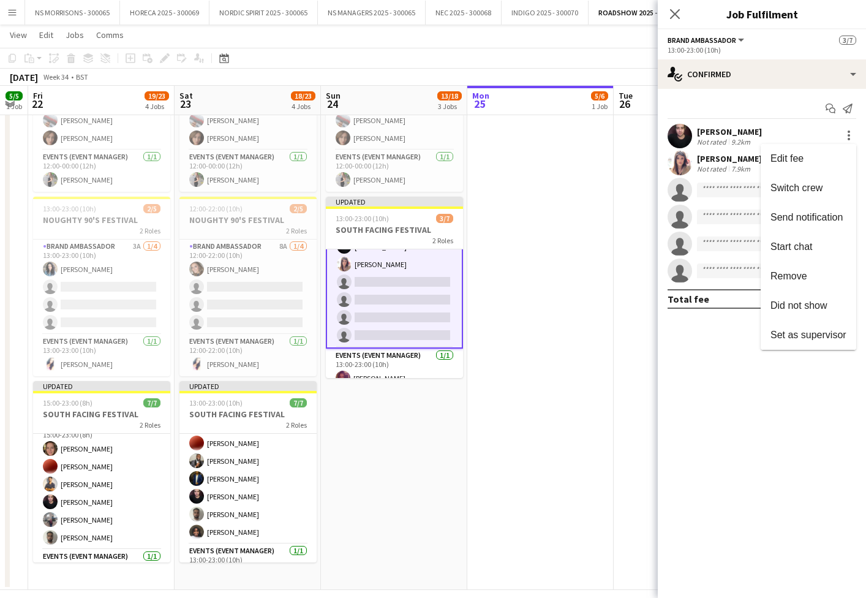
drag, startPoint x: 787, startPoint y: 274, endPoint x: 795, endPoint y: 268, distance: 10.0
click at [787, 274] on span "Remove" at bounding box center [789, 276] width 37 height 10
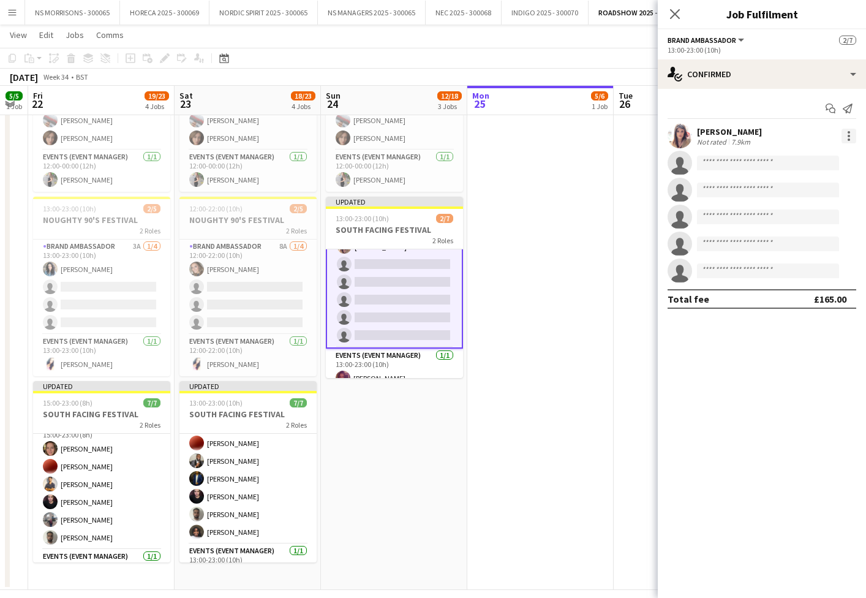
click at [852, 134] on div at bounding box center [849, 136] width 15 height 15
click at [804, 273] on span "Remove" at bounding box center [789, 276] width 37 height 10
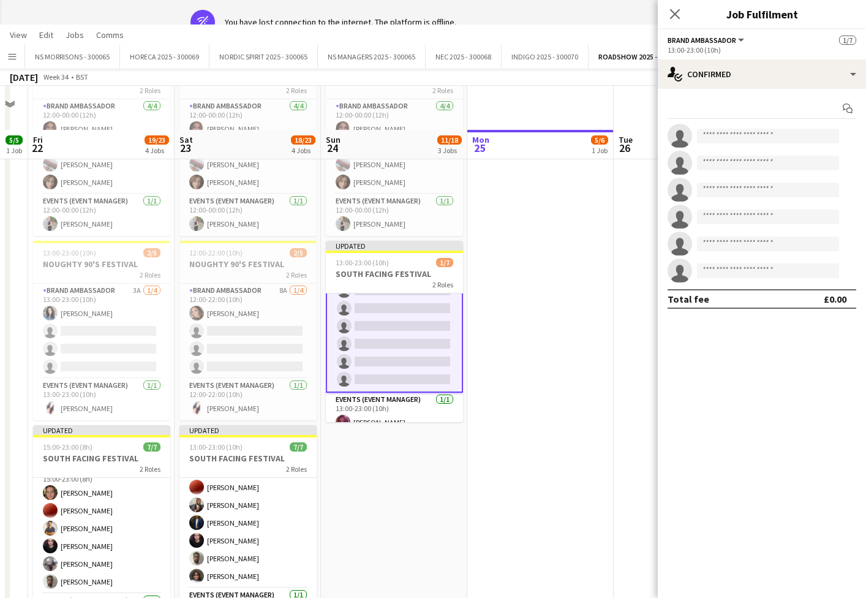
scroll to position [0, 0]
